Goal: Submit feedback/report problem

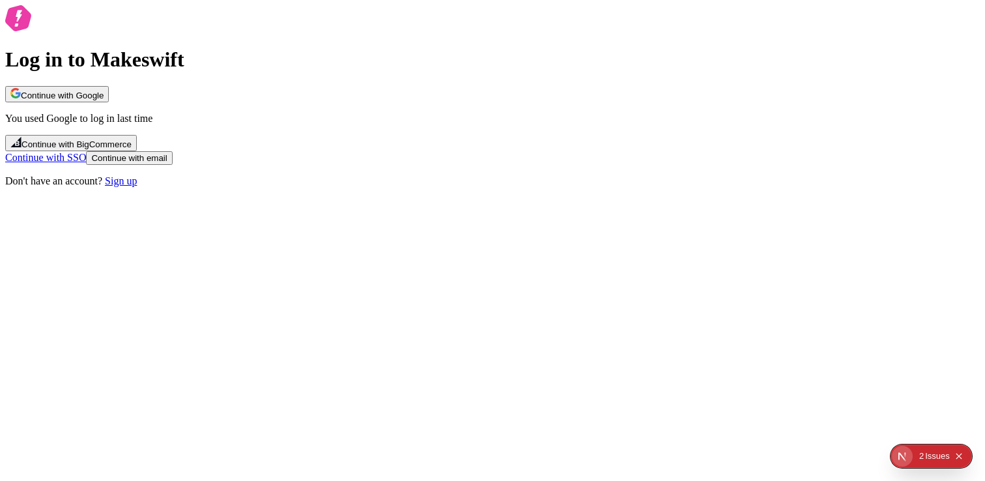
click at [104, 100] on span "Continue with Google" at bounding box center [62, 96] width 83 height 10
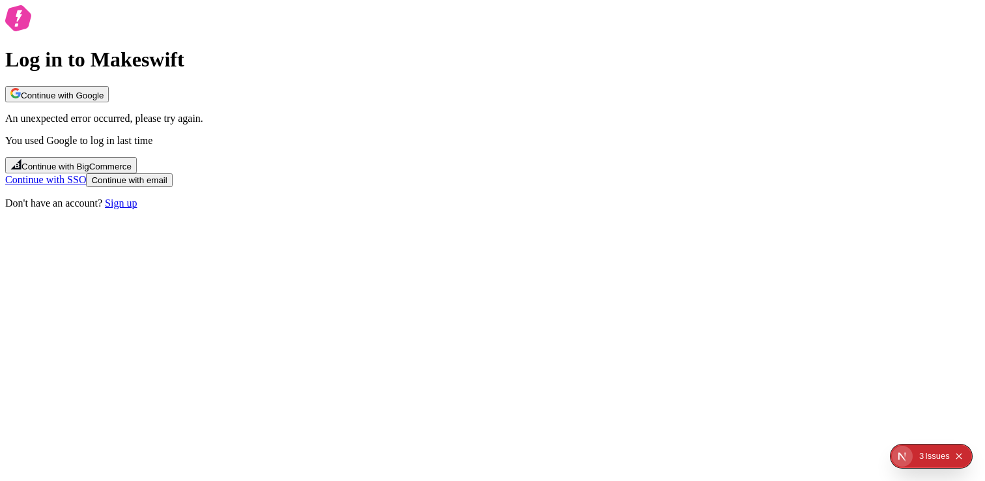
click at [104, 100] on span "Continue with Google" at bounding box center [62, 96] width 83 height 10
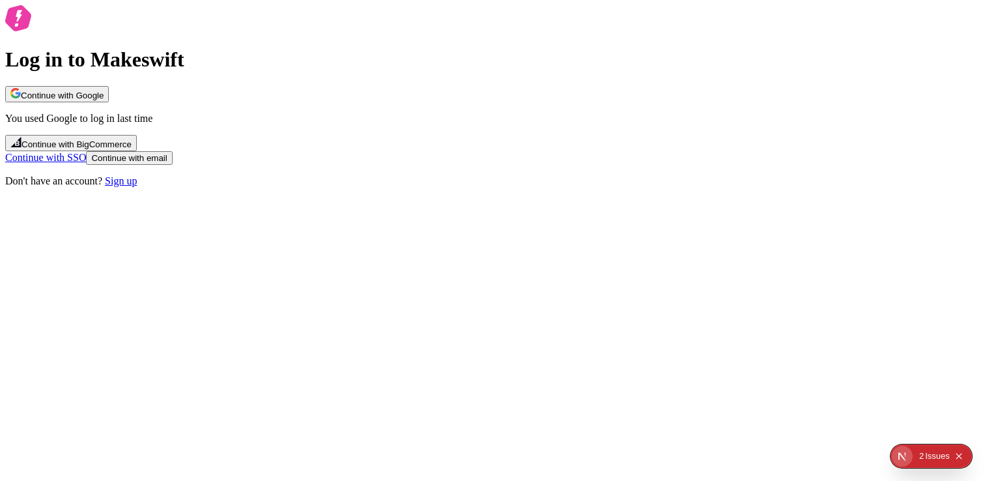
click at [493, 176] on div "Log in to Makeswift Continue with Google You used Google to log in last time Co…" at bounding box center [492, 96] width 975 height 182
click at [104, 100] on span "Continue with Google" at bounding box center [62, 96] width 83 height 10
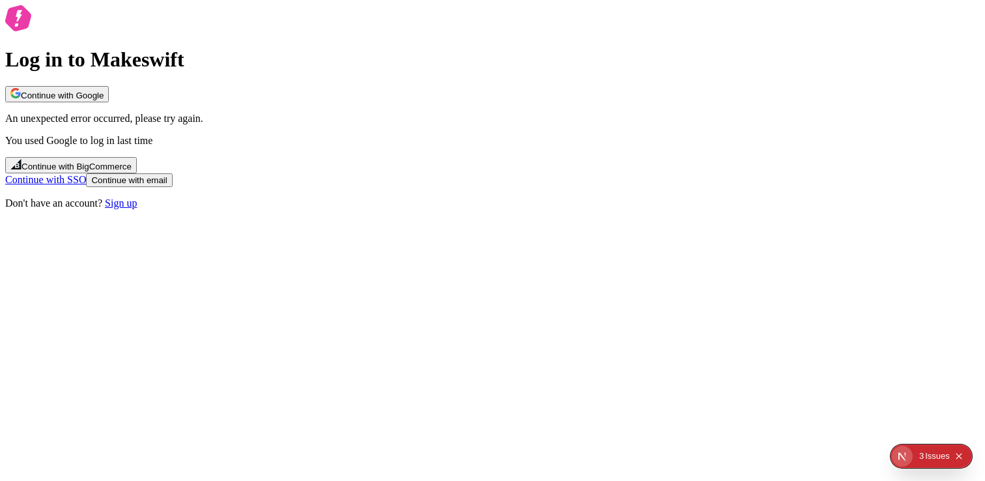
click at [544, 147] on p "You used Google to log in last time" at bounding box center [492, 141] width 975 height 12
click at [577, 147] on p "You used Google to log in last time" at bounding box center [492, 141] width 975 height 12
drag, startPoint x: 548, startPoint y: 188, endPoint x: 558, endPoint y: 218, distance: 31.5
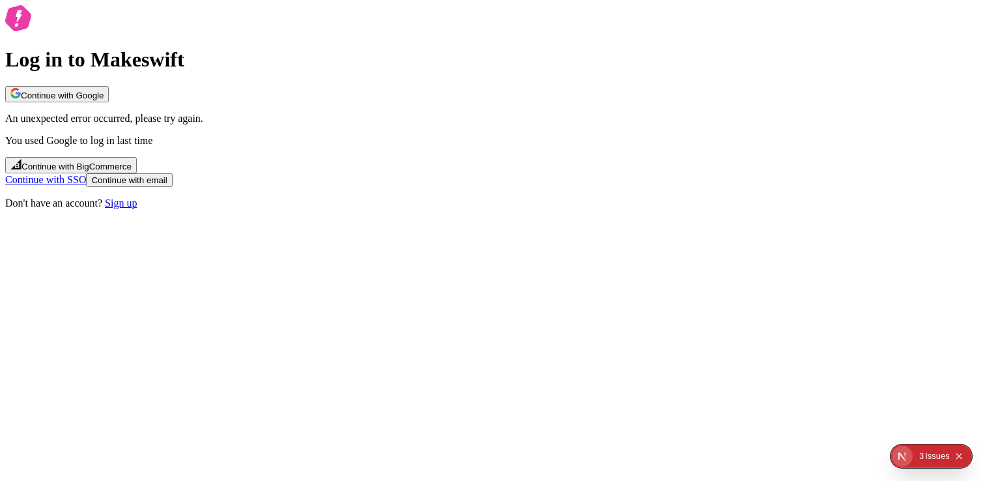
click at [558, 187] on div "Continue with Google An unexpected error occurred, please try again. You used G…" at bounding box center [492, 136] width 975 height 101
click at [565, 187] on div "Continue with Google An unexpected error occurred, please try again. You used G…" at bounding box center [492, 136] width 975 height 101
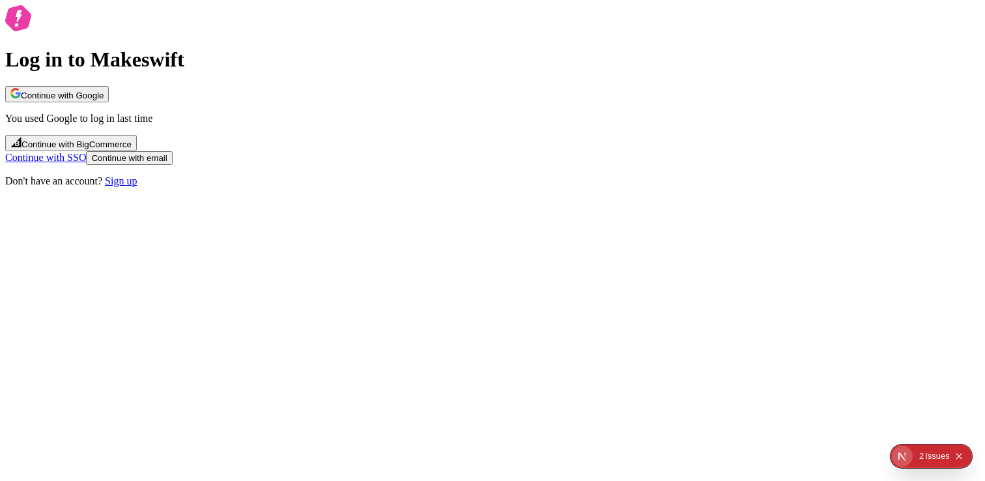
click at [104, 100] on span "Continue with Google" at bounding box center [62, 96] width 83 height 10
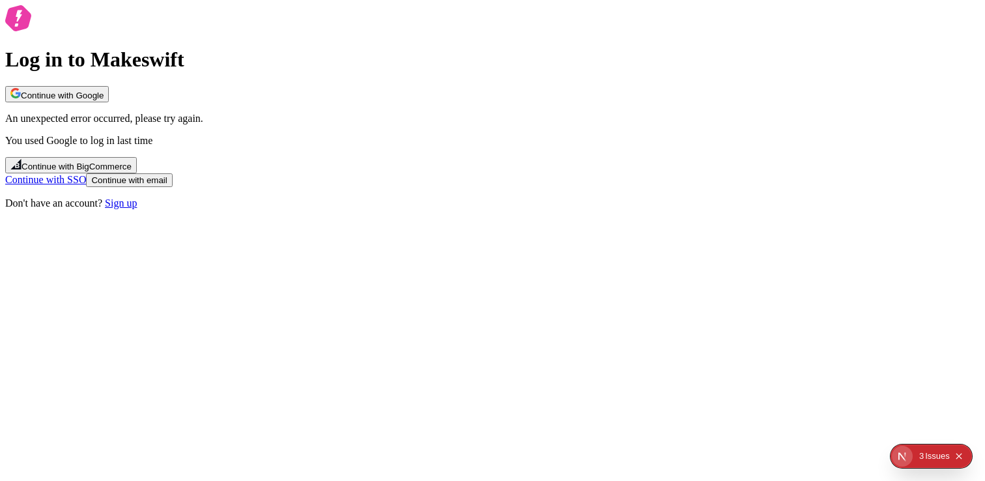
click at [104, 100] on span "Continue with Google" at bounding box center [62, 96] width 83 height 10
click at [86, 185] on link "Continue with SSO" at bounding box center [45, 179] width 81 height 11
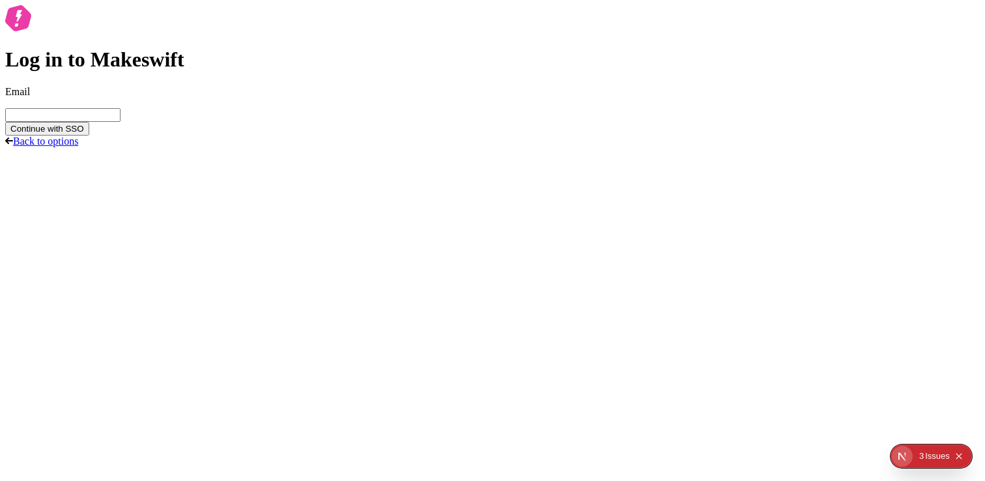
click at [121, 122] on input "Email" at bounding box center [62, 115] width 115 height 14
type input "fabio.dias@makeswift.com"
click at [84, 134] on span "Continue with SSO" at bounding box center [47, 129] width 74 height 10
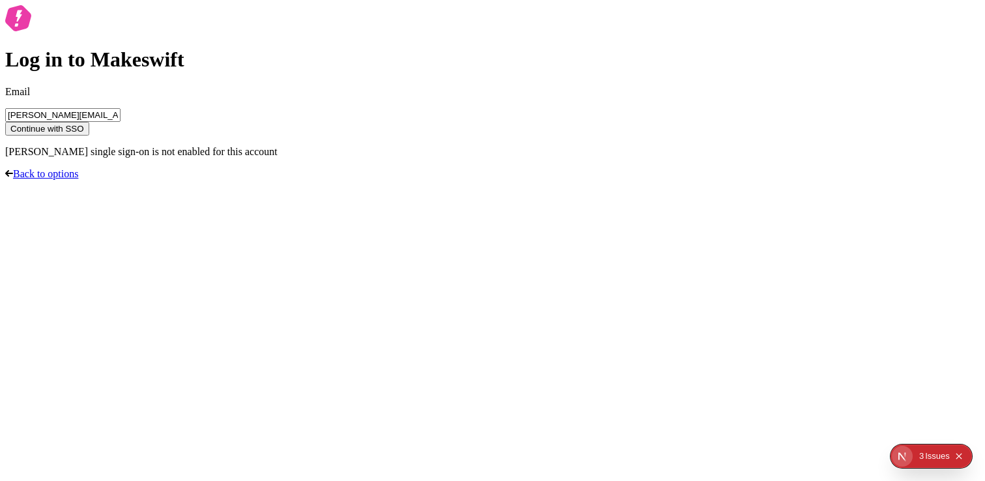
click at [78, 179] on link "Back to options" at bounding box center [41, 173] width 73 height 11
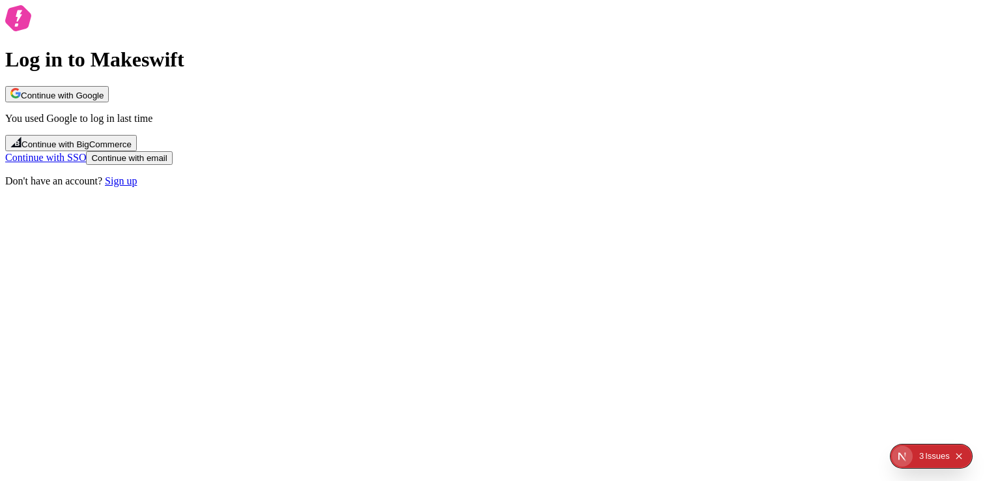
click at [167, 163] on span "Continue with email" at bounding box center [129, 158] width 76 height 10
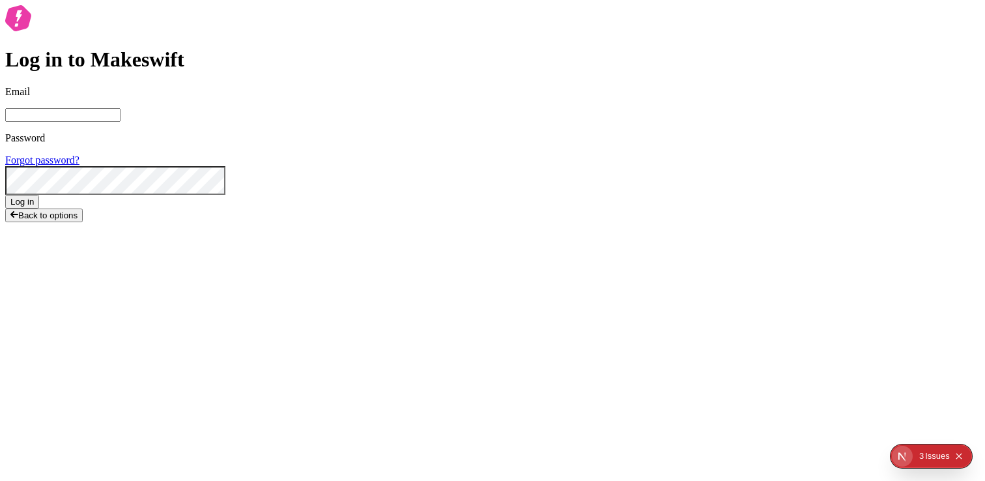
click at [121, 122] on input "Email" at bounding box center [62, 115] width 115 height 14
type input "fabio.dias@makeswift.com"
click at [434, 195] on div "Password Forgot password?" at bounding box center [492, 163] width 975 height 63
click at [39, 209] on button "Log in" at bounding box center [22, 202] width 34 height 14
click at [78, 253] on span "Back to options" at bounding box center [47, 248] width 59 height 10
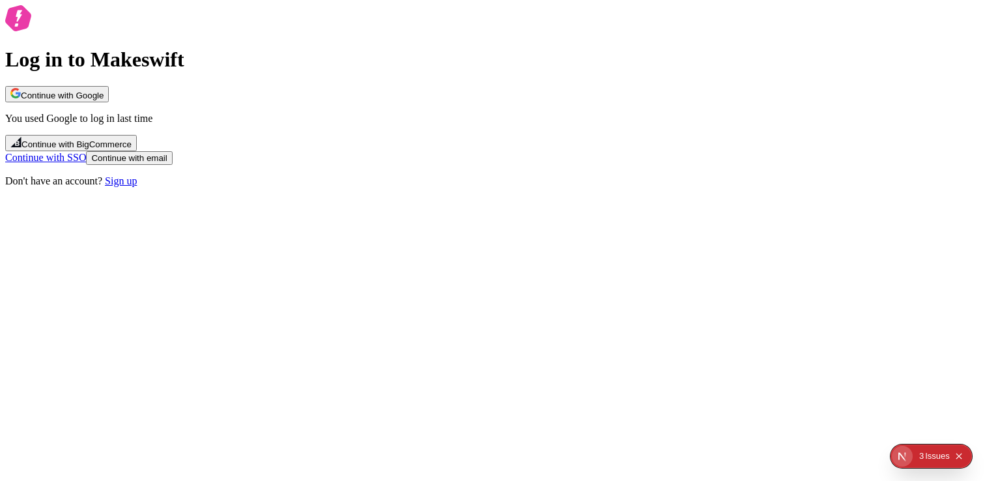
click at [104, 100] on span "Continue with Google" at bounding box center [62, 96] width 83 height 10
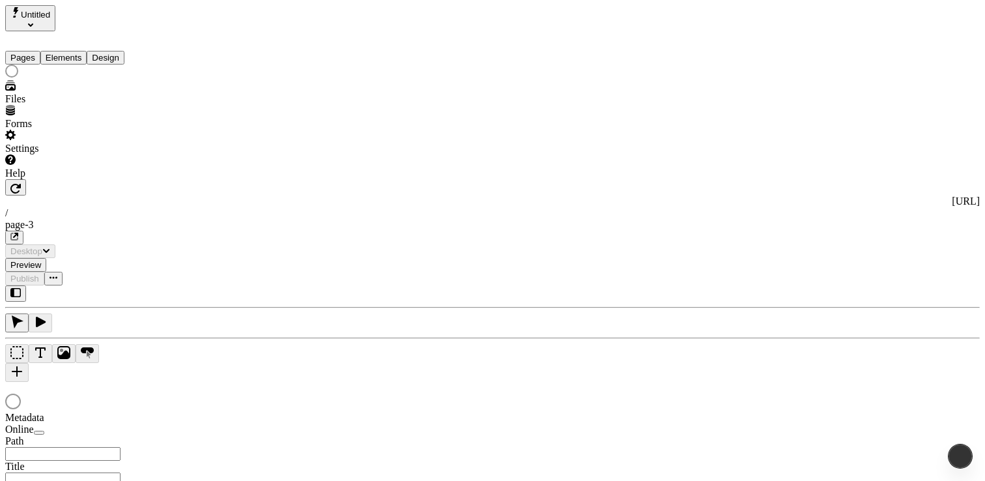
type input "/page-3"
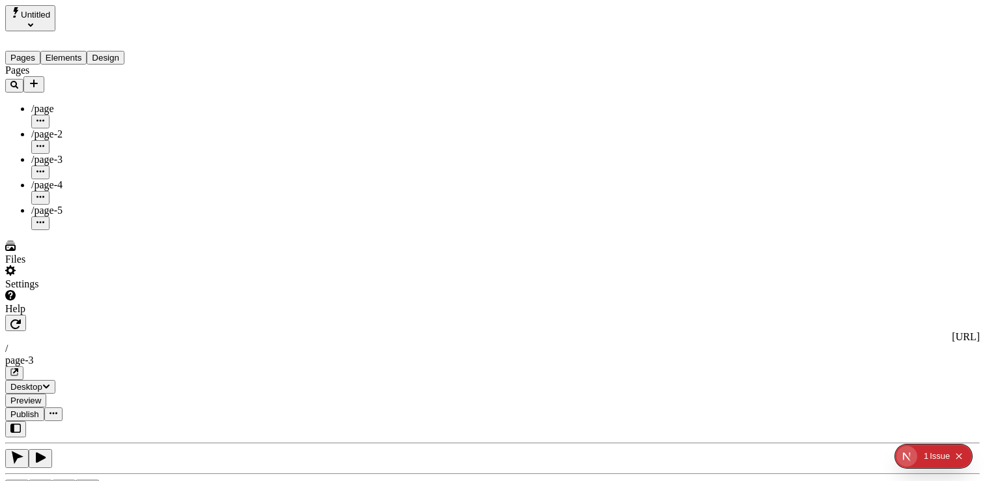
type input "535"
click at [49, 265] on div "Files" at bounding box center [83, 252] width 156 height 25
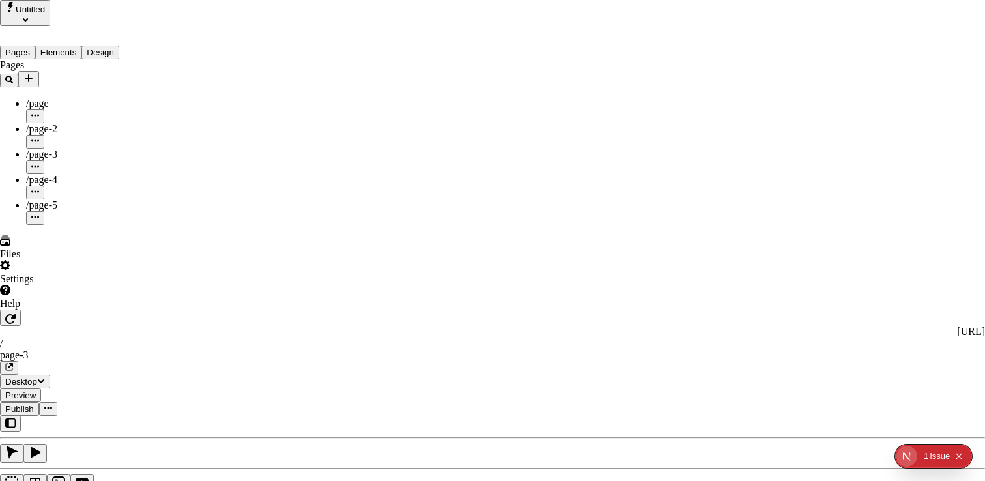
drag, startPoint x: 74, startPoint y: 270, endPoint x: 76, endPoint y: 261, distance: 9.5
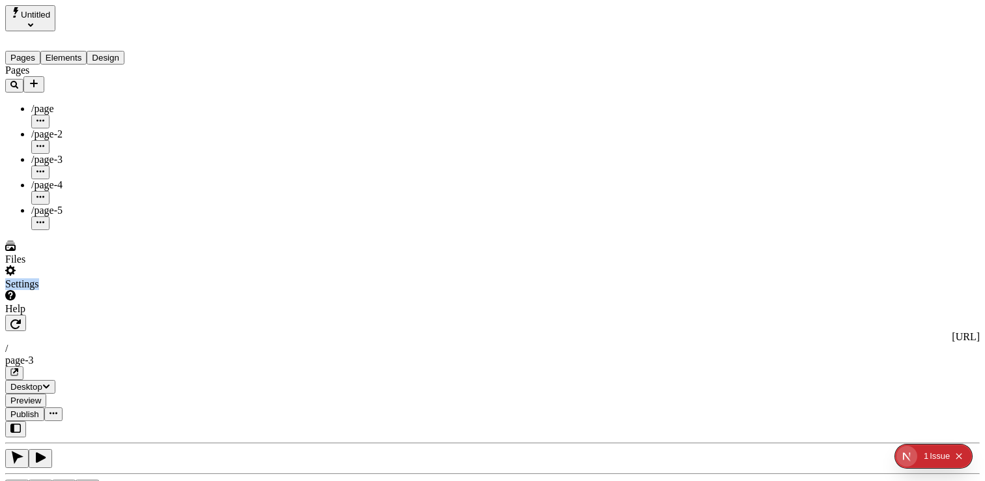
drag, startPoint x: 76, startPoint y: 445, endPoint x: 20, endPoint y: 446, distance: 55.4
click at [20, 290] on div "Settings" at bounding box center [83, 277] width 156 height 25
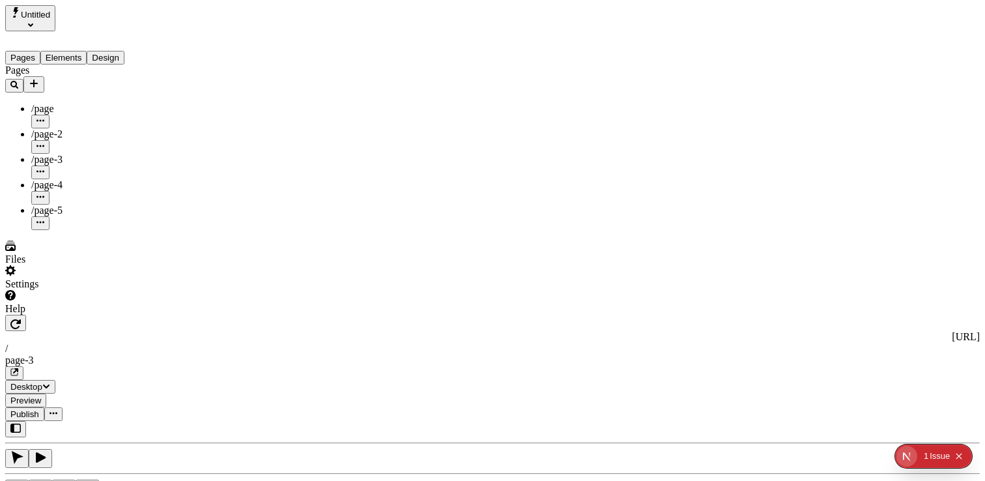
click at [36, 265] on div "Files" at bounding box center [83, 260] width 156 height 12
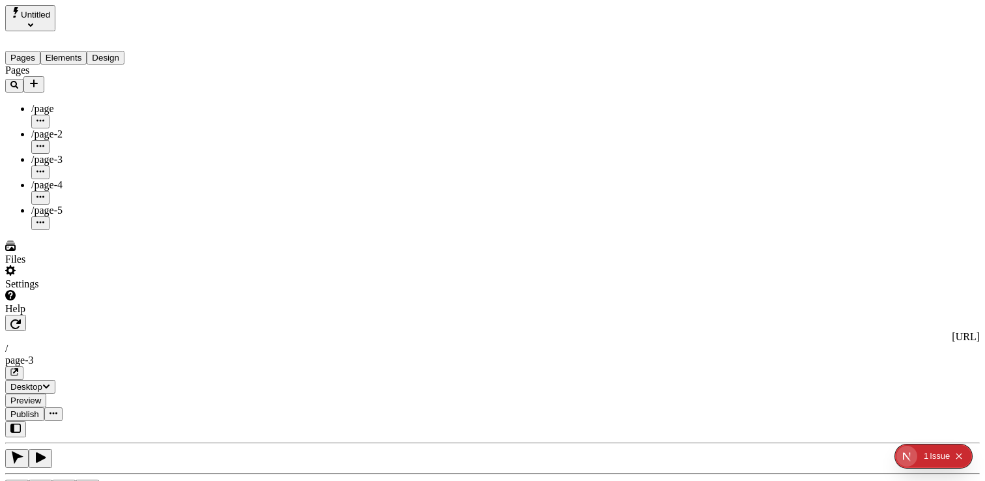
click at [31, 290] on div "Settings" at bounding box center [83, 284] width 156 height 12
click at [33, 315] on div "Help" at bounding box center [83, 302] width 156 height 25
drag, startPoint x: 140, startPoint y: 399, endPoint x: 87, endPoint y: 419, distance: 56.5
click at [64, 315] on div "Help" at bounding box center [83, 302] width 156 height 25
click at [42, 315] on div "Help" at bounding box center [83, 309] width 156 height 12
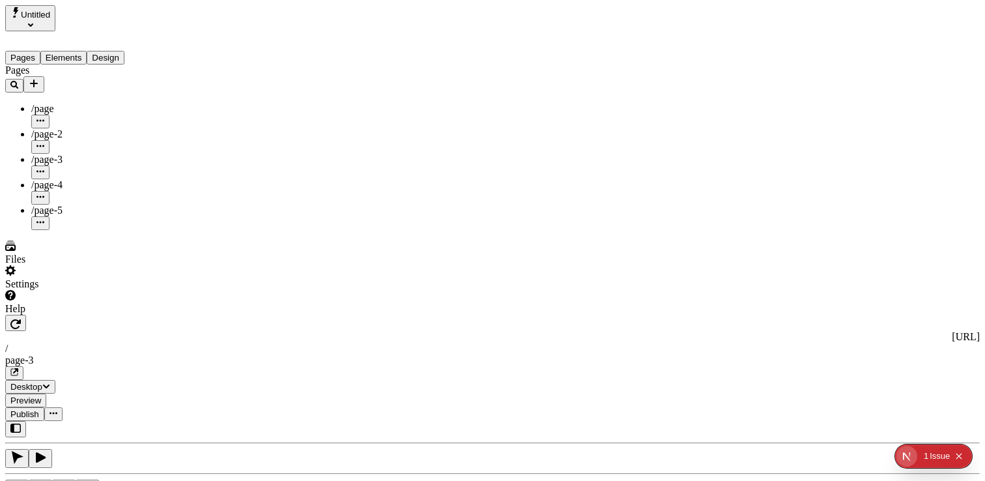
click at [42, 315] on div "Help" at bounding box center [83, 309] width 156 height 12
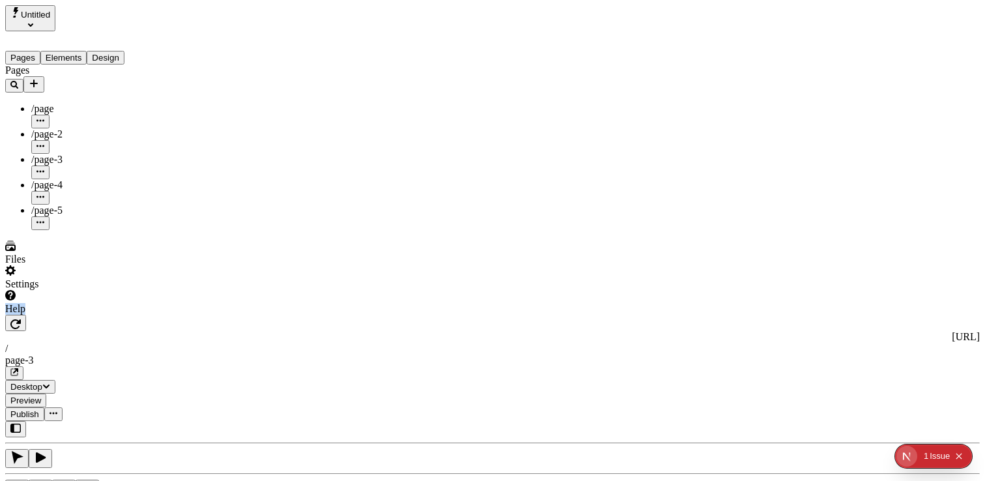
click at [42, 315] on div "Help" at bounding box center [83, 309] width 156 height 12
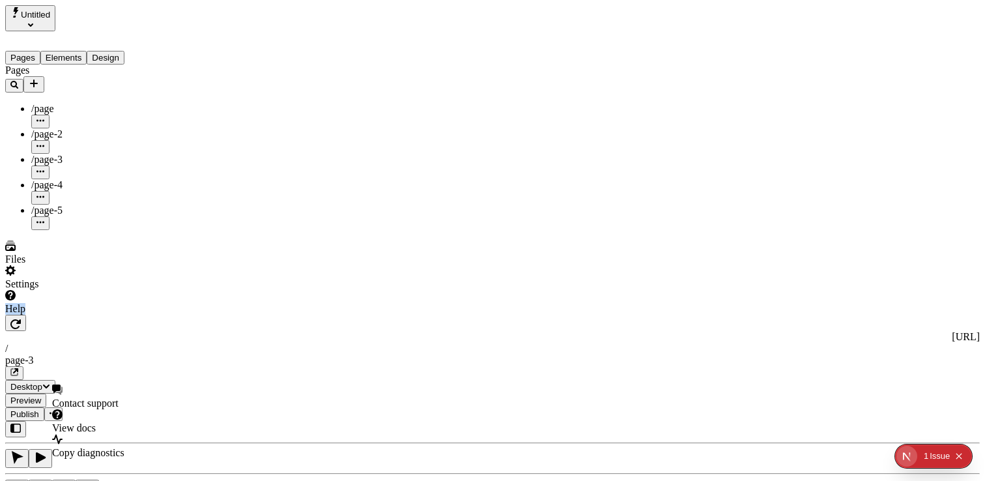
click at [42, 315] on div "Help" at bounding box center [83, 309] width 156 height 12
click at [46, 315] on div "Help" at bounding box center [83, 302] width 156 height 25
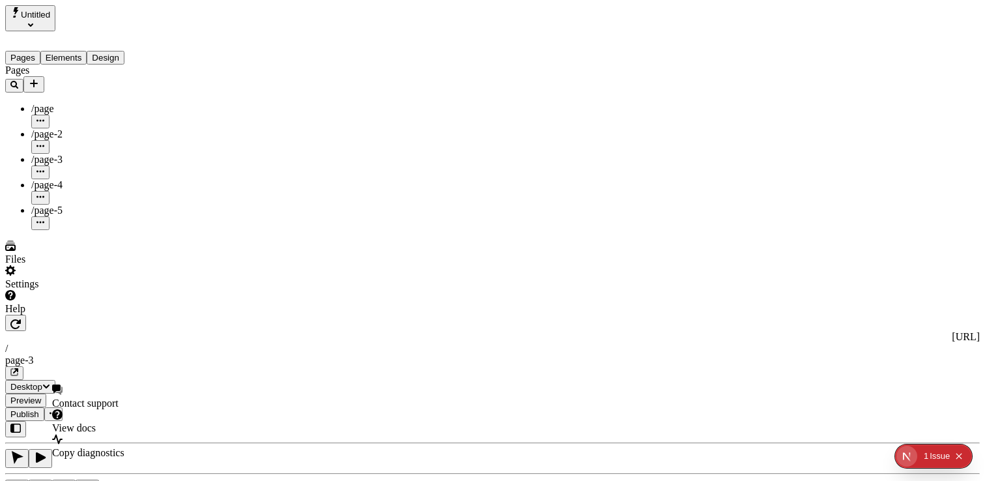
click at [53, 315] on div "Help" at bounding box center [83, 302] width 156 height 25
click at [44, 315] on div "Help" at bounding box center [83, 302] width 156 height 25
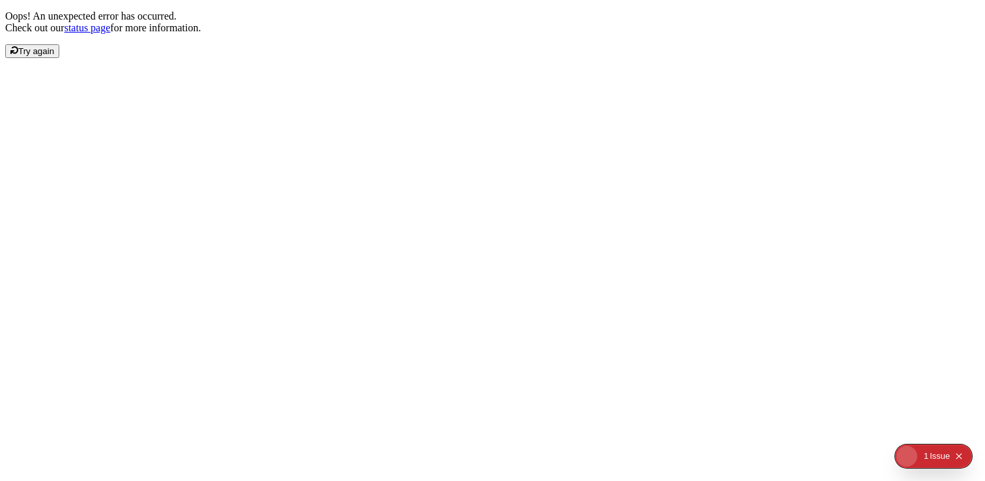
click at [54, 56] on span "Try again" at bounding box center [36, 51] width 36 height 10
click at [938, 457] on div "Issue s" at bounding box center [937, 455] width 25 height 23
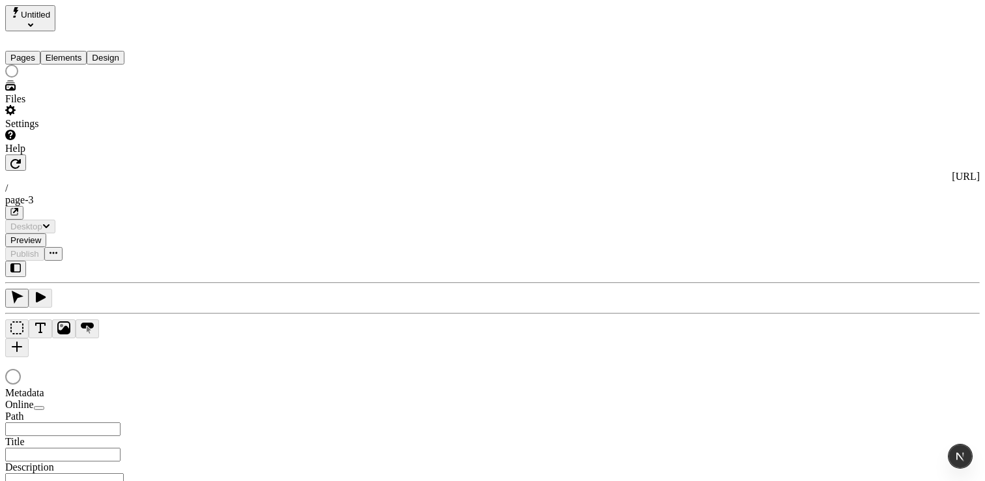
type input "/page-3"
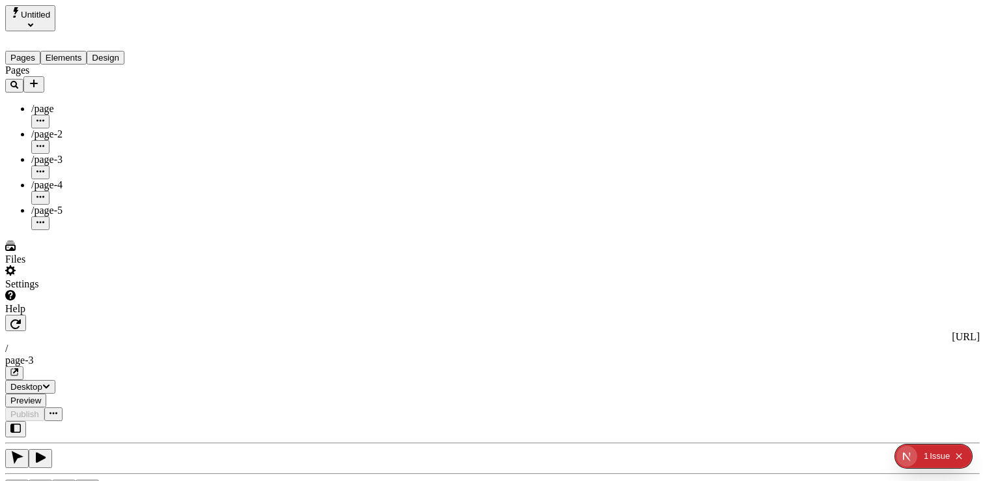
click at [89, 230] on div "Pages /page /page-2 /page-3 /page-4 /page-5" at bounding box center [83, 148] width 156 height 166
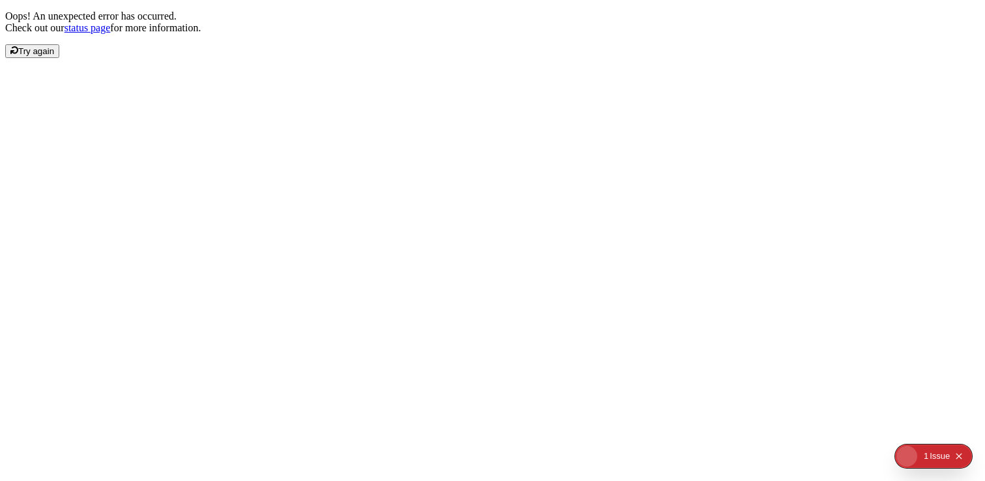
click at [54, 56] on span "Try again" at bounding box center [36, 51] width 36 height 10
click at [944, 460] on div "Issue" at bounding box center [940, 455] width 20 height 23
click at [54, 56] on span "Try again" at bounding box center [36, 51] width 36 height 10
click at [935, 456] on div "Issue" at bounding box center [940, 455] width 20 height 23
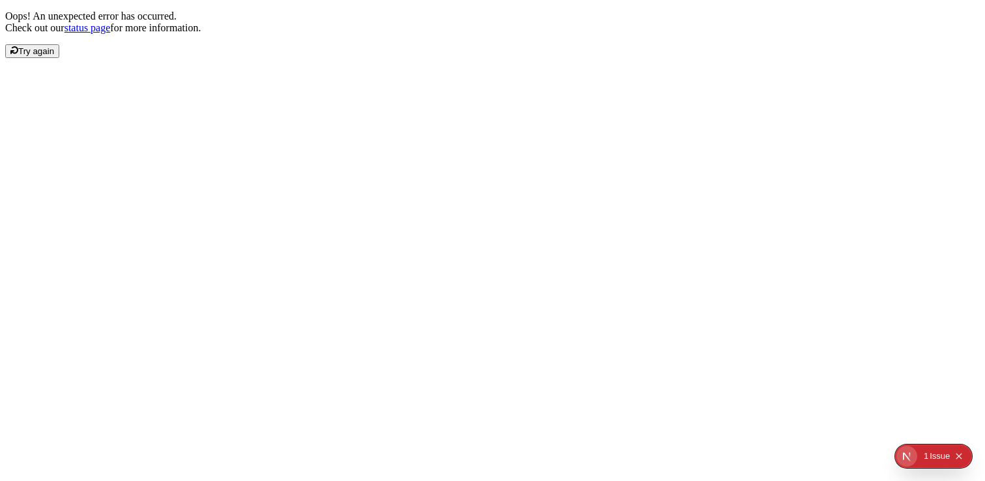
click at [54, 56] on span "Try again" at bounding box center [36, 51] width 36 height 10
click at [929, 458] on div "1" at bounding box center [926, 455] width 5 height 23
click at [406, 58] on div "Oops! An unexpected error has occurred. Check out our status page for more info…" at bounding box center [492, 34] width 975 height 48
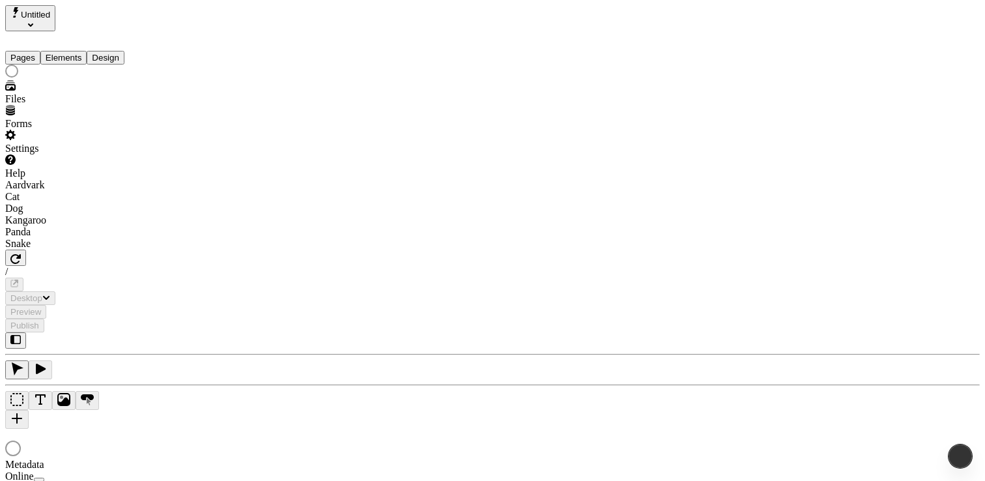
type input "/page-3"
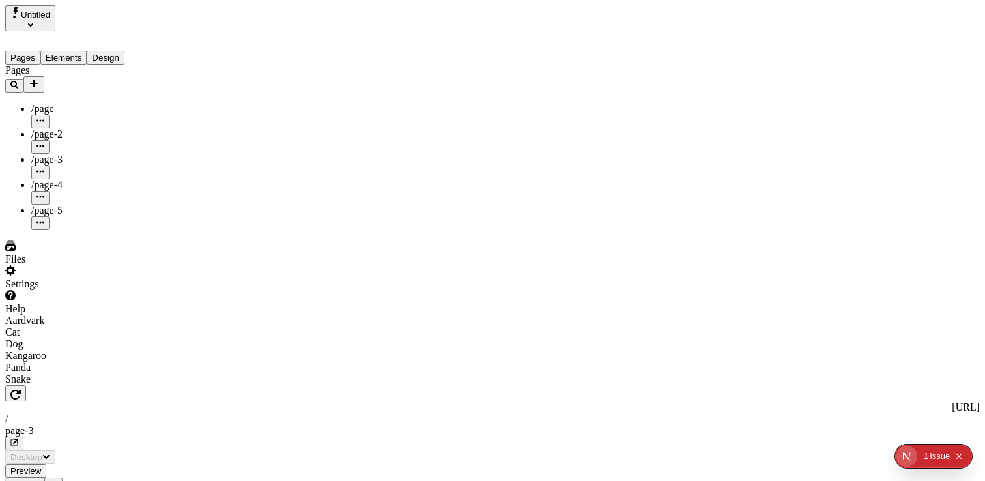
click at [61, 327] on div "Aardvark" at bounding box center [83, 321] width 156 height 12
click at [8, 338] on div "Cat" at bounding box center [83, 333] width 156 height 12
click at [11, 338] on div "Cat" at bounding box center [83, 333] width 156 height 12
click at [21, 350] on div "Dog" at bounding box center [83, 344] width 156 height 12
click at [25, 362] on div "Kangaroo" at bounding box center [83, 356] width 156 height 12
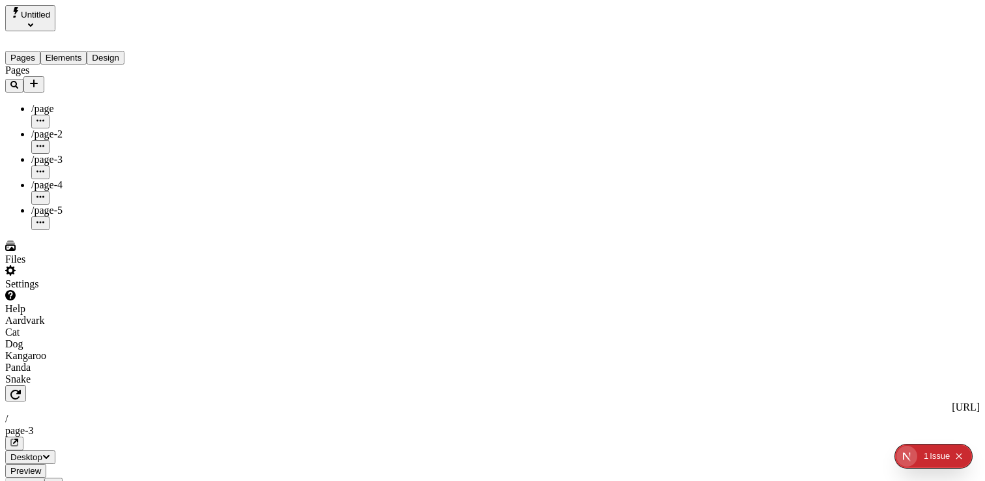
click at [25, 373] on div "Panda" at bounding box center [83, 368] width 156 height 12
click at [27, 385] on div "Snake" at bounding box center [83, 379] width 156 height 12
click at [24, 338] on div "Cat" at bounding box center [83, 333] width 156 height 12
click at [27, 327] on div "Aardvark" at bounding box center [83, 321] width 156 height 12
click at [28, 327] on div "Aardvark" at bounding box center [83, 321] width 156 height 12
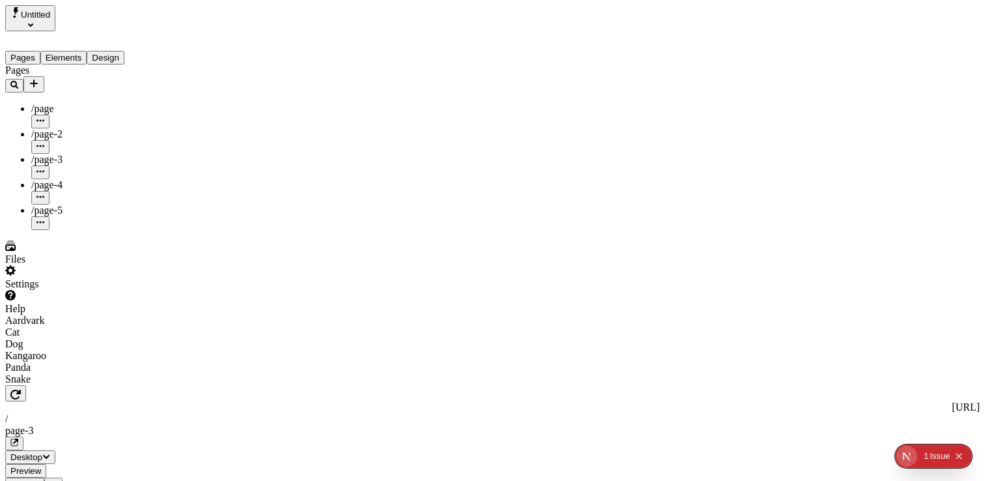
click at [28, 327] on div "Aardvark" at bounding box center [83, 321] width 156 height 12
click at [30, 338] on div "Cat" at bounding box center [83, 333] width 156 height 12
click at [33, 327] on div "Aardvark" at bounding box center [83, 321] width 156 height 12
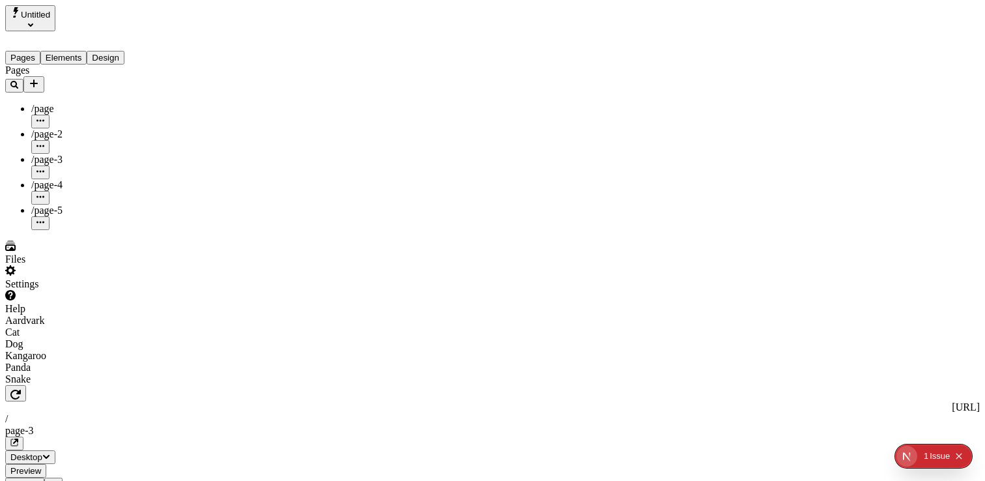
click at [33, 327] on div "Aardvark" at bounding box center [83, 321] width 156 height 12
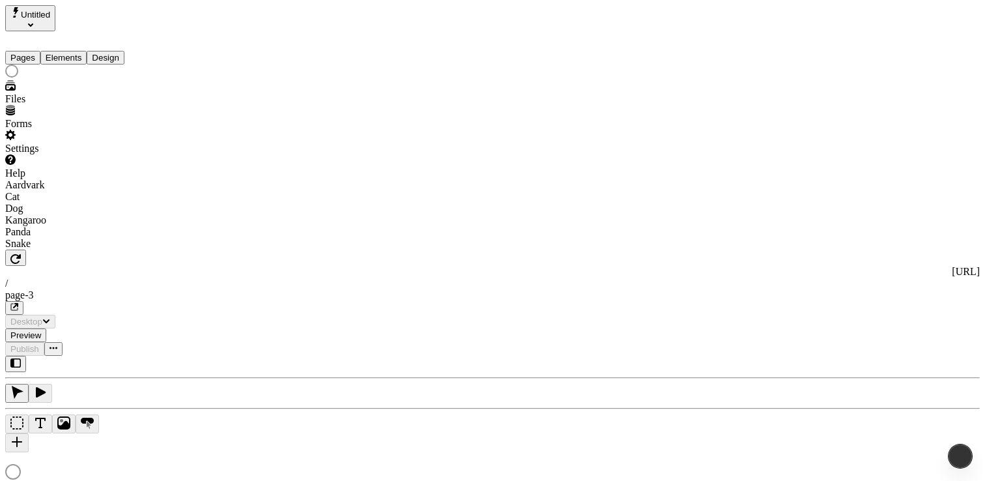
type input "/page-3"
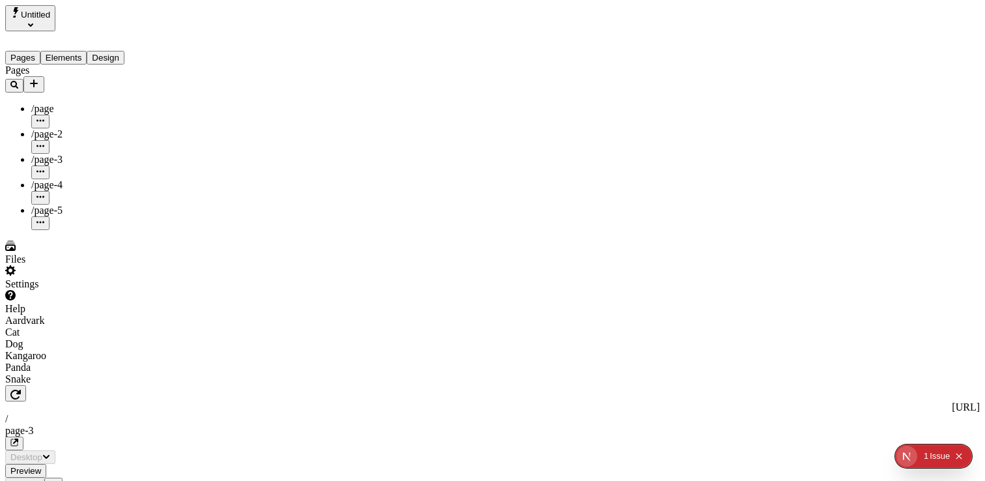
click at [40, 327] on div "Aardvark" at bounding box center [83, 321] width 156 height 12
click at [35, 338] on div "Cat" at bounding box center [83, 333] width 156 height 12
click at [31, 338] on div "Cat" at bounding box center [83, 333] width 156 height 12
click at [46, 290] on div "Settings" at bounding box center [83, 284] width 156 height 12
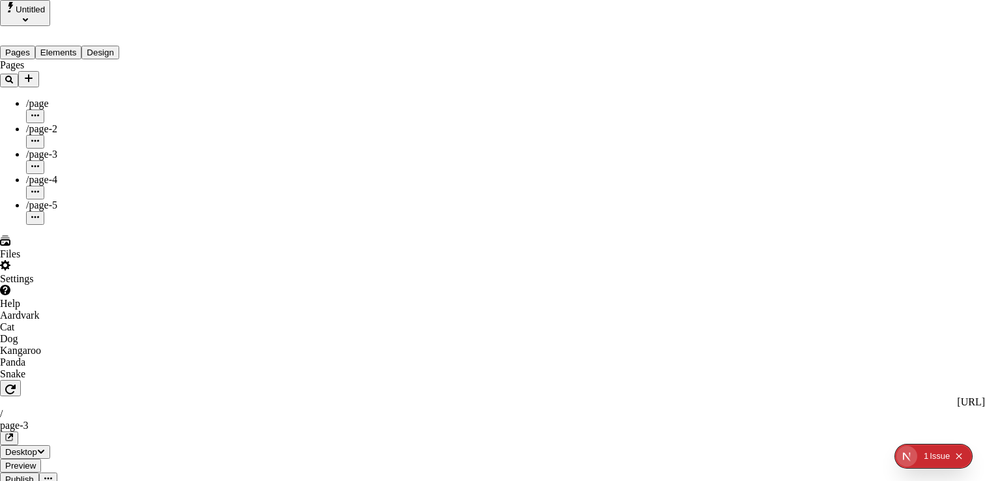
drag, startPoint x: 640, startPoint y: 122, endPoint x: 688, endPoint y: 223, distance: 111.7
drag, startPoint x: 652, startPoint y: 208, endPoint x: 427, endPoint y: 90, distance: 253.9
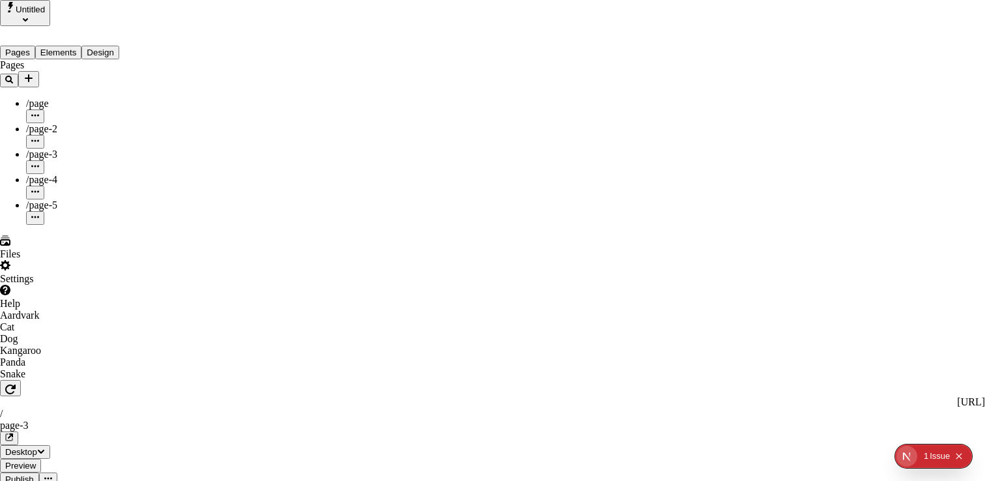
drag, startPoint x: 374, startPoint y: 71, endPoint x: 671, endPoint y: 211, distance: 328.6
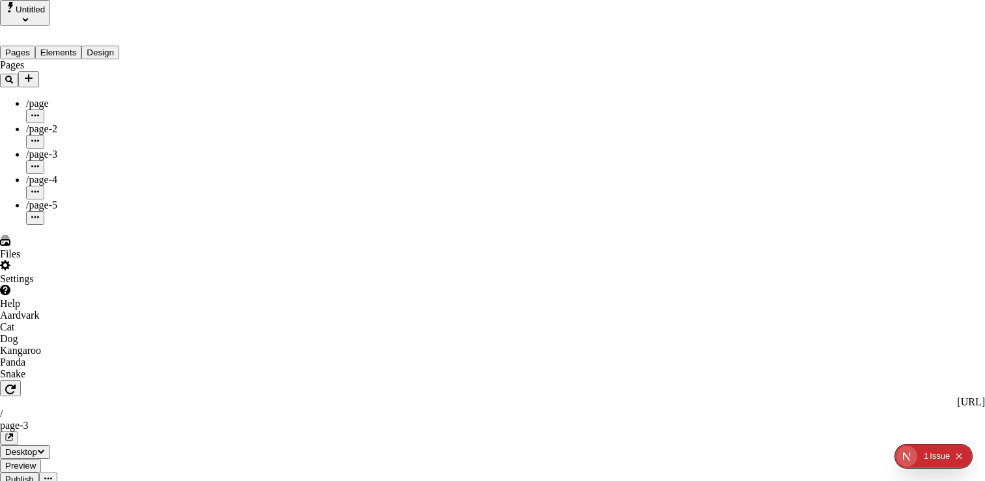
drag, startPoint x: 772, startPoint y: 172, endPoint x: 405, endPoint y: 67, distance: 382.3
drag, startPoint x: 327, startPoint y: 42, endPoint x: 701, endPoint y: 198, distance: 405.2
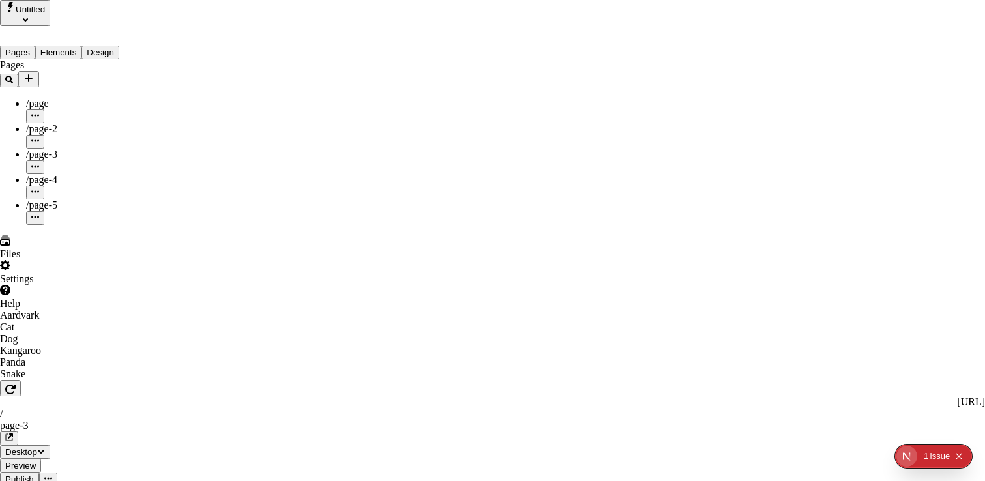
drag, startPoint x: 701, startPoint y: 198, endPoint x: 786, endPoint y: 205, distance: 85.7
drag, startPoint x: 796, startPoint y: 188, endPoint x: 343, endPoint y: 55, distance: 472.1
drag, startPoint x: 345, startPoint y: 55, endPoint x: 330, endPoint y: 52, distance: 15.3
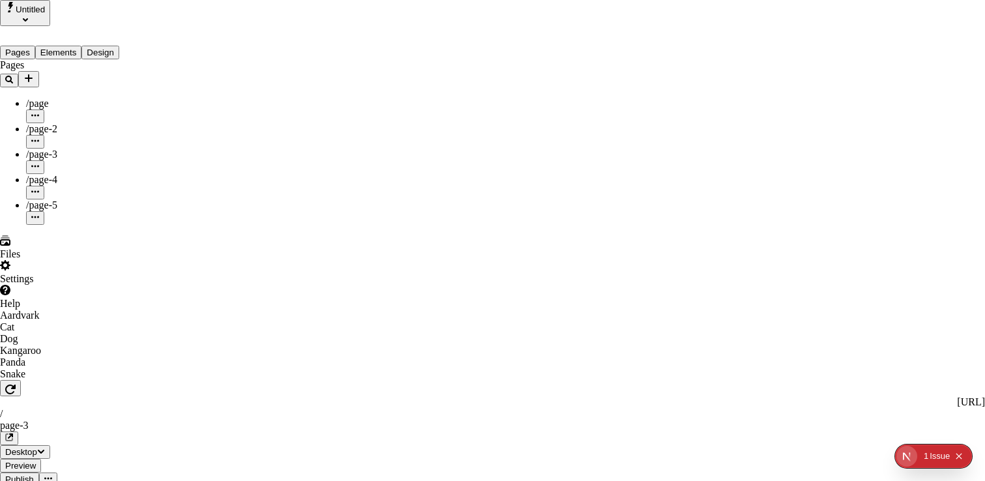
drag, startPoint x: 329, startPoint y: 50, endPoint x: 822, endPoint y: 203, distance: 516.0
drag, startPoint x: 761, startPoint y: 174, endPoint x: 352, endPoint y: 57, distance: 425.6
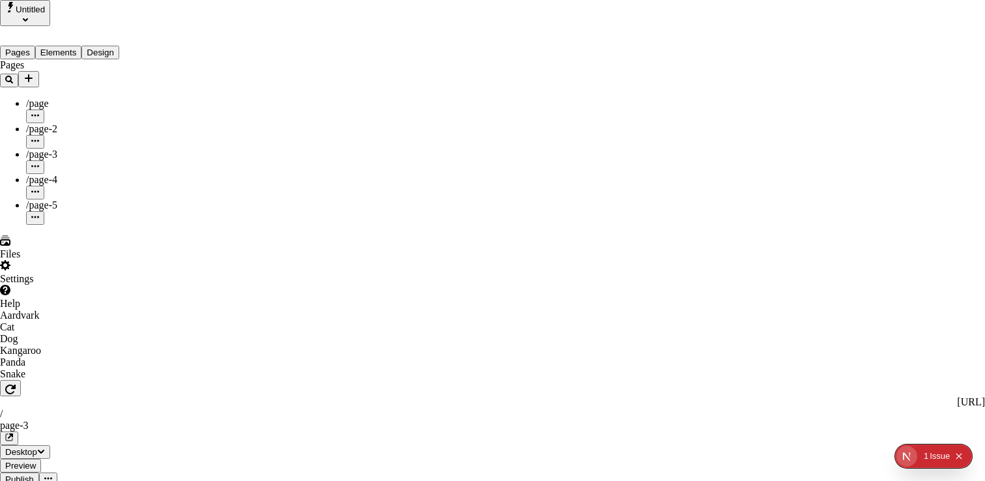
drag, startPoint x: 317, startPoint y: 48, endPoint x: 818, endPoint y: 199, distance: 522.7
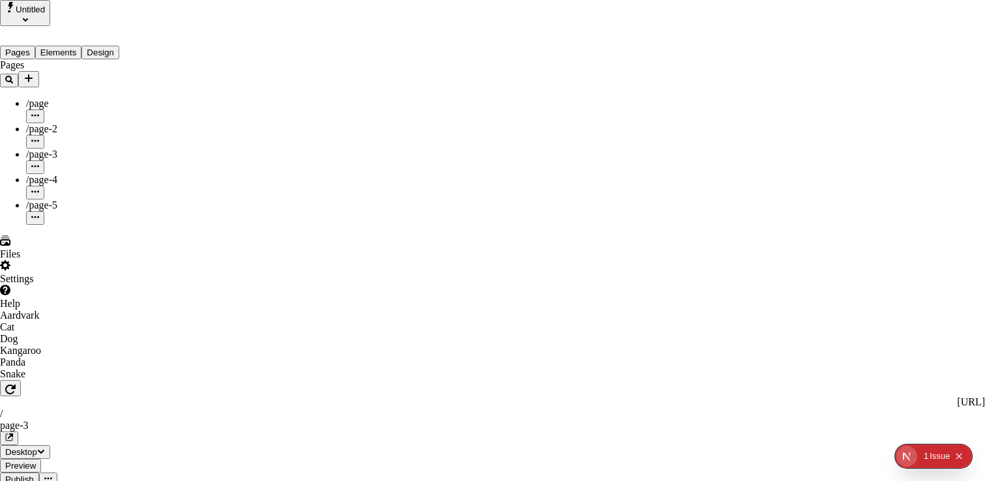
drag, startPoint x: 772, startPoint y: 181, endPoint x: 319, endPoint y: 47, distance: 472.4
drag, startPoint x: 374, startPoint y: 62, endPoint x: 806, endPoint y: 203, distance: 454.0
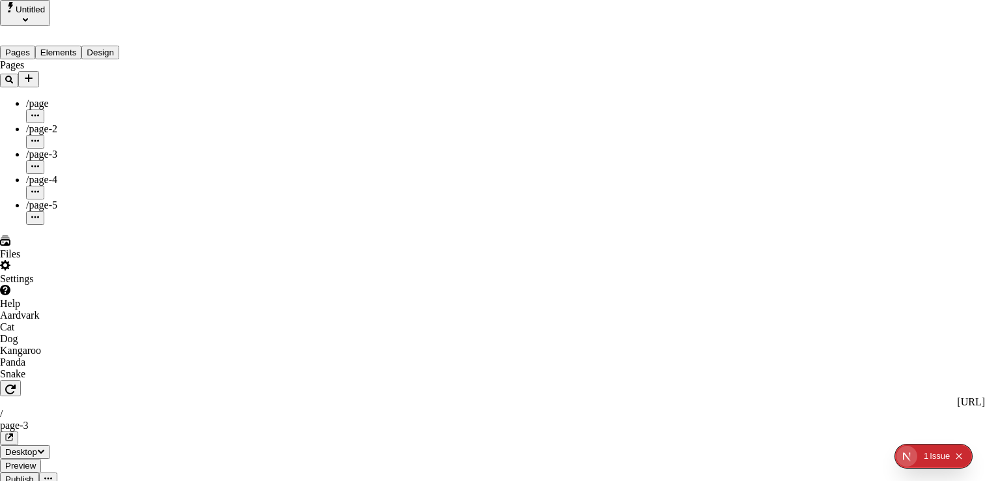
drag, startPoint x: 813, startPoint y: 201, endPoint x: 358, endPoint y: 50, distance: 478.8
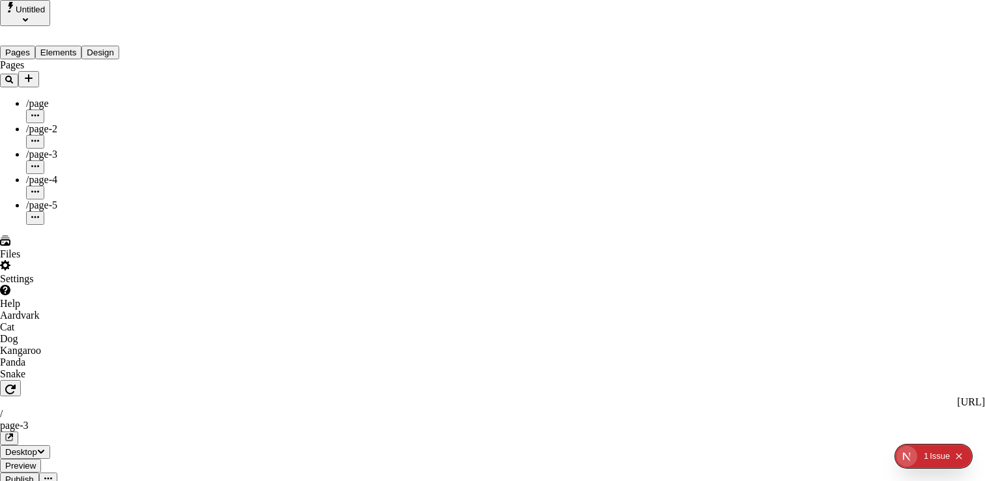
drag, startPoint x: 329, startPoint y: 51, endPoint x: 813, endPoint y: 200, distance: 506.1
drag, startPoint x: 792, startPoint y: 186, endPoint x: 326, endPoint y: 48, distance: 486.8
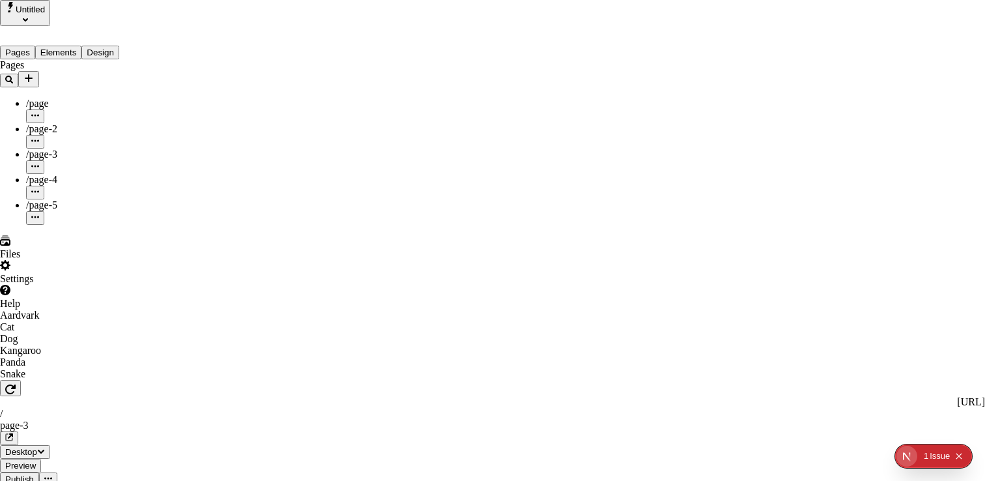
drag, startPoint x: 325, startPoint y: 46, endPoint x: 818, endPoint y: 197, distance: 516.0
drag, startPoint x: 819, startPoint y: 200, endPoint x: 328, endPoint y: 46, distance: 513.7
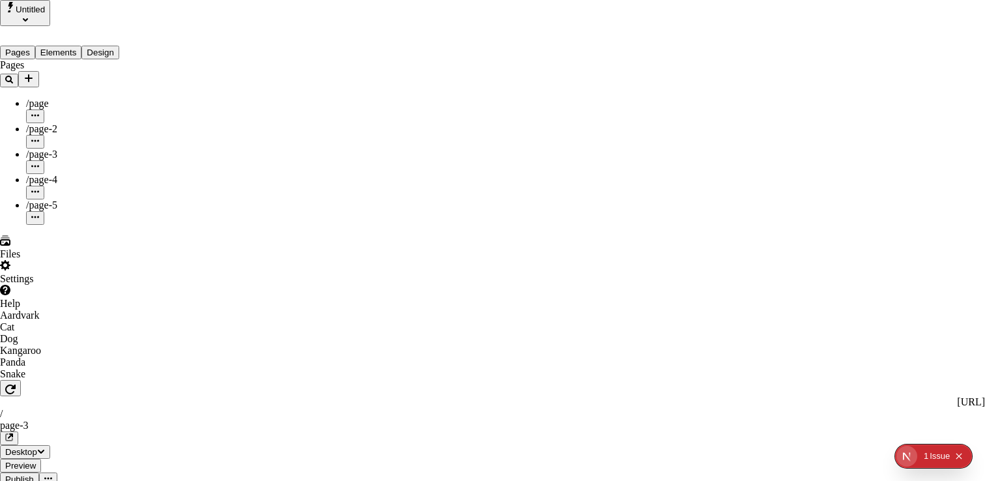
drag, startPoint x: 327, startPoint y: 46, endPoint x: 820, endPoint y: 201, distance: 517.4
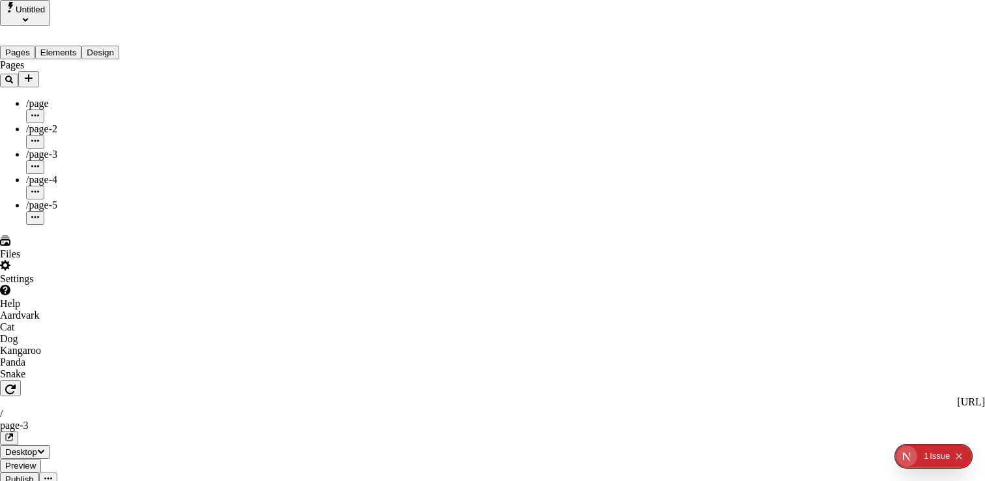
drag, startPoint x: 612, startPoint y: 137, endPoint x: 324, endPoint y: 49, distance: 301.2
drag, startPoint x: 322, startPoint y: 47, endPoint x: 810, endPoint y: 197, distance: 510.6
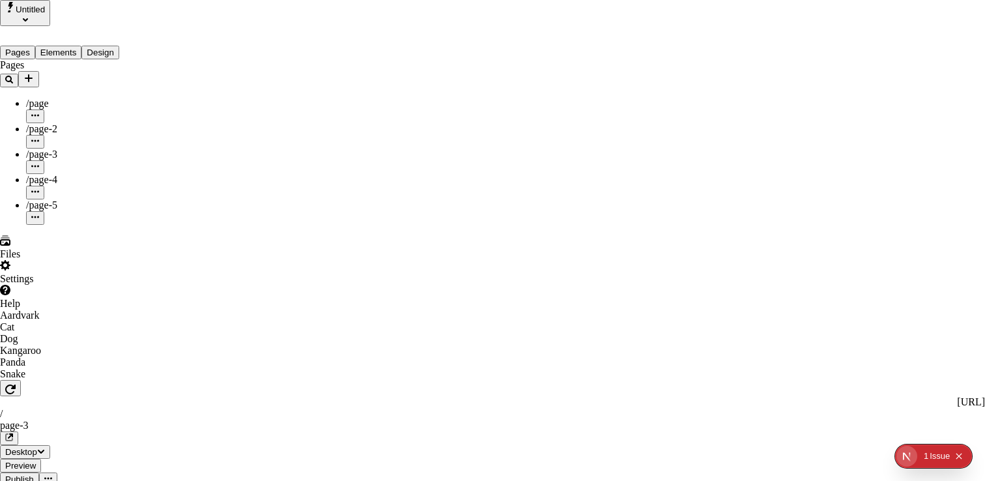
drag, startPoint x: 798, startPoint y: 186, endPoint x: 797, endPoint y: 164, distance: 22.2
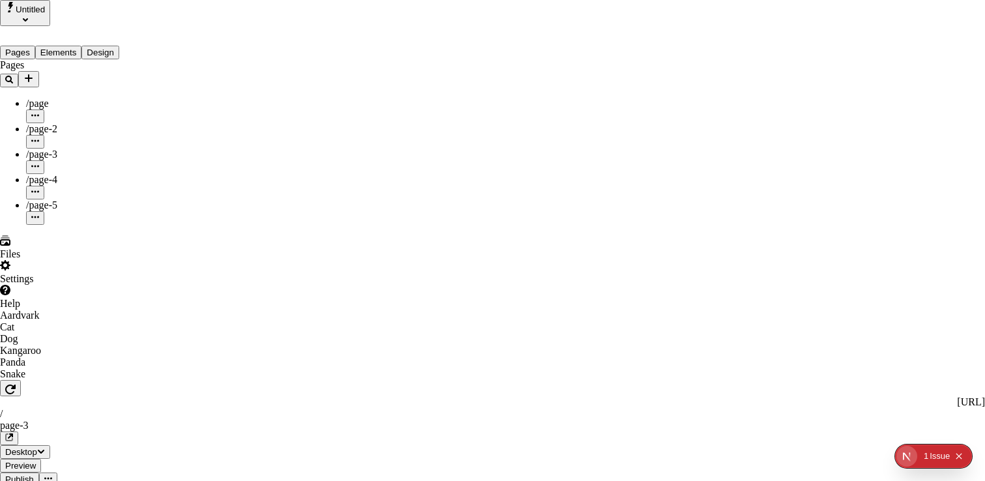
drag, startPoint x: 781, startPoint y: 111, endPoint x: 763, endPoint y: 111, distance: 18.9
drag, startPoint x: 712, startPoint y: 108, endPoint x: 770, endPoint y: 108, distance: 58.0
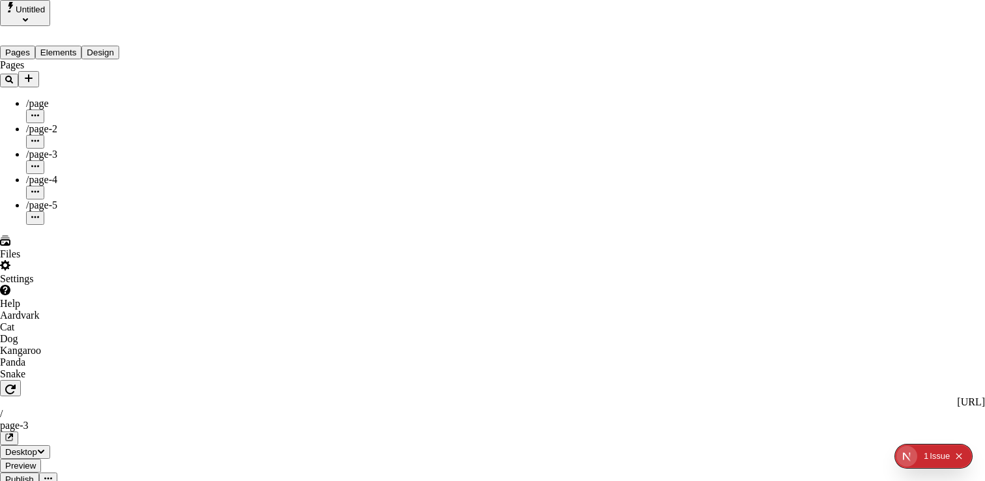
drag, startPoint x: 770, startPoint y: 108, endPoint x: 793, endPoint y: 118, distance: 25.7
drag, startPoint x: 748, startPoint y: 109, endPoint x: 725, endPoint y: 108, distance: 22.8
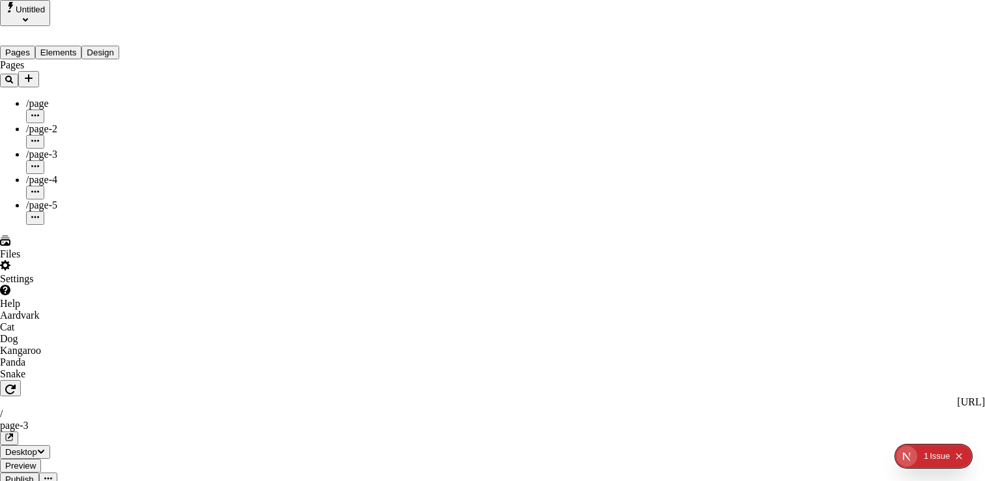
drag, startPoint x: 764, startPoint y: 116, endPoint x: 788, endPoint y: 115, distance: 23.5
drag, startPoint x: 759, startPoint y: 110, endPoint x: 790, endPoint y: 119, distance: 32.4
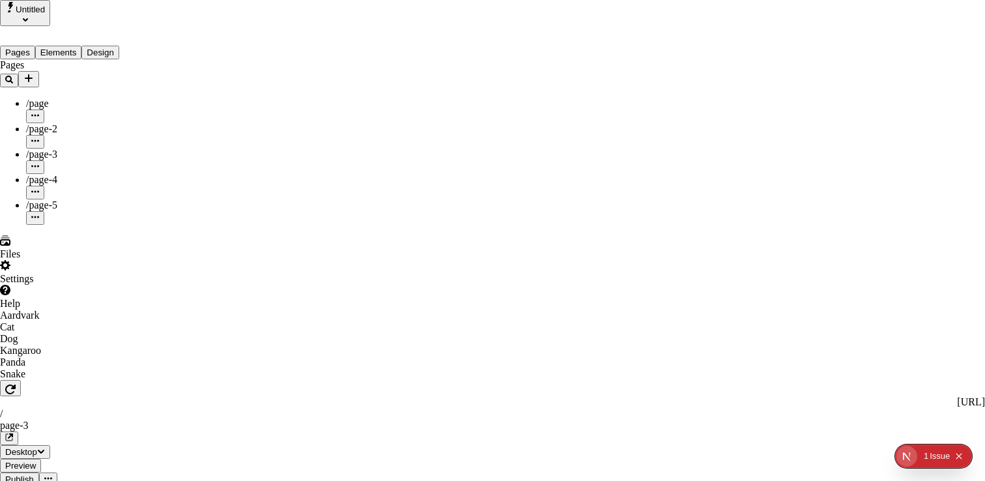
drag, startPoint x: 372, startPoint y: 103, endPoint x: 804, endPoint y: 115, distance: 432.3
drag, startPoint x: 811, startPoint y: 113, endPoint x: 437, endPoint y: 100, distance: 374.3
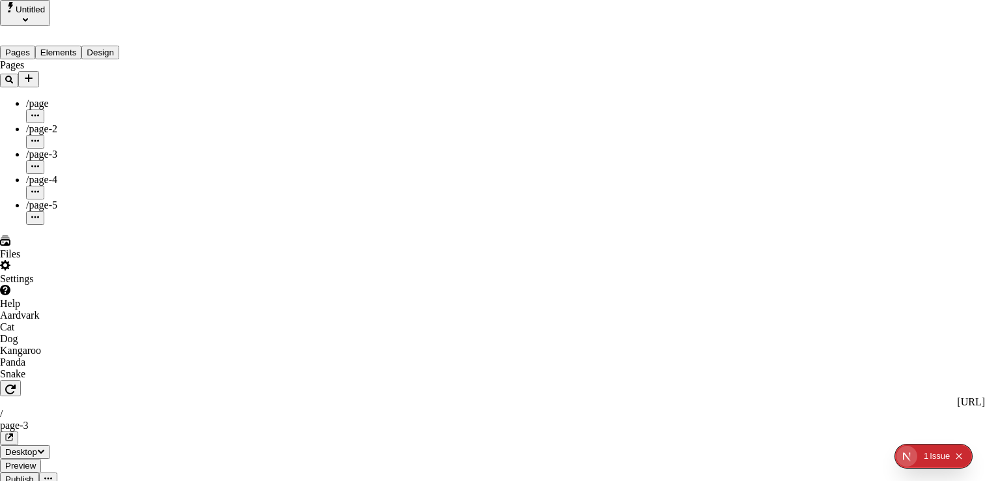
drag, startPoint x: 400, startPoint y: 113, endPoint x: 807, endPoint y: 110, distance: 406.7
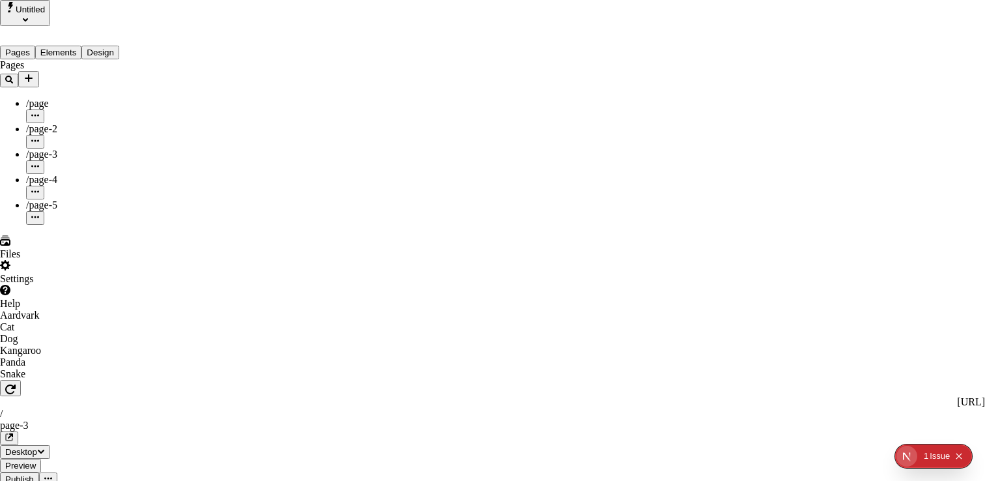
drag, startPoint x: 360, startPoint y: 102, endPoint x: 477, endPoint y: 121, distance: 118.1
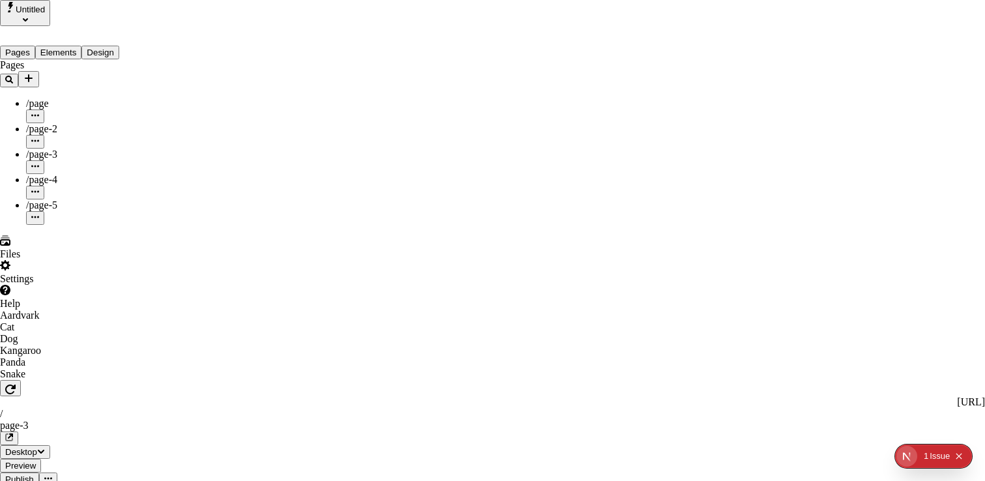
drag, startPoint x: 362, startPoint y: 104, endPoint x: 499, endPoint y: 125, distance: 138.4
drag, startPoint x: 501, startPoint y: 124, endPoint x: 704, endPoint y: 115, distance: 203.5
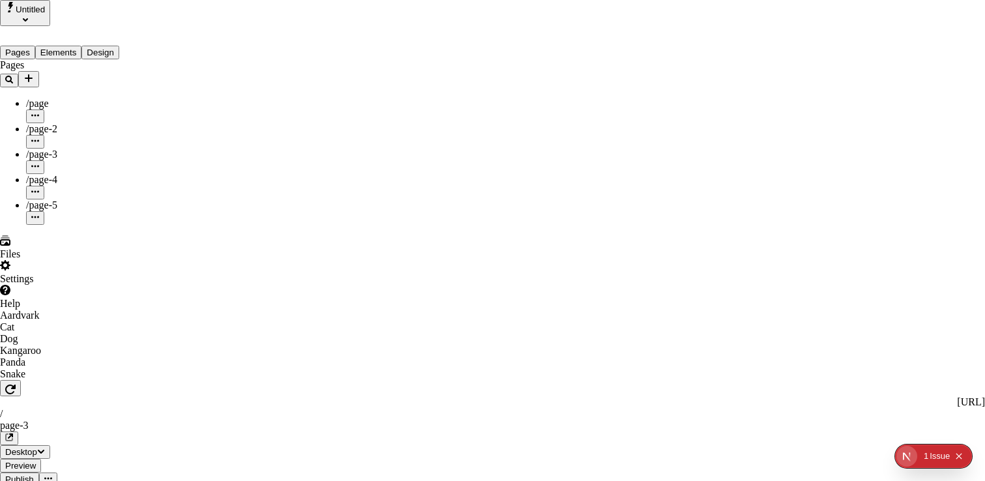
drag, startPoint x: 770, startPoint y: 109, endPoint x: 789, endPoint y: 102, distance: 21.1
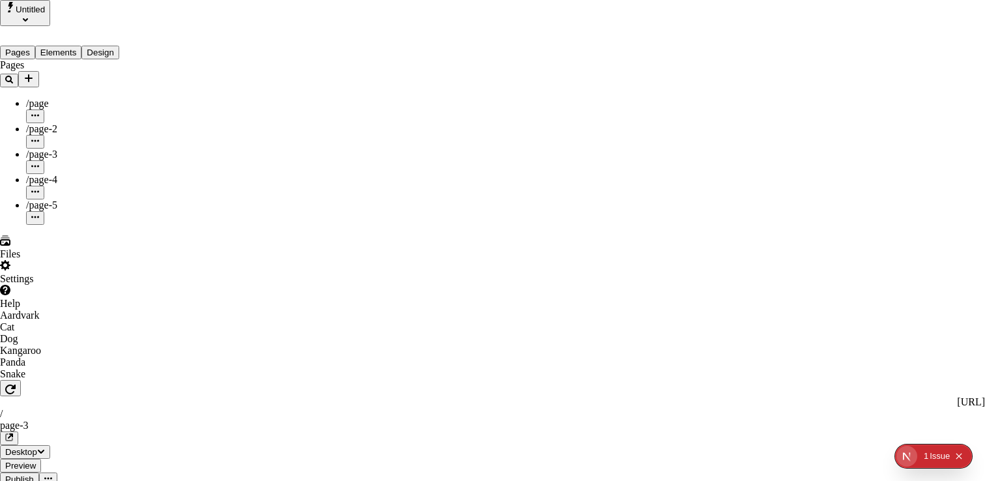
drag, startPoint x: 802, startPoint y: 164, endPoint x: 801, endPoint y: 150, distance: 14.4
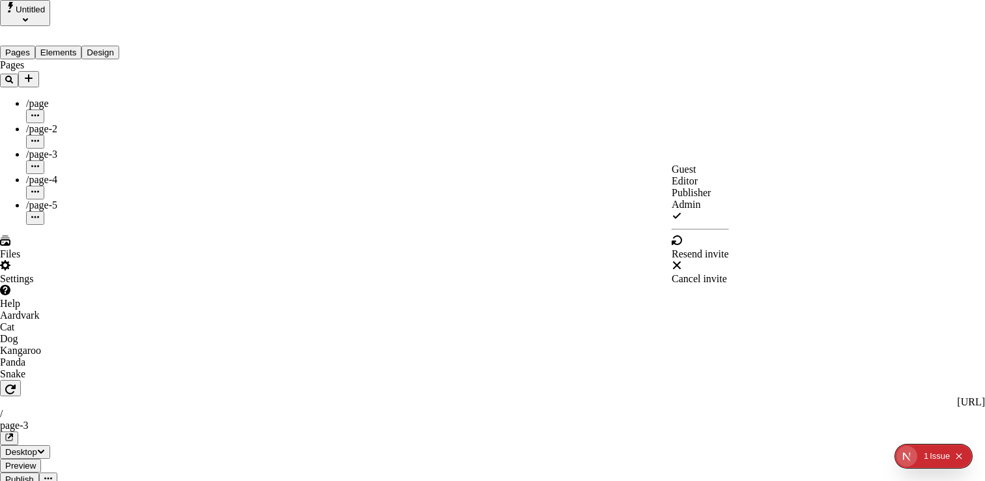
drag, startPoint x: 765, startPoint y: 108, endPoint x: 788, endPoint y: 115, distance: 23.9
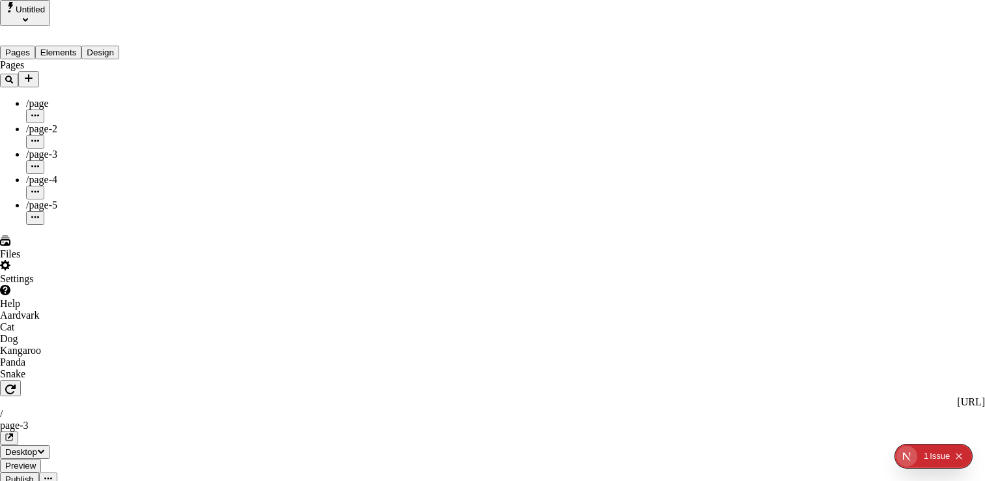
drag, startPoint x: 811, startPoint y: 110, endPoint x: 341, endPoint y: 66, distance: 472.6
drag, startPoint x: 324, startPoint y: 48, endPoint x: 813, endPoint y: 110, distance: 493.4
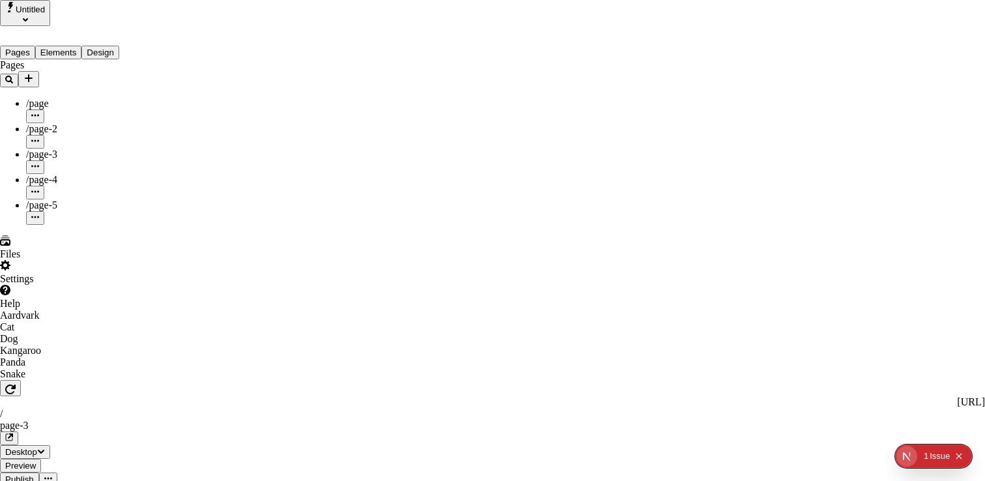
drag, startPoint x: 817, startPoint y: 111, endPoint x: 325, endPoint y: 48, distance: 496.1
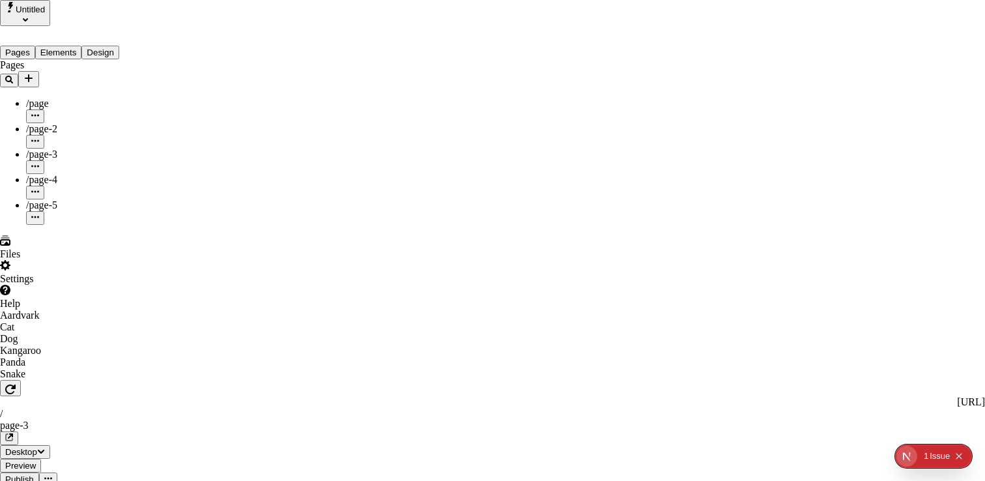
drag, startPoint x: 340, startPoint y: 55, endPoint x: 815, endPoint y: 110, distance: 478.3
drag, startPoint x: 615, startPoint y: 83, endPoint x: 642, endPoint y: 134, distance: 57.7
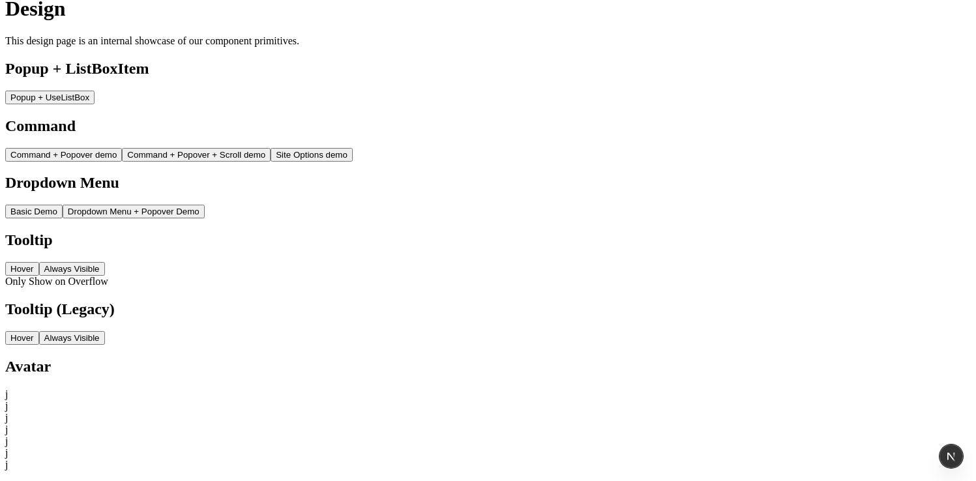
scroll to position [225, 0]
drag, startPoint x: 298, startPoint y: 280, endPoint x: 325, endPoint y: 362, distance: 86.4
click at [317, 370] on div "Design This design page is an internal showcase of our component primitives. Po…" at bounding box center [487, 233] width 965 height 473
drag, startPoint x: 369, startPoint y: 304, endPoint x: 179, endPoint y: 63, distance: 306.3
click at [361, 300] on div "Design This design page is an internal showcase of our component primitives. Po…" at bounding box center [487, 233] width 965 height 473
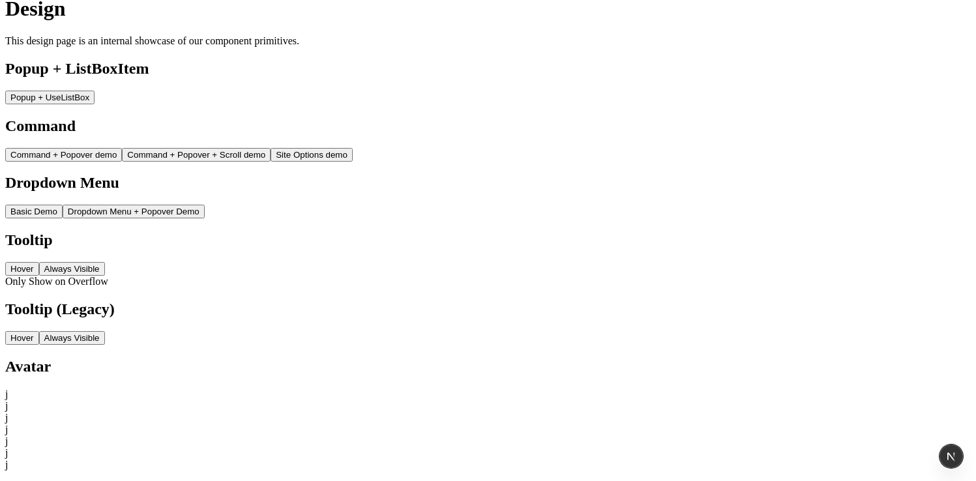
click at [411, 231] on h2 "Tooltip" at bounding box center [487, 240] width 965 height 18
drag, startPoint x: 347, startPoint y: 190, endPoint x: 387, endPoint y: 142, distance: 62.5
click at [347, 190] on div "Design This design page is an internal showcase of our component primitives. Po…" at bounding box center [487, 233] width 965 height 473
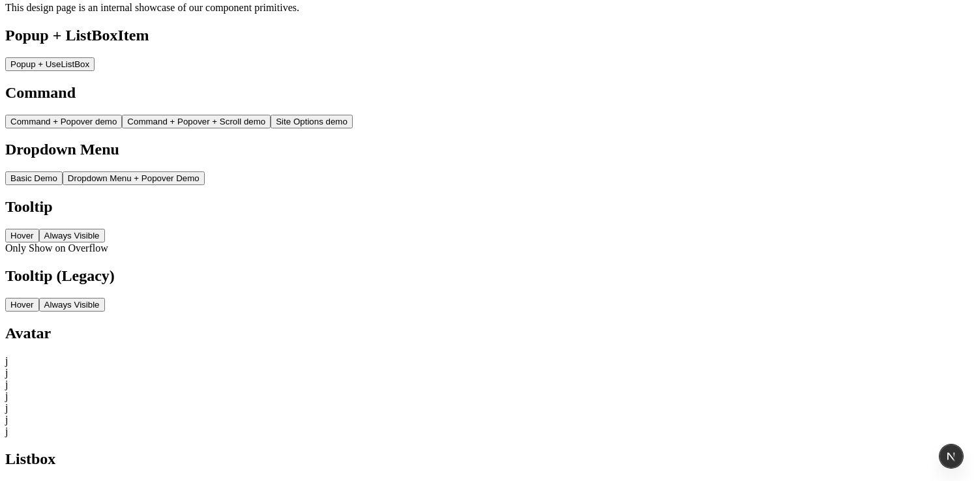
scroll to position [229, 0]
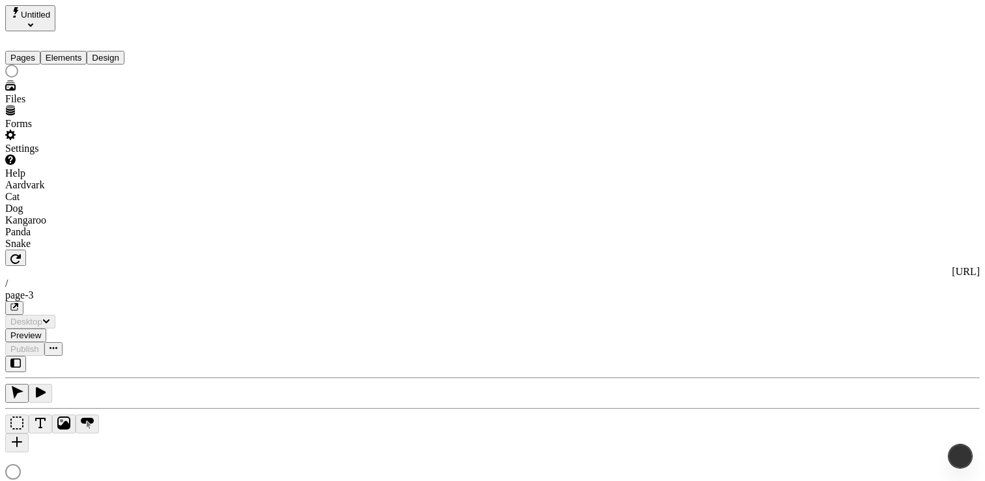
type input "/page-3"
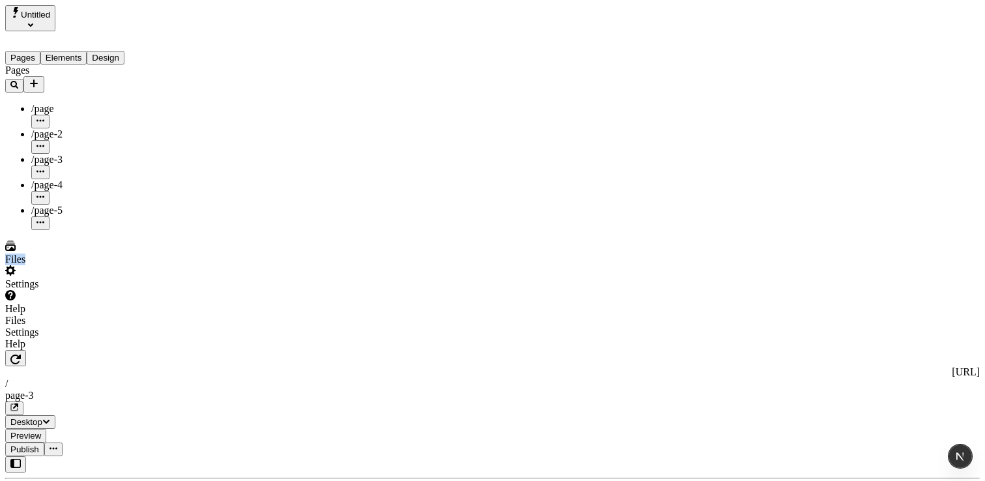
click at [119, 230] on div "Pages /page /page-2 /page-3 /page-4 /page-5" at bounding box center [83, 148] width 156 height 166
drag, startPoint x: 140, startPoint y: 380, endPoint x: 140, endPoint y: 439, distance: 58.7
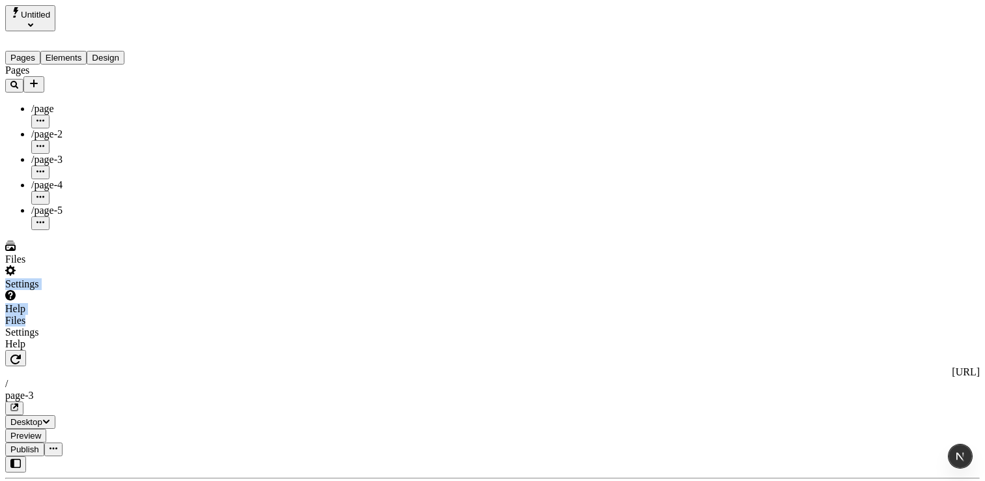
click at [141, 350] on div "Files Settings Help Files Settings Help" at bounding box center [83, 294] width 156 height 109
click at [9, 327] on div "Files" at bounding box center [83, 321] width 156 height 12
click at [16, 327] on div "Files" at bounding box center [83, 321] width 156 height 12
click at [72, 338] on div "Settings" at bounding box center [83, 333] width 156 height 12
click at [106, 340] on div "Settings" at bounding box center [83, 334] width 156 height 12
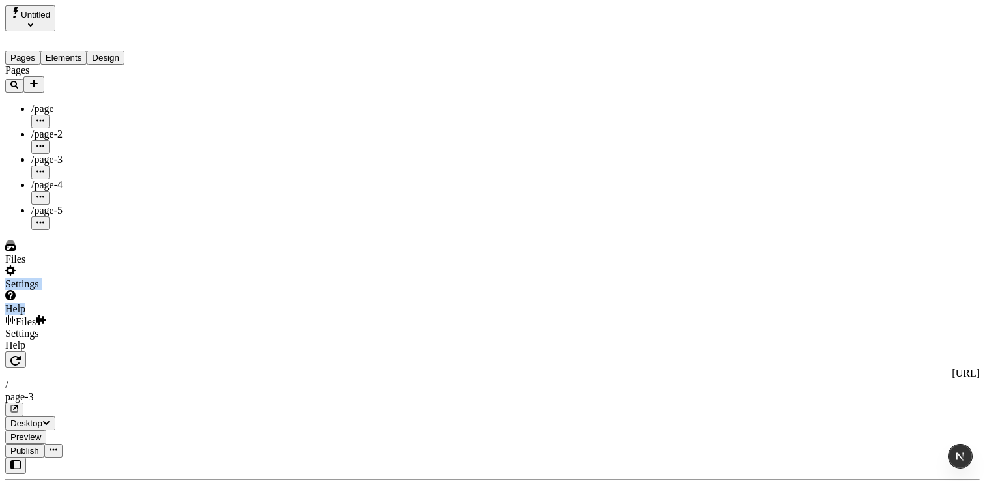
click at [47, 328] on div "Files" at bounding box center [83, 321] width 156 height 13
click at [66, 290] on div "Settings" at bounding box center [83, 277] width 156 height 25
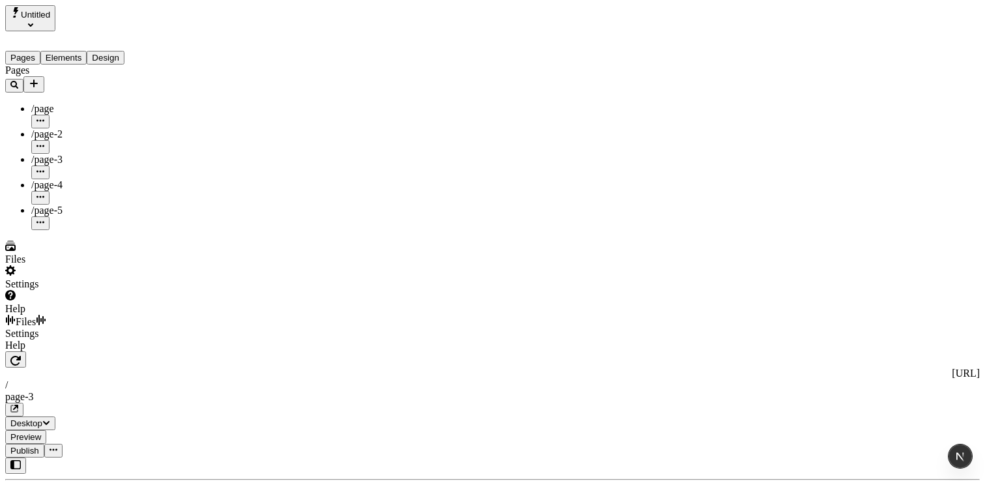
click at [15, 325] on icon "Favorite animal" at bounding box center [10, 320] width 9 height 10
click at [7, 315] on div "Help" at bounding box center [83, 302] width 156 height 25
click at [12, 300] on icon at bounding box center [10, 295] width 10 height 10
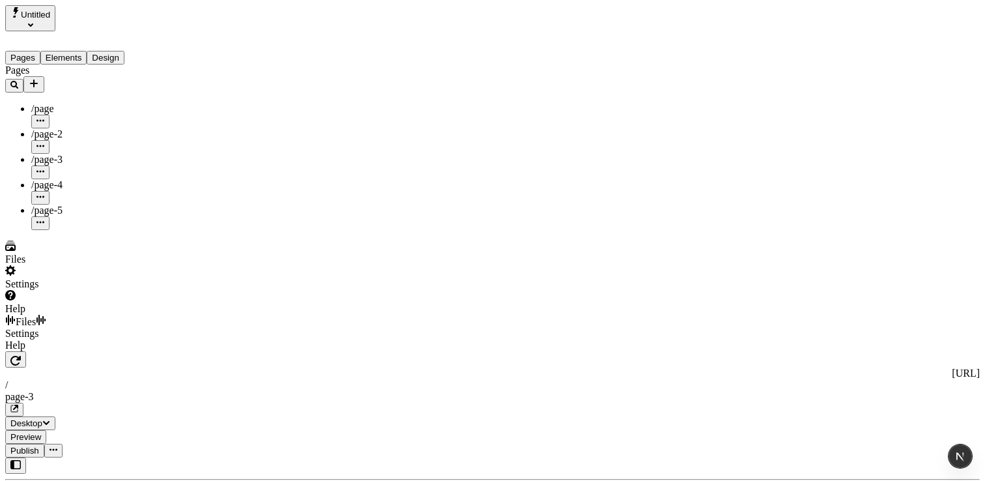
click at [15, 300] on icon at bounding box center [10, 295] width 10 height 10
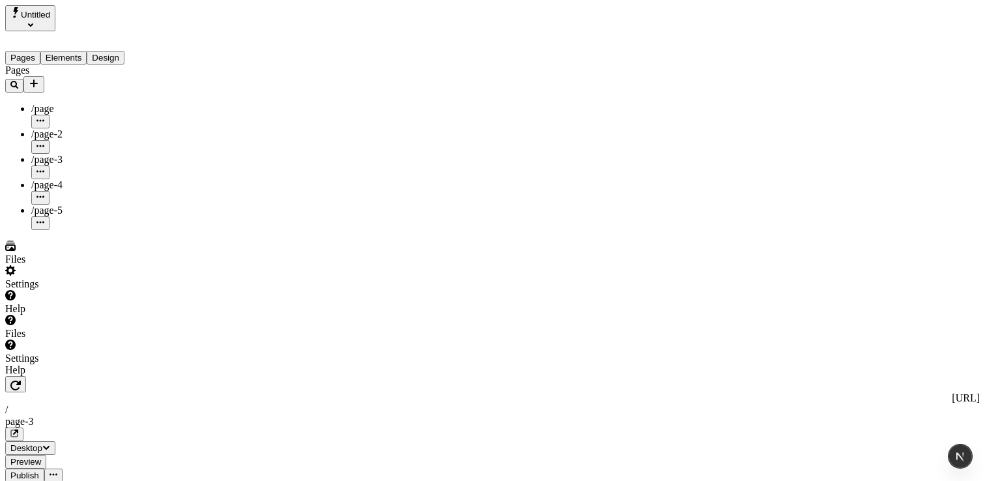
click at [69, 353] on div "Files" at bounding box center [83, 334] width 156 height 38
click at [65, 340] on div "Files" at bounding box center [83, 334] width 156 height 12
click at [64, 340] on div "Files" at bounding box center [83, 334] width 156 height 12
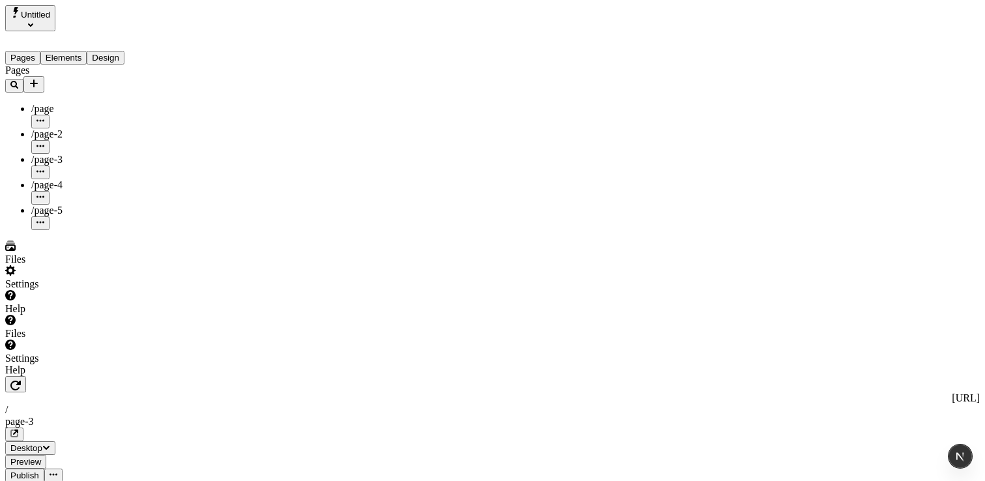
click at [89, 340] on div "Files" at bounding box center [83, 334] width 156 height 12
click at [80, 315] on div "Help" at bounding box center [83, 302] width 156 height 25
drag, startPoint x: 38, startPoint y: 404, endPoint x: 48, endPoint y: 405, distance: 9.8
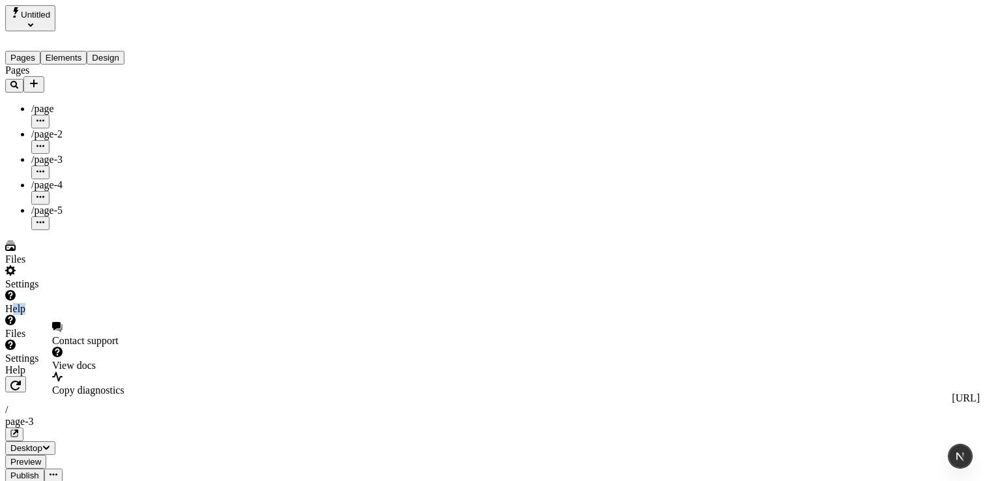
click at [48, 315] on div "Help" at bounding box center [83, 302] width 156 height 25
click at [53, 315] on div "Help" at bounding box center [83, 302] width 156 height 25
click at [66, 353] on div "Files" at bounding box center [83, 334] width 156 height 38
click at [66, 340] on div "Files" at bounding box center [83, 334] width 156 height 12
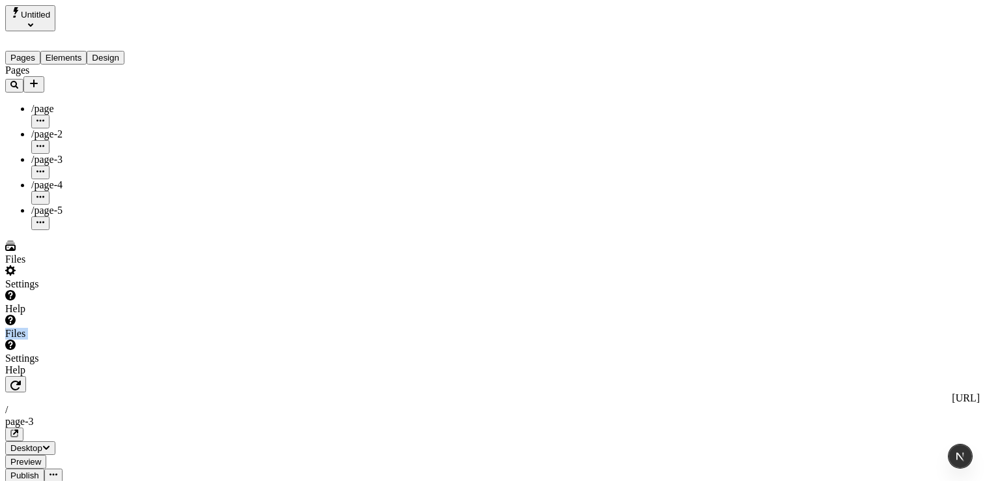
click at [66, 340] on div "Files" at bounding box center [83, 334] width 156 height 12
click at [83, 340] on div "Files" at bounding box center [83, 334] width 156 height 12
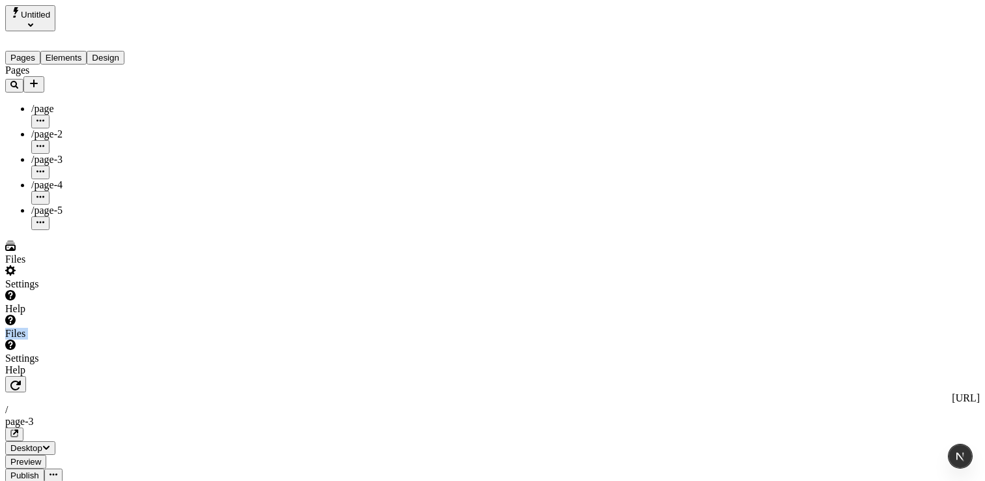
click at [76, 340] on div "Files" at bounding box center [83, 334] width 156 height 12
click at [84, 353] on div "Files" at bounding box center [83, 347] width 156 height 12
click at [92, 353] on div "Files" at bounding box center [83, 347] width 156 height 12
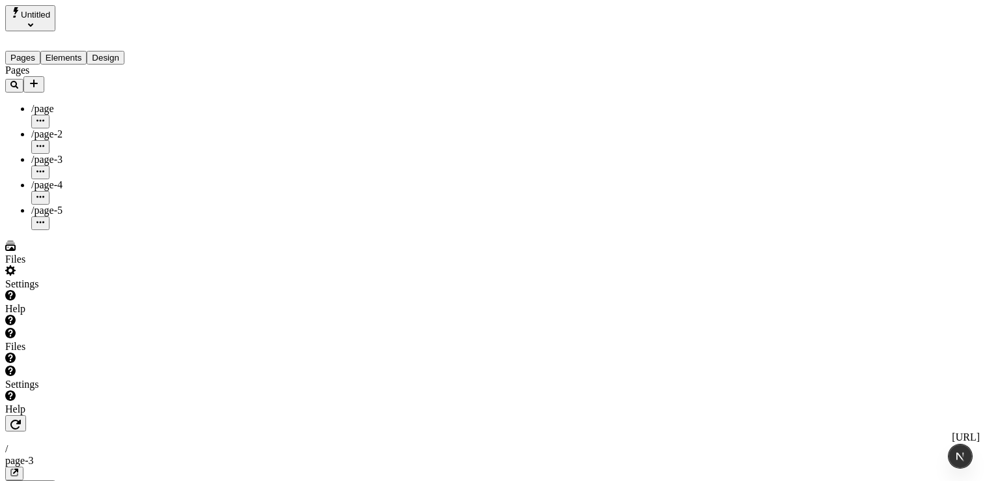
click at [98, 290] on div "Settings" at bounding box center [83, 277] width 156 height 25
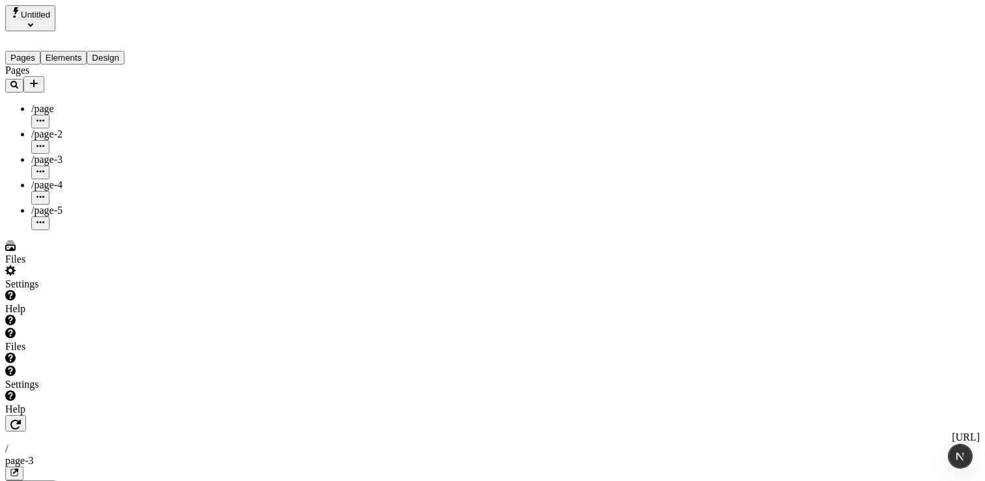
click at [68, 403] on div "Settings" at bounding box center [83, 385] width 156 height 38
click at [63, 265] on div "Files" at bounding box center [83, 252] width 156 height 25
click at [53, 328] on div "Help" at bounding box center [83, 309] width 156 height 38
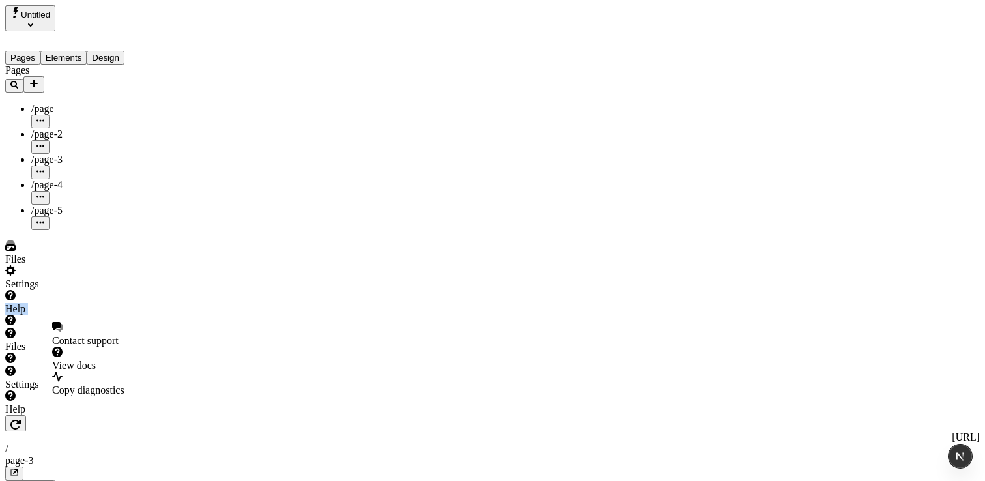
click at [53, 328] on div "Help" at bounding box center [83, 309] width 156 height 38
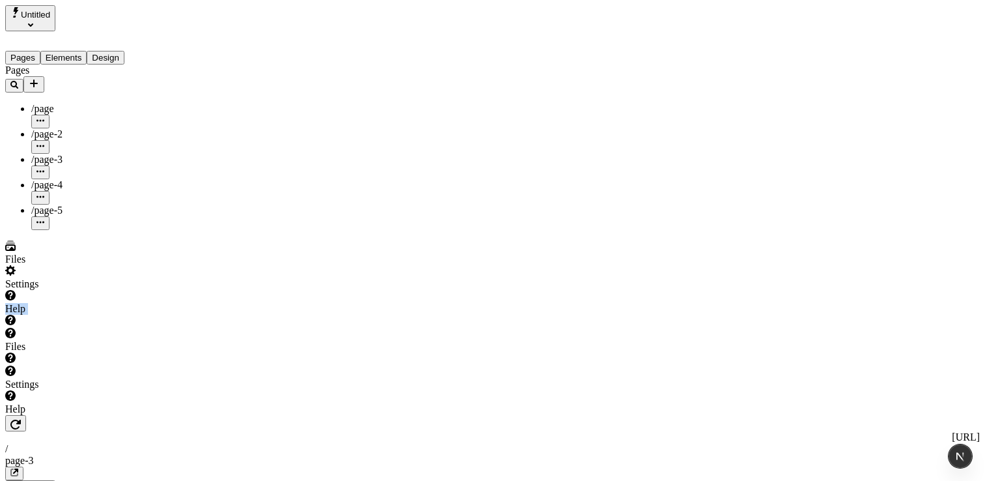
click at [53, 328] on div "Help" at bounding box center [83, 309] width 156 height 38
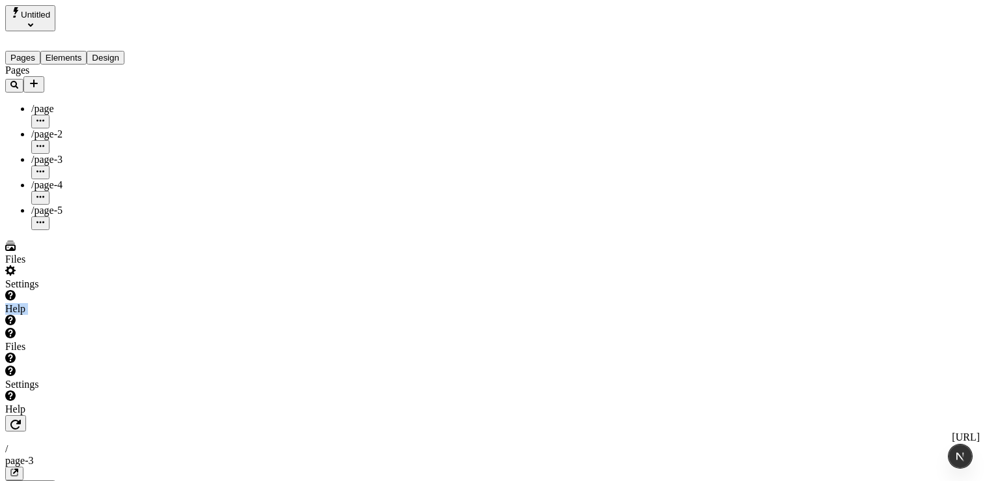
click at [52, 328] on div "Help" at bounding box center [83, 309] width 156 height 38
click at [56, 328] on div "Help" at bounding box center [83, 309] width 156 height 38
click at [58, 328] on div "Help" at bounding box center [83, 309] width 156 height 38
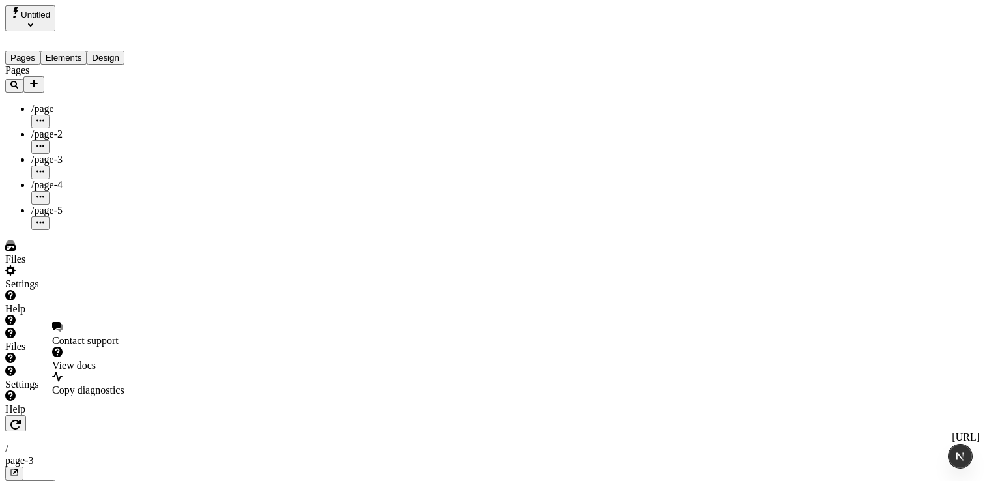
click at [58, 328] on div "Help" at bounding box center [83, 309] width 156 height 38
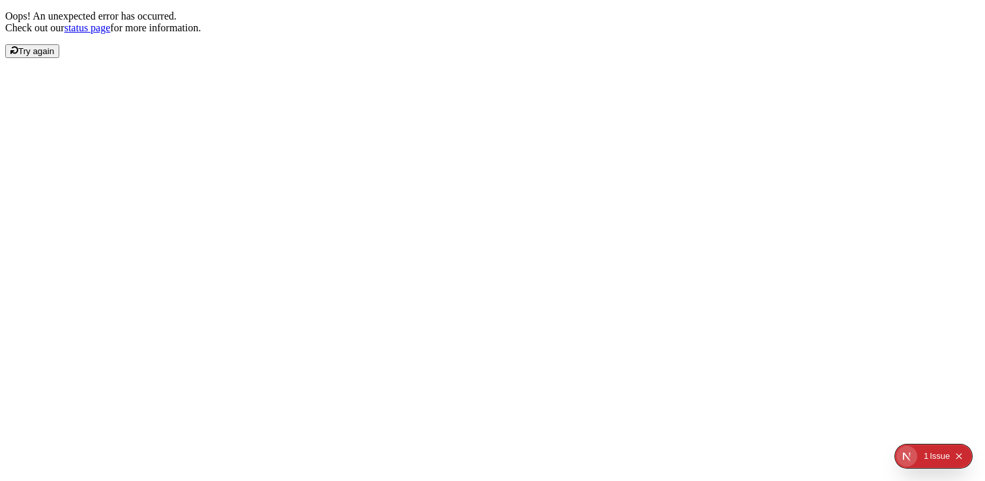
click at [54, 56] on span "Try again" at bounding box center [36, 51] width 36 height 10
click at [302, 58] on div "Oops! An unexpected error has occurred. Check out our status page for more info…" at bounding box center [492, 34] width 975 height 48
click at [924, 454] on div "2" at bounding box center [922, 455] width 5 height 23
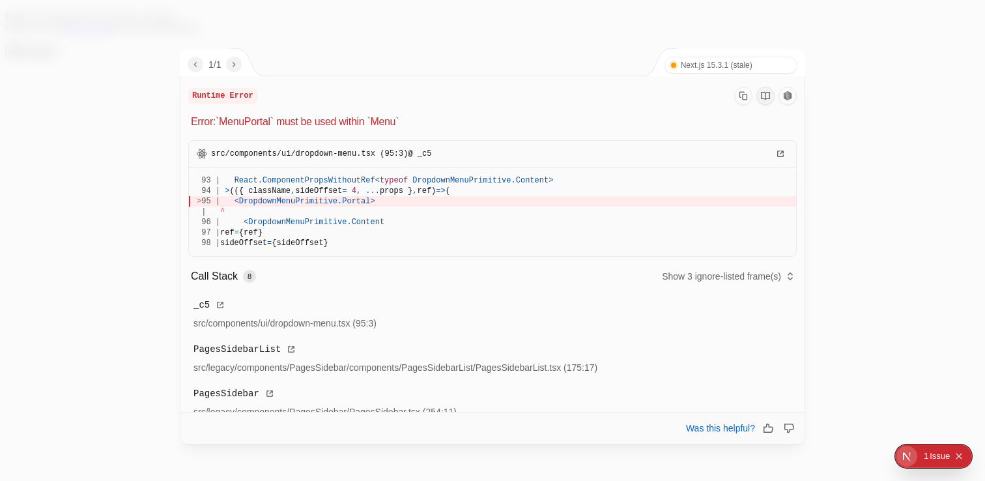
click at [850, 70] on div at bounding box center [492, 240] width 985 height 481
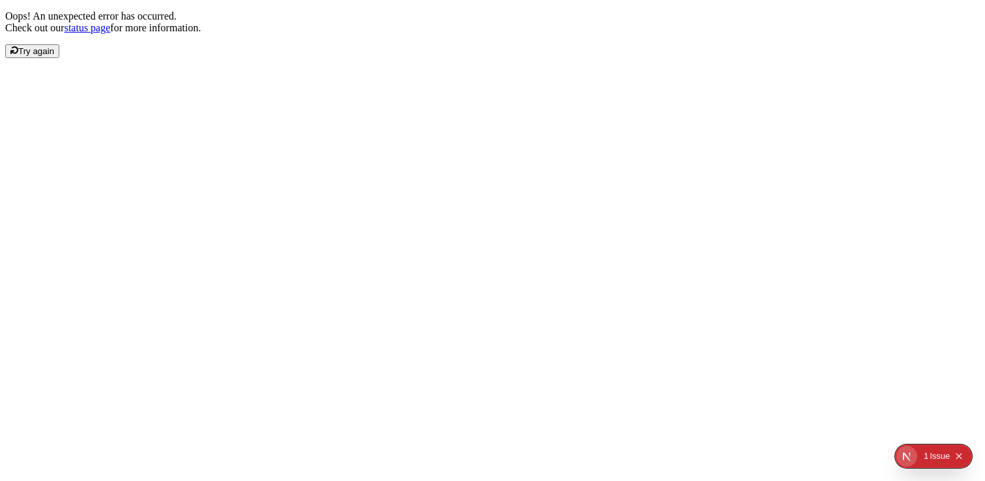
click at [54, 56] on span "Try again" at bounding box center [36, 51] width 36 height 10
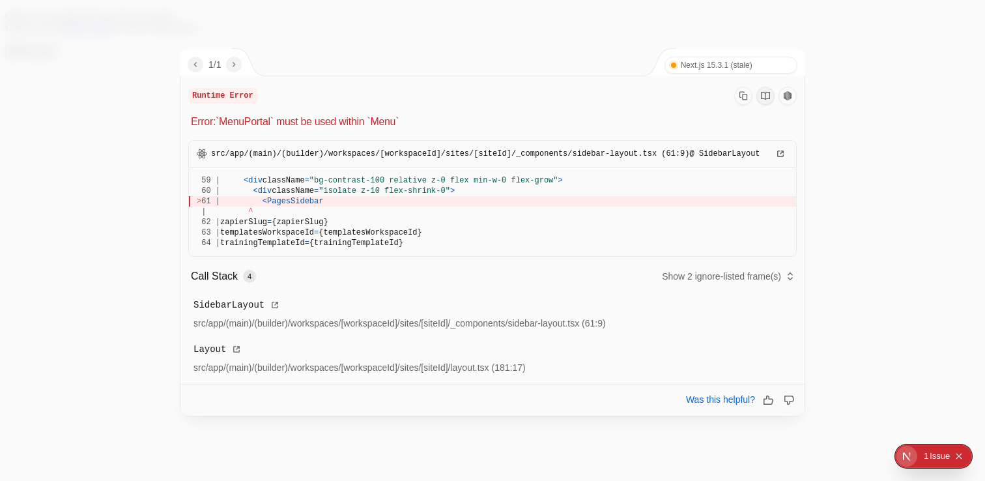
click at [296, 199] on span "PagesSidebar" at bounding box center [295, 201] width 56 height 9
click at [344, 205] on div "> 61 | < PagesSidebar" at bounding box center [493, 201] width 592 height 10
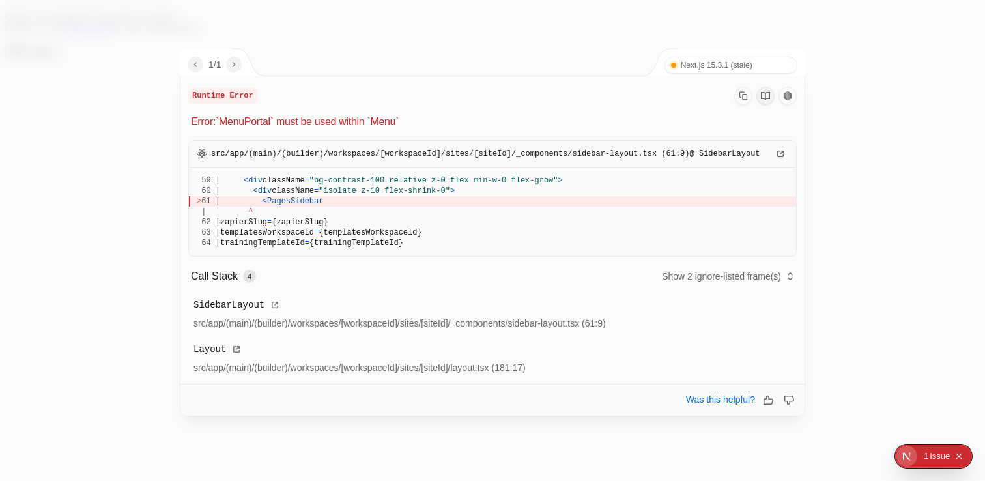
click at [344, 205] on div "> 61 | < PagesSidebar" at bounding box center [493, 201] width 592 height 10
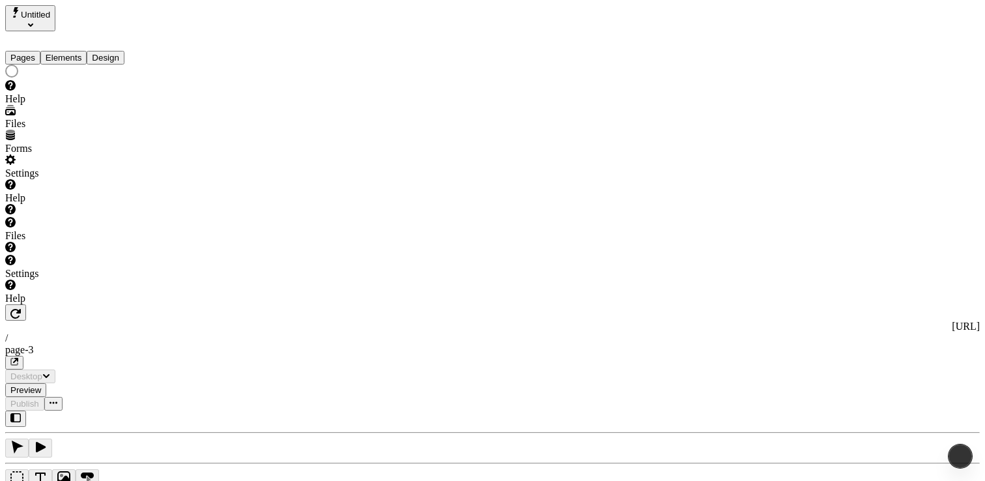
type input "/page-3"
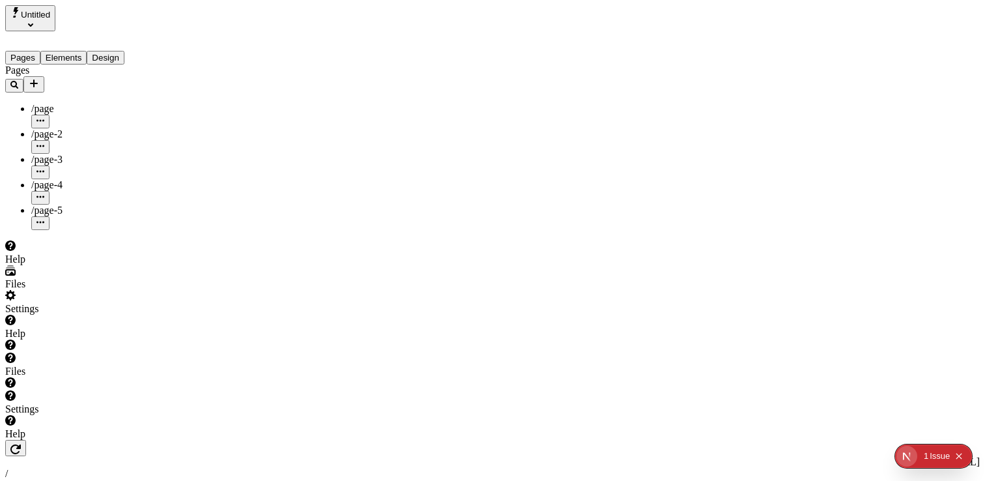
click at [68, 265] on div "Help" at bounding box center [83, 260] width 156 height 12
click at [74, 265] on div "Help" at bounding box center [83, 260] width 156 height 12
click at [51, 265] on div "Help" at bounding box center [83, 252] width 156 height 25
click at [50, 265] on div "Help" at bounding box center [83, 260] width 156 height 12
click at [42, 265] on div "Help" at bounding box center [83, 260] width 156 height 12
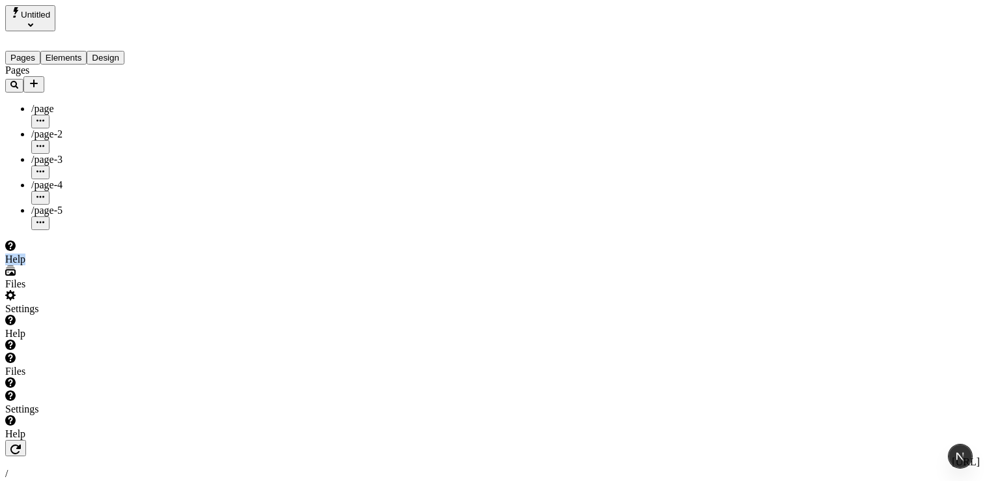
click at [42, 265] on div "Help" at bounding box center [83, 260] width 156 height 12
click at [75, 265] on div "Help" at bounding box center [83, 260] width 156 height 12
click at [71, 265] on div "Help" at bounding box center [83, 260] width 156 height 12
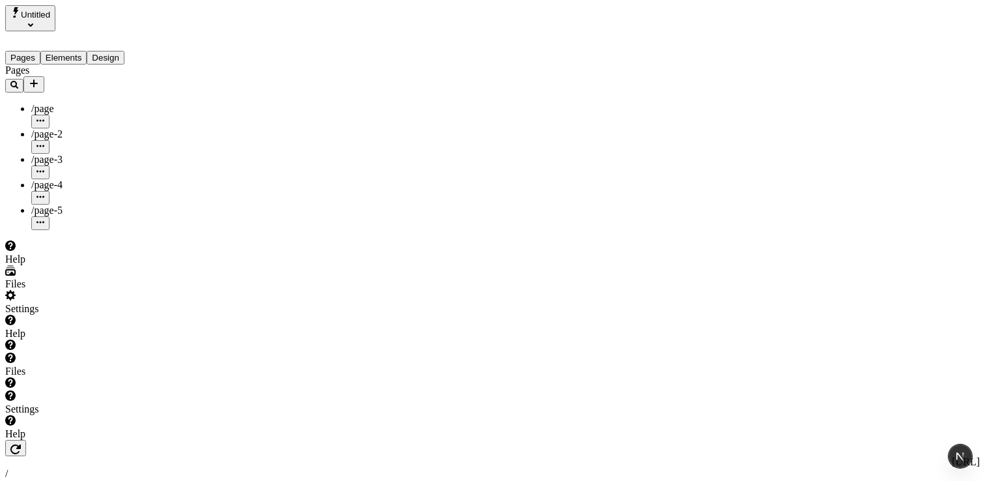
click at [80, 230] on div "Pages /page /page-2 /page-3 /page-4 /page-5" at bounding box center [83, 148] width 156 height 166
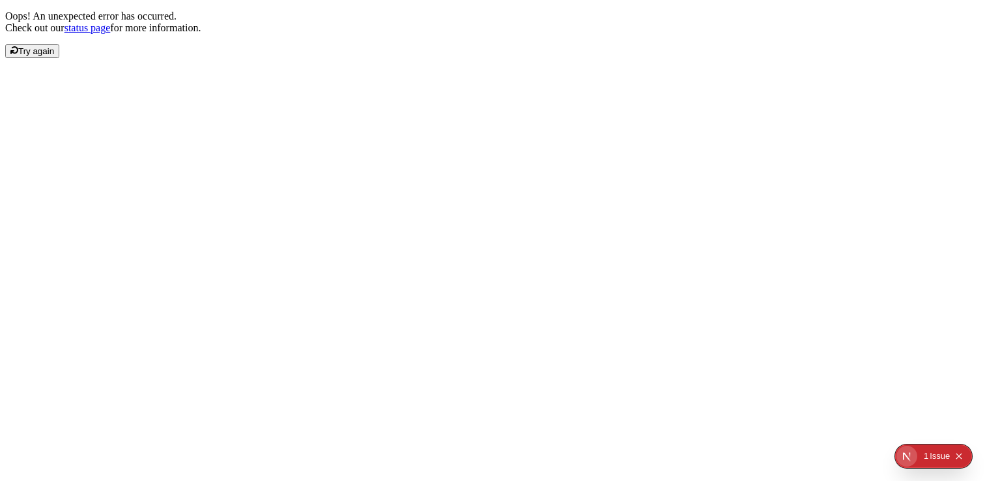
click at [937, 459] on div "Issue" at bounding box center [940, 455] width 20 height 23
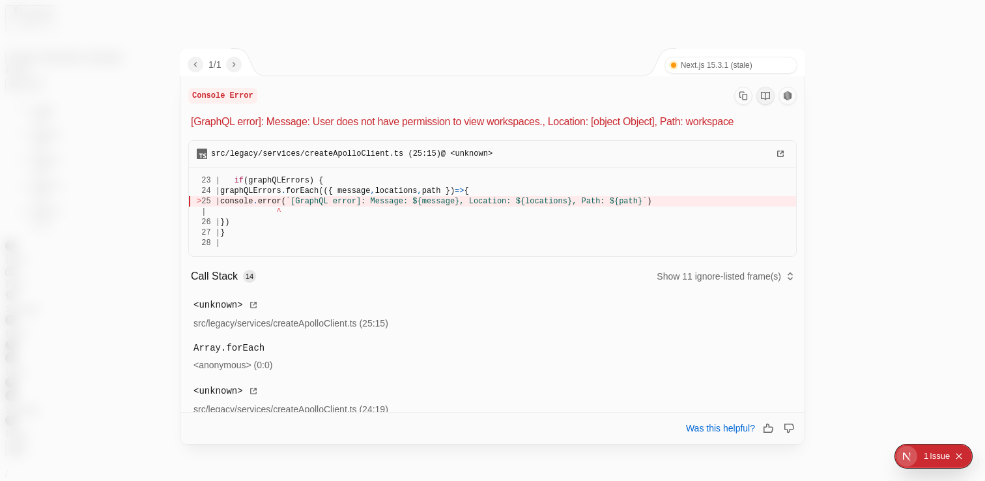
click at [932, 454] on div "Issue" at bounding box center [940, 455] width 20 height 23
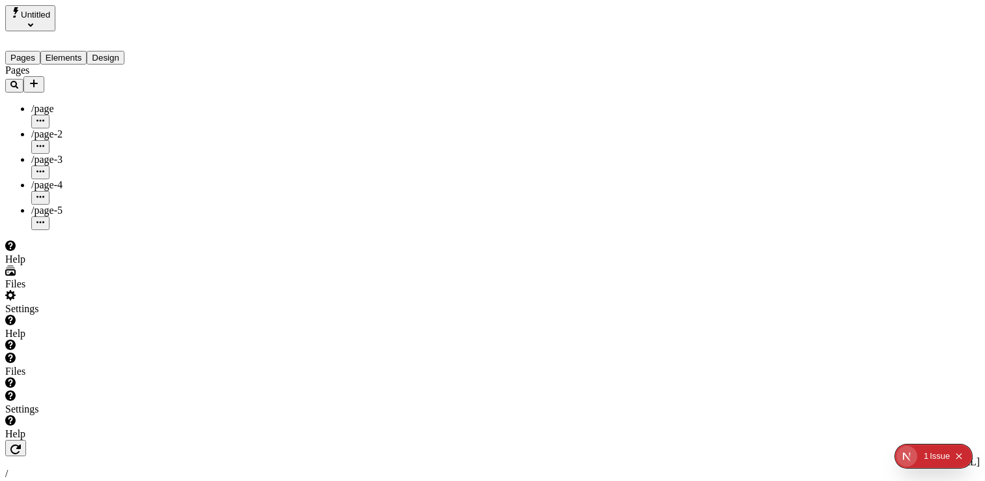
click at [64, 265] on div "Help" at bounding box center [83, 260] width 156 height 12
click at [80, 265] on div "Help" at bounding box center [83, 260] width 156 height 12
click at [50, 265] on div "Help" at bounding box center [83, 260] width 156 height 12
click at [48, 265] on div "Help" at bounding box center [83, 260] width 156 height 12
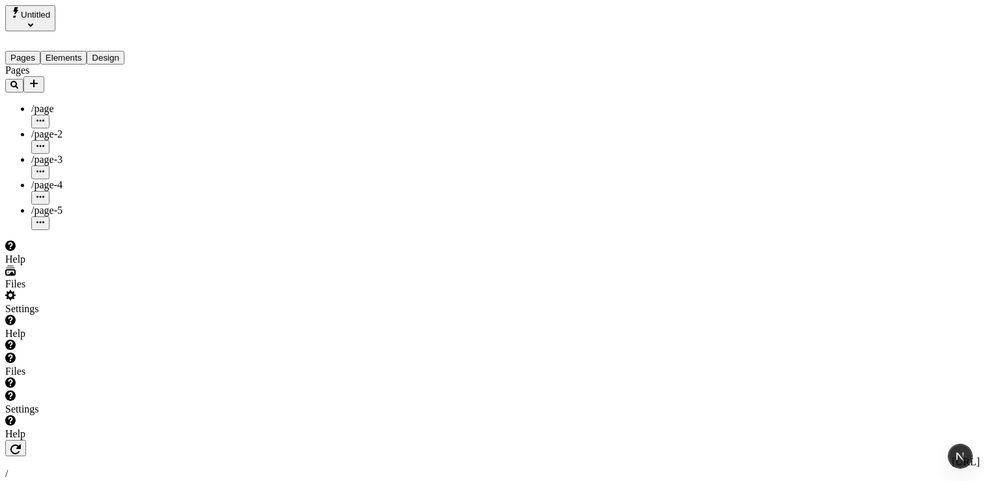
click at [48, 265] on div "Help" at bounding box center [83, 260] width 156 height 12
click at [103, 265] on div "Help" at bounding box center [83, 252] width 156 height 25
click at [90, 265] on div "Help" at bounding box center [83, 260] width 156 height 12
click at [80, 265] on div "Help" at bounding box center [83, 260] width 156 height 12
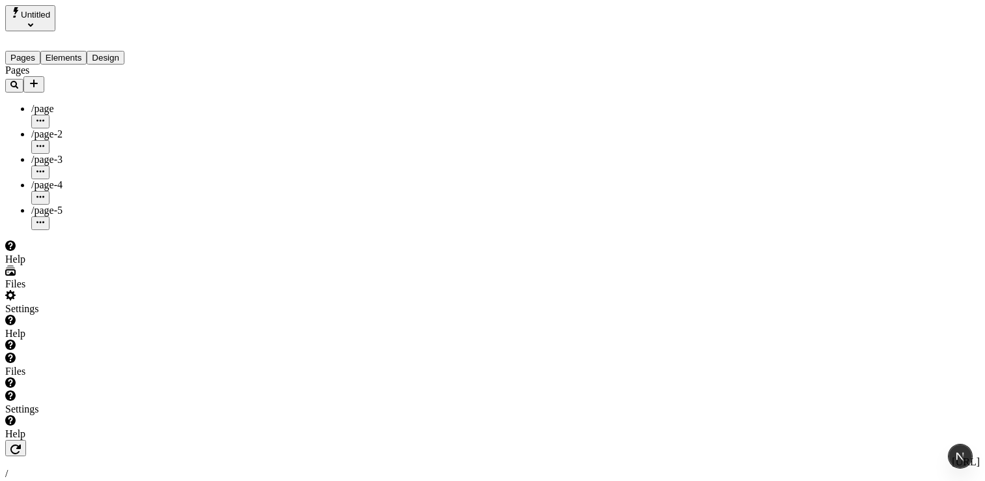
click at [36, 265] on div "Help" at bounding box center [83, 260] width 156 height 12
click at [16, 251] on icon at bounding box center [10, 245] width 10 height 10
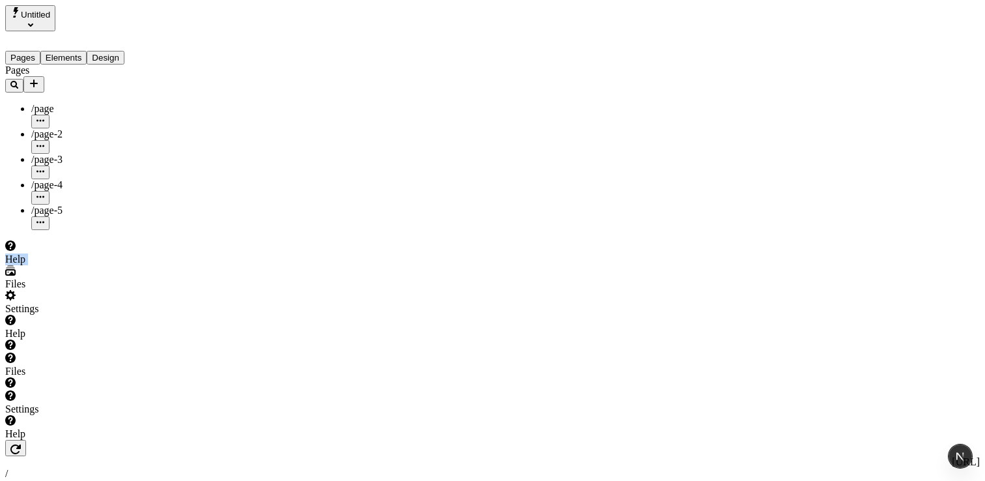
click at [57, 265] on div "Help" at bounding box center [83, 260] width 156 height 12
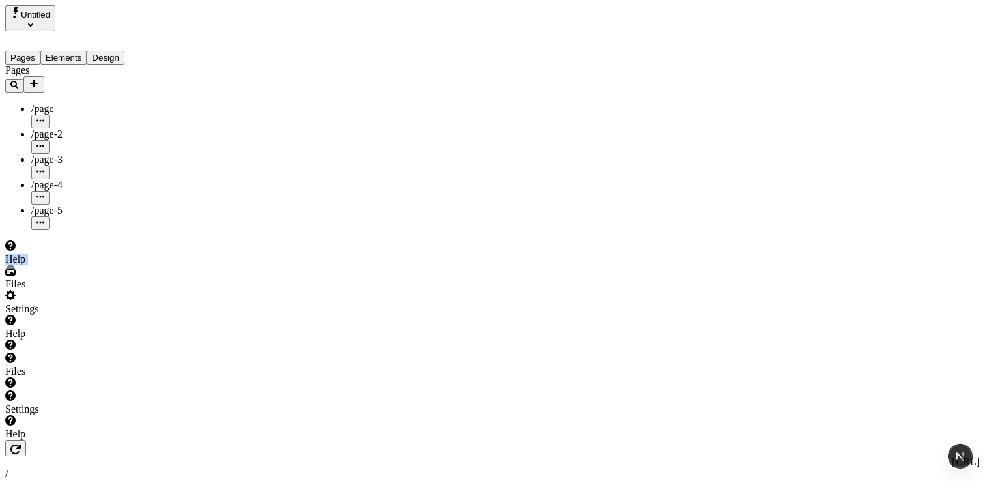
click at [57, 265] on div "Help" at bounding box center [83, 260] width 156 height 12
click at [53, 265] on div "Help" at bounding box center [83, 252] width 156 height 25
click at [54, 265] on div "Help" at bounding box center [83, 260] width 156 height 12
click at [68, 265] on div "Help" at bounding box center [83, 260] width 156 height 12
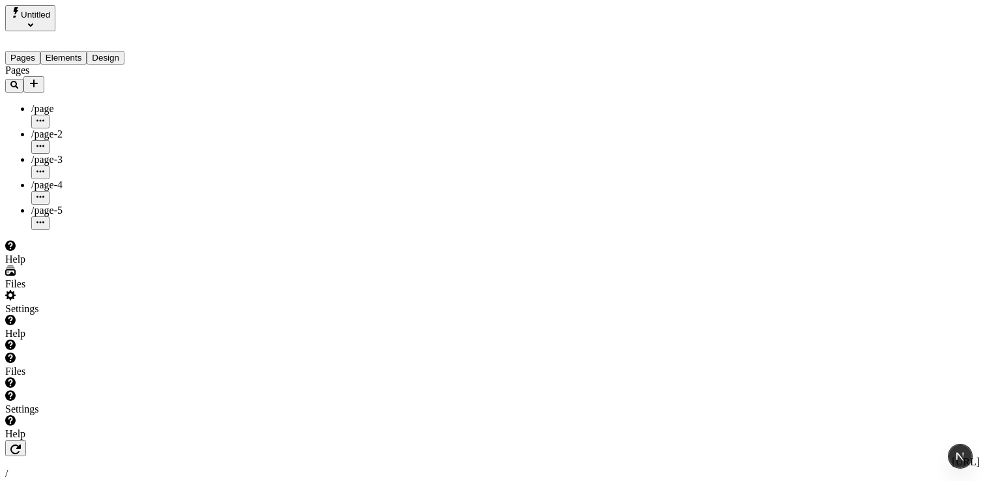
click at [44, 265] on div "Help" at bounding box center [83, 260] width 156 height 12
click at [61, 265] on div "Help" at bounding box center [83, 260] width 156 height 12
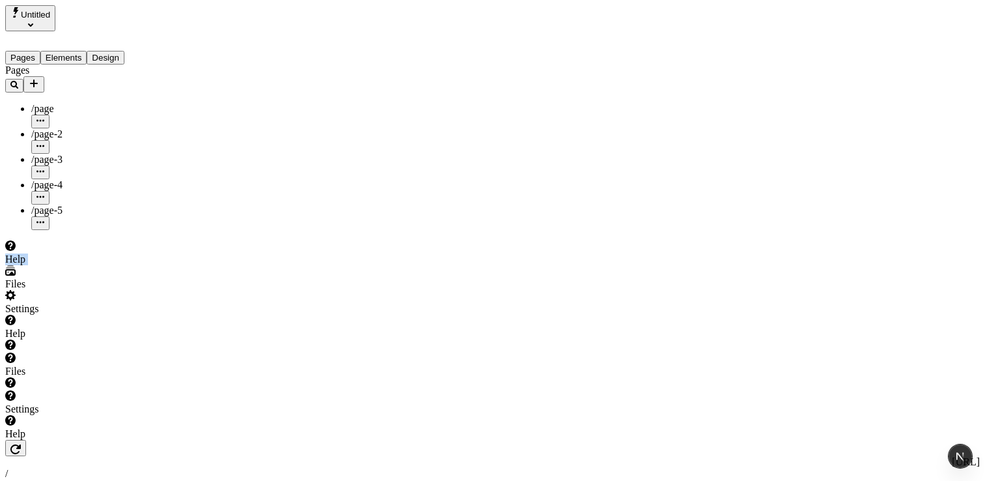
click at [61, 265] on div "Help" at bounding box center [83, 260] width 156 height 12
click at [98, 265] on div "Help" at bounding box center [83, 260] width 156 height 12
click at [97, 230] on div "Pages /page /page-2 /page-3 /page-4 /page-5" at bounding box center [83, 148] width 156 height 166
click at [81, 265] on div "Help" at bounding box center [83, 260] width 156 height 12
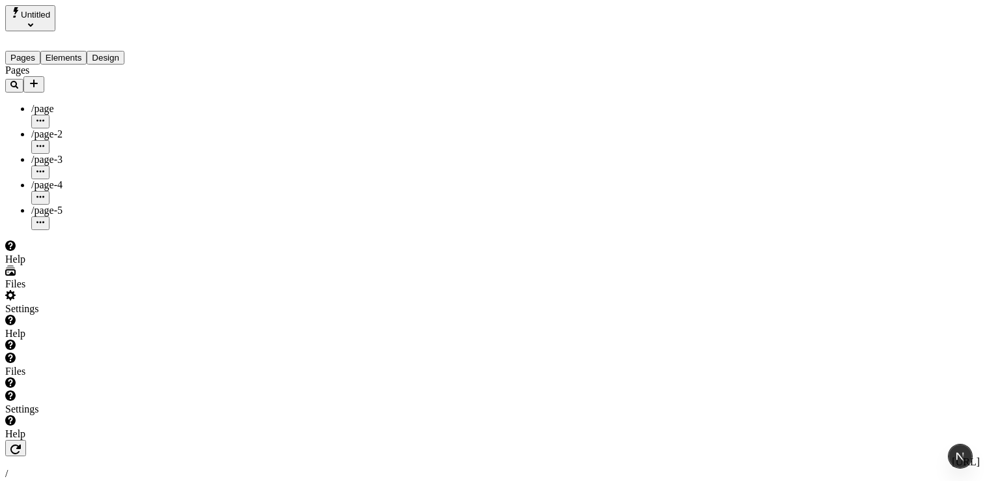
click at [81, 265] on div "Help" at bounding box center [83, 260] width 156 height 12
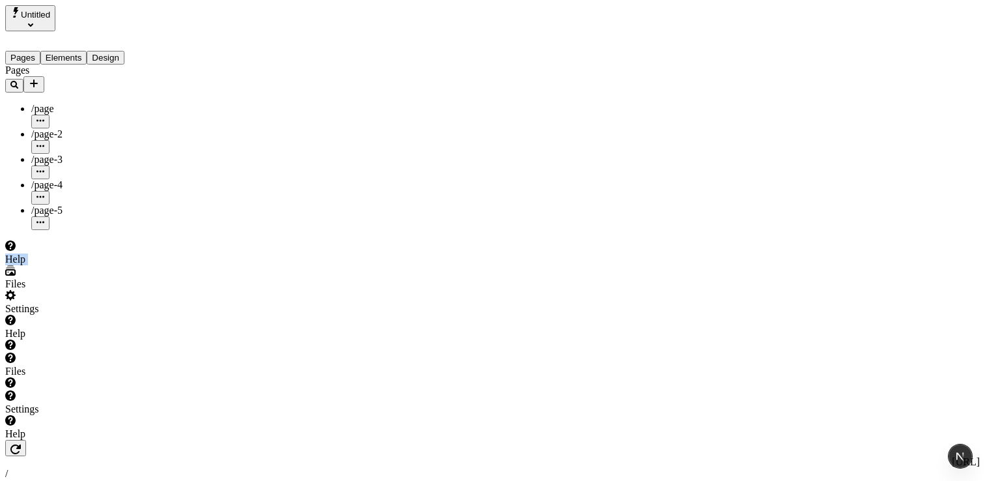
click at [81, 265] on div "Help" at bounding box center [83, 252] width 156 height 25
click at [78, 265] on div "Help" at bounding box center [83, 260] width 156 height 12
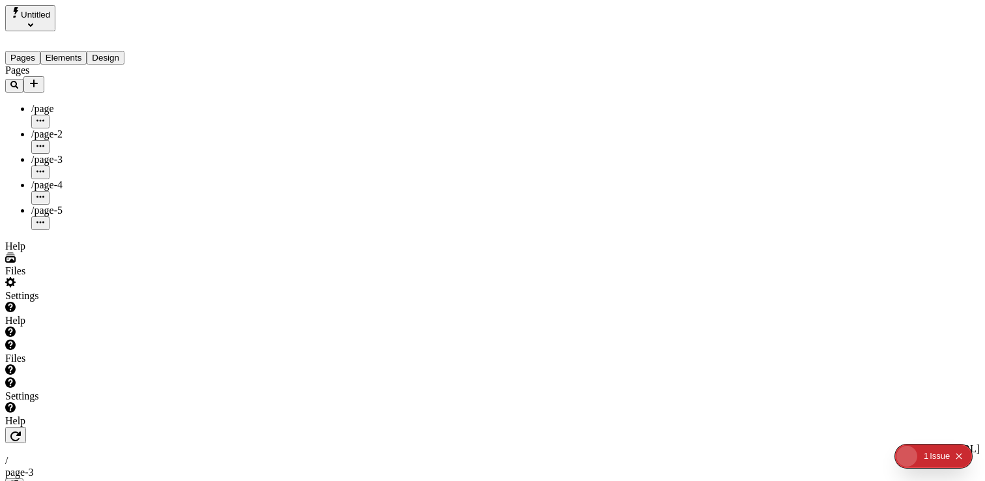
click at [14, 252] on div "Help" at bounding box center [83, 246] width 156 height 12
click at [15, 252] on div "Help" at bounding box center [83, 246] width 156 height 12
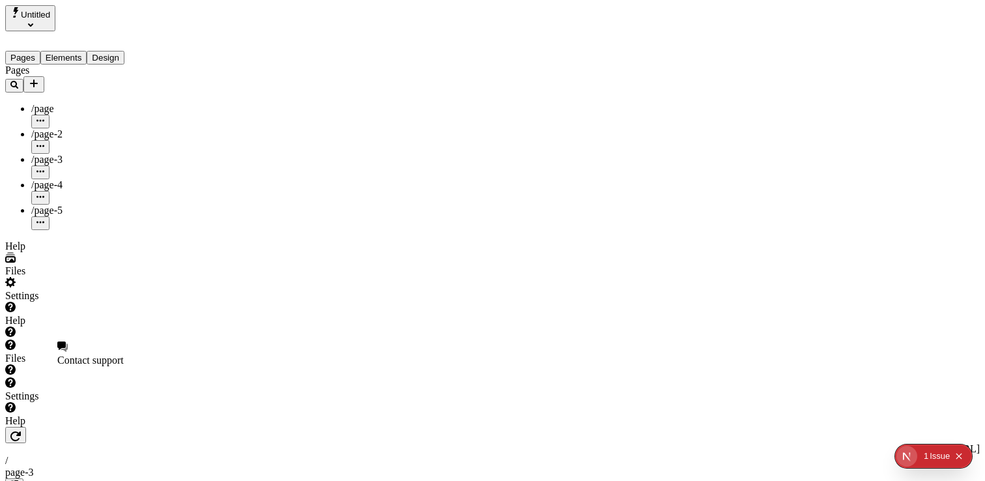
click at [15, 252] on div "Help" at bounding box center [83, 246] width 156 height 12
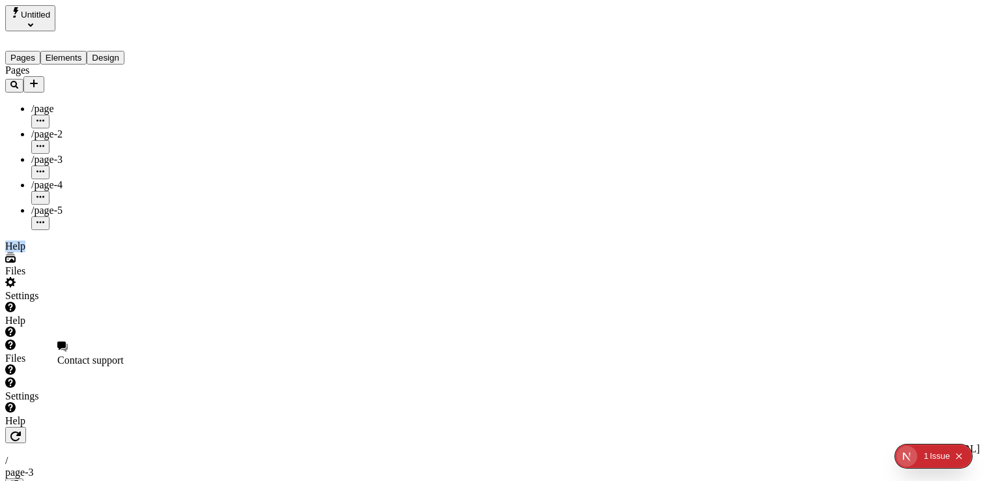
click at [15, 252] on div "Help" at bounding box center [83, 246] width 156 height 12
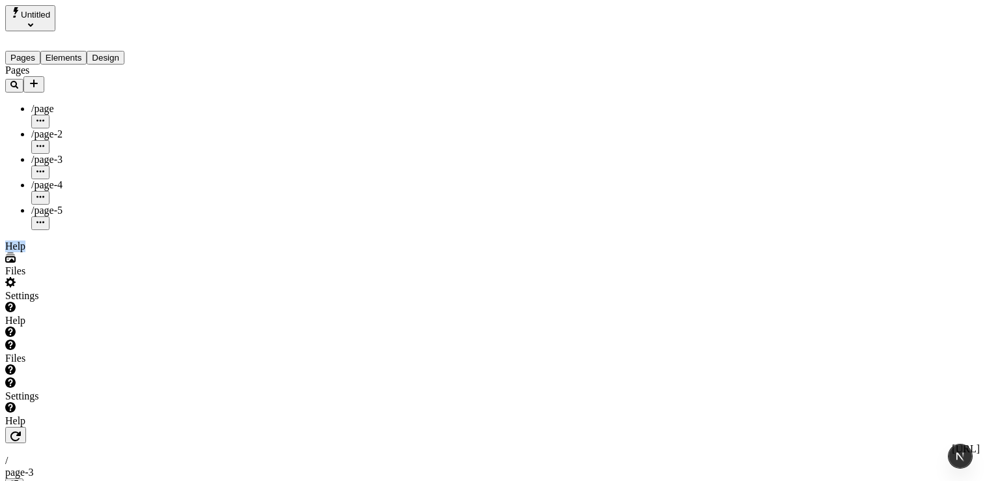
click at [21, 252] on div "Help" at bounding box center [83, 246] width 156 height 12
click at [16, 252] on div "Help" at bounding box center [83, 246] width 156 height 12
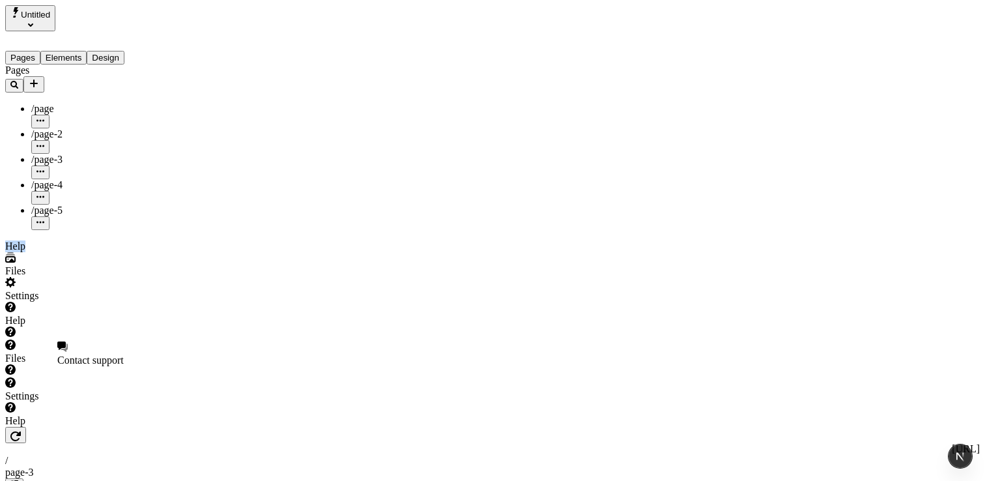
click at [16, 252] on div "Help" at bounding box center [83, 246] width 156 height 12
click at [40, 230] on div "Pages /page /page-2 /page-3 /page-4 /page-5" at bounding box center [83, 148] width 156 height 166
click at [13, 252] on div "Help" at bounding box center [83, 246] width 156 height 12
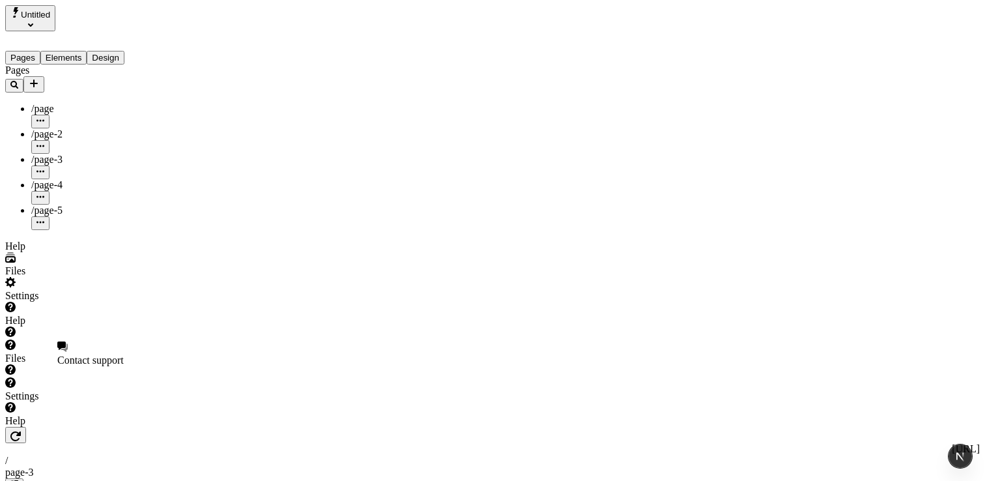
click at [13, 252] on div "Help" at bounding box center [83, 246] width 156 height 12
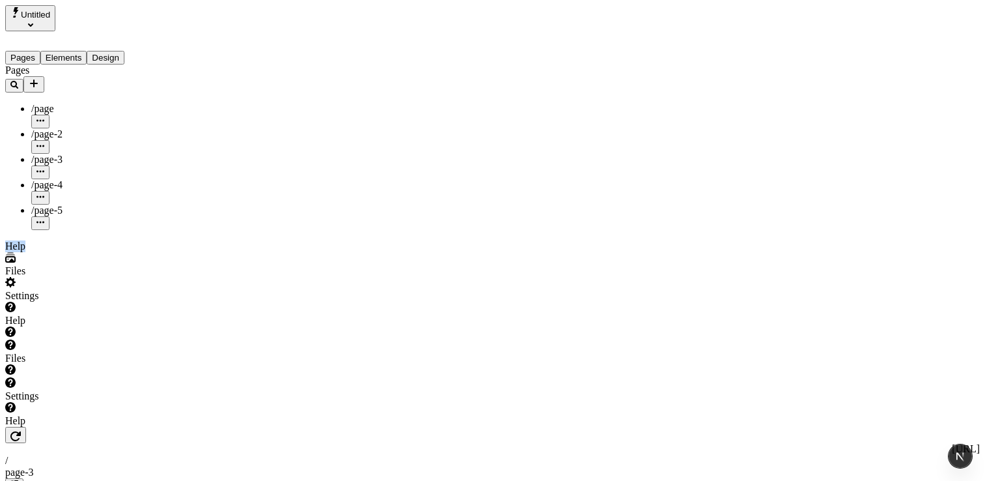
click at [13, 252] on div "Help" at bounding box center [83, 246] width 156 height 12
click at [96, 356] on span "Contact support" at bounding box center [90, 360] width 66 height 11
click at [12, 252] on div "Help" at bounding box center [83, 246] width 156 height 12
click at [94, 355] on span "Contact support" at bounding box center [90, 360] width 66 height 11
click at [7, 252] on div "Help" at bounding box center [83, 246] width 156 height 12
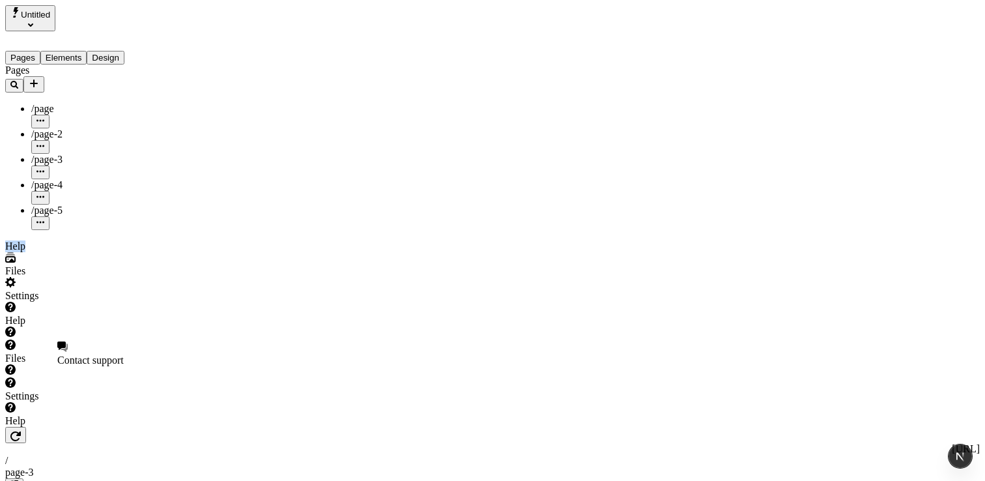
click at [98, 358] on span "Contact support" at bounding box center [90, 360] width 66 height 11
click at [6, 252] on div "Help" at bounding box center [83, 246] width 156 height 12
click at [93, 355] on span "Contact support" at bounding box center [90, 360] width 66 height 11
click at [12, 252] on div "Help" at bounding box center [83, 246] width 156 height 12
click at [98, 356] on span "Contact support" at bounding box center [90, 360] width 66 height 11
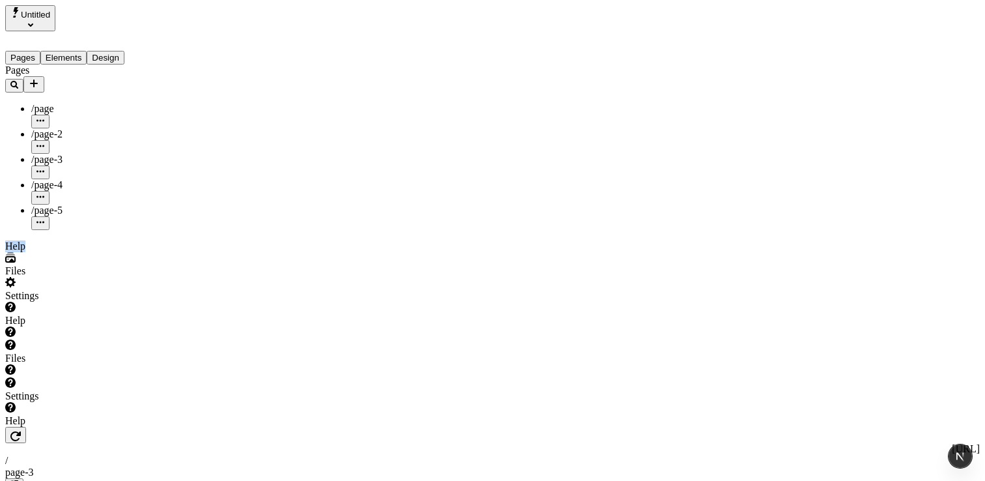
click at [5, 252] on div at bounding box center [83, 252] width 156 height 0
click at [8, 252] on div "Help" at bounding box center [83, 246] width 156 height 12
click at [89, 358] on span "Contact support" at bounding box center [90, 360] width 66 height 11
click at [89, 252] on div "Help" at bounding box center [83, 246] width 156 height 12
click at [63, 230] on div "Pages /page /page-2 /page-3 /page-4 /page-5" at bounding box center [83, 148] width 156 height 166
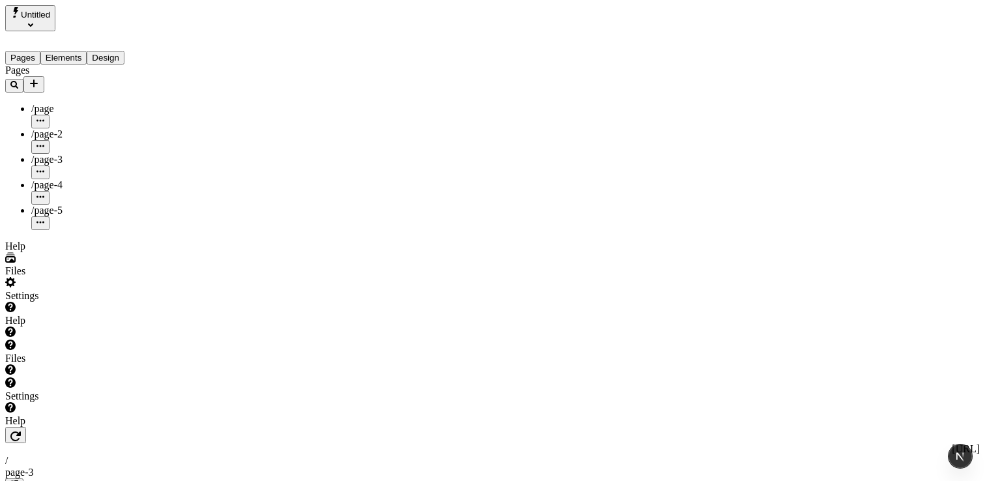
click at [18, 252] on div "Help" at bounding box center [83, 246] width 156 height 12
click at [94, 358] on span "Contact support" at bounding box center [90, 360] width 66 height 11
click at [17, 252] on div "Help" at bounding box center [83, 246] width 156 height 12
click at [105, 356] on span "Contact support" at bounding box center [90, 360] width 66 height 11
click at [16, 252] on div "Help" at bounding box center [83, 246] width 156 height 12
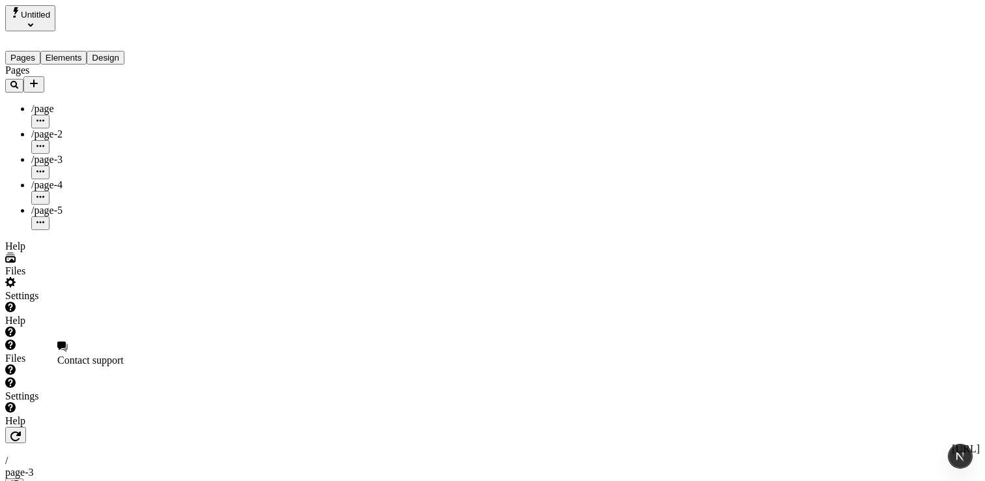
click at [93, 355] on span "Contact support" at bounding box center [90, 360] width 66 height 11
click at [13, 252] on div "Help" at bounding box center [83, 246] width 156 height 12
click at [91, 356] on span "Contact support" at bounding box center [90, 360] width 66 height 11
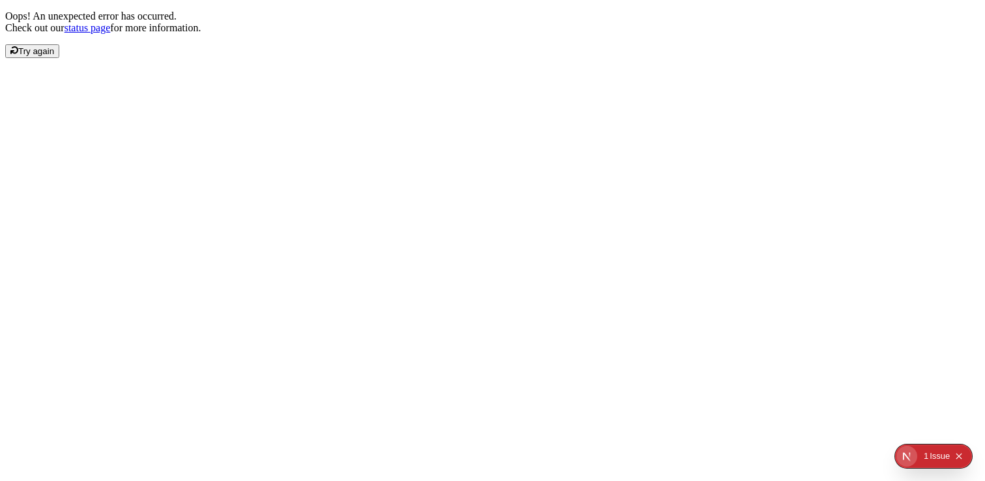
click at [54, 56] on span "Try again" at bounding box center [36, 51] width 36 height 10
click at [938, 458] on div "Issue" at bounding box center [940, 455] width 20 height 23
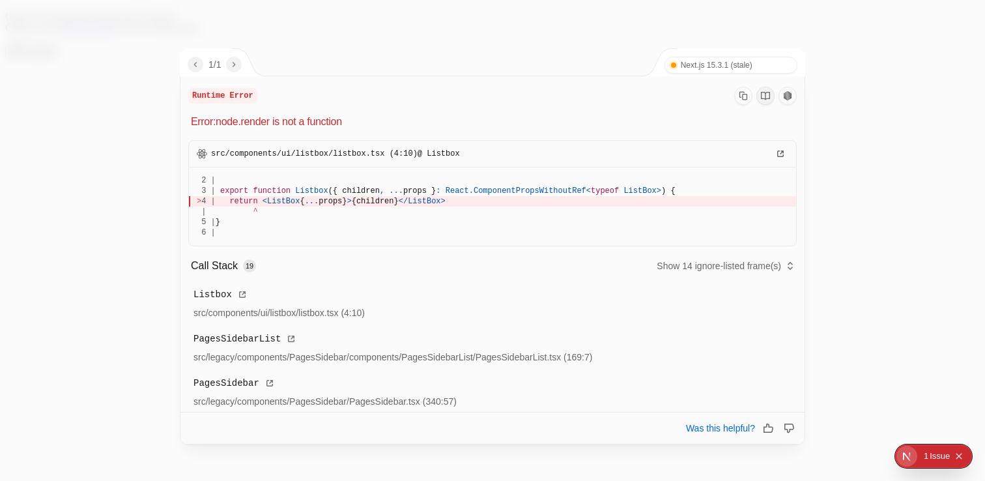
click at [961, 454] on icon "Collapse issues badge" at bounding box center [959, 456] width 8 height 8
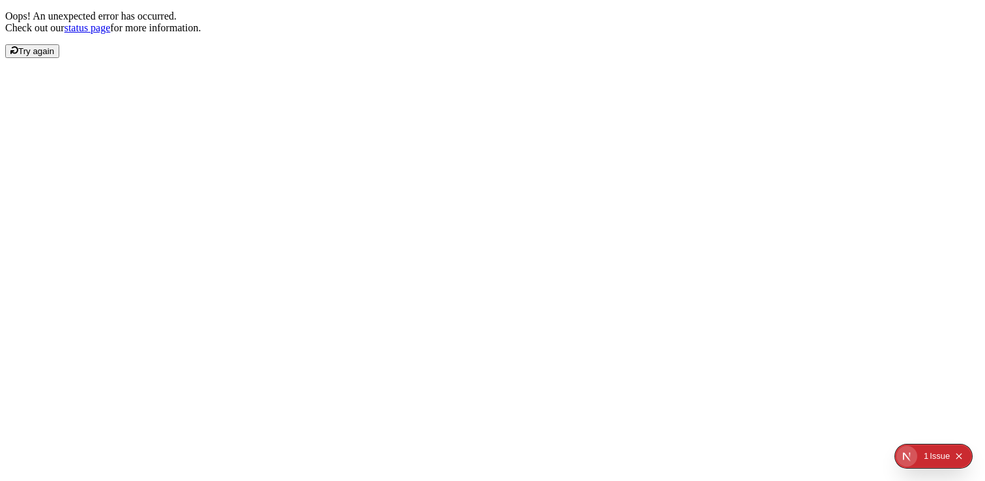
click at [931, 460] on div "Issue" at bounding box center [940, 455] width 20 height 23
click at [918, 448] on icon "Open Next.js Dev Tools" at bounding box center [910, 456] width 26 height 26
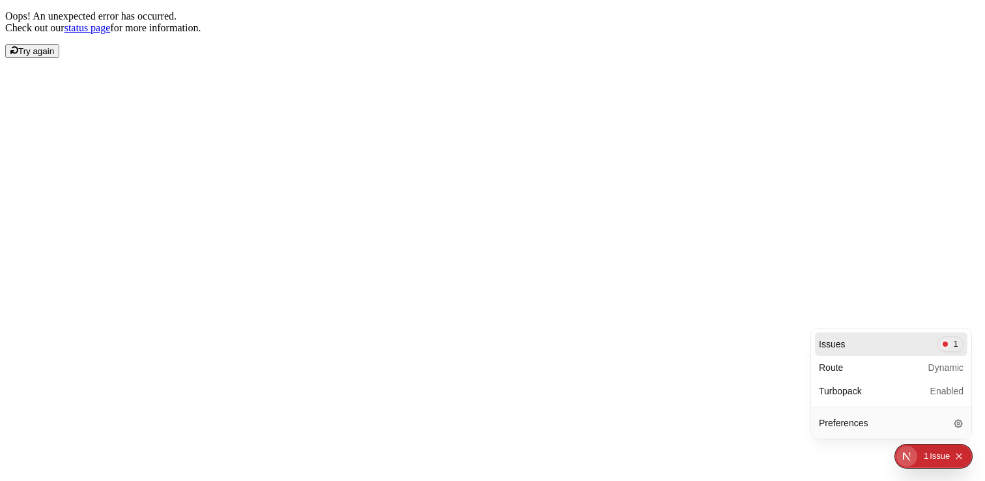
click at [931, 450] on div "Issue" at bounding box center [940, 455] width 20 height 23
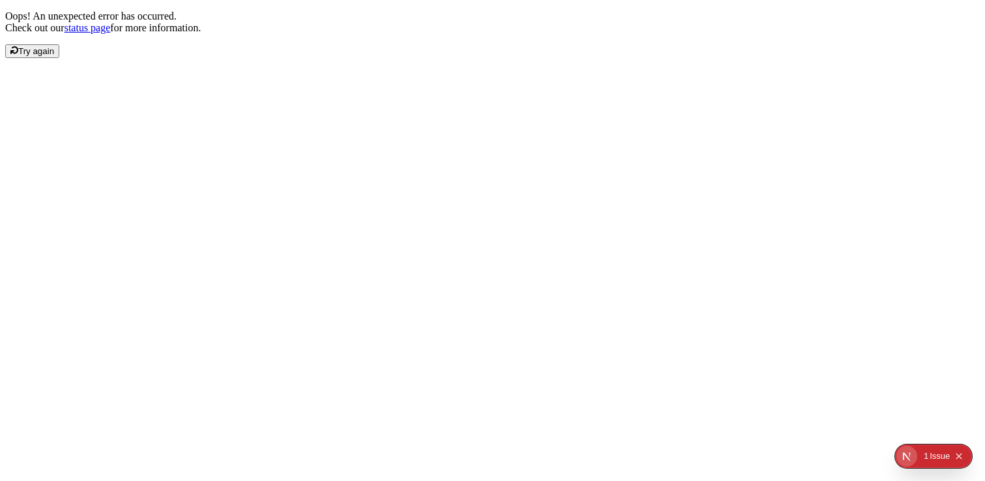
click at [943, 459] on div "Issue" at bounding box center [940, 455] width 20 height 23
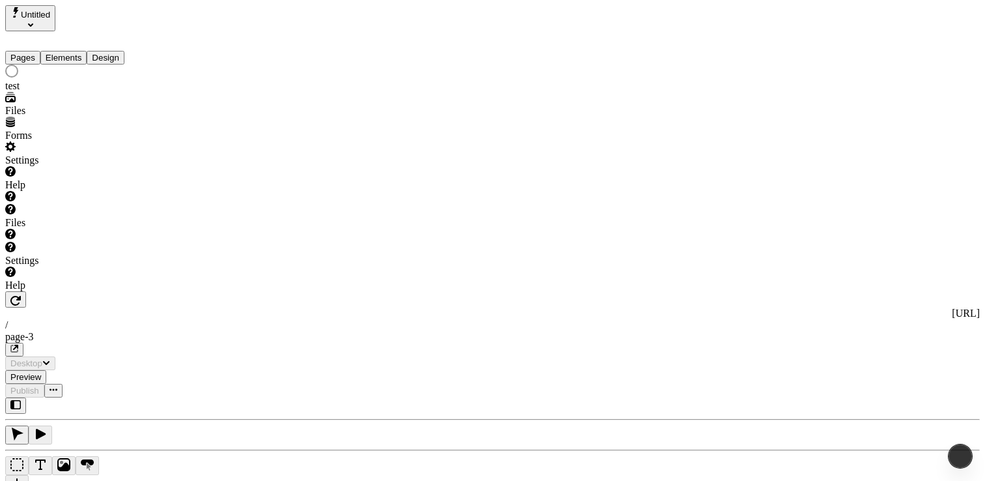
type input "/page-3"
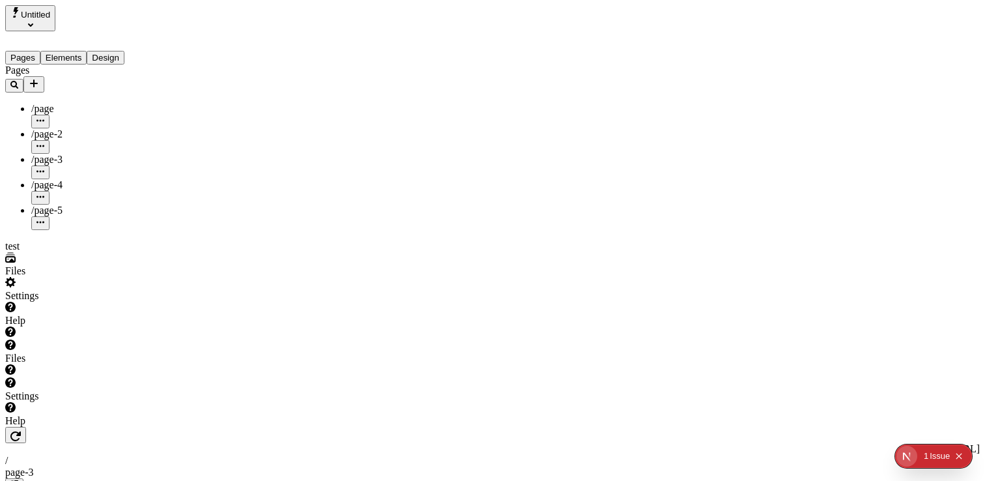
click at [51, 252] on div "test" at bounding box center [83, 246] width 156 height 12
click at [53, 252] on div "test" at bounding box center [83, 246] width 156 height 12
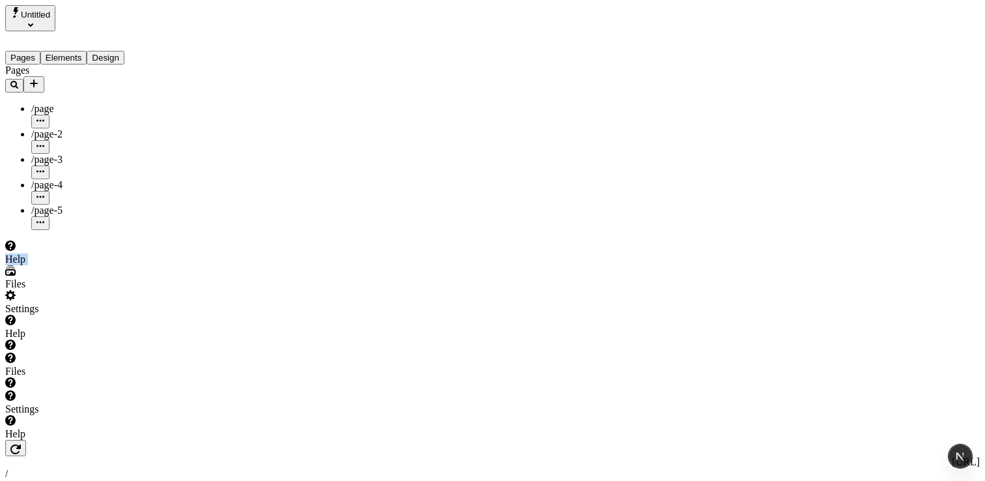
click at [109, 265] on div "Help" at bounding box center [83, 252] width 156 height 25
click at [94, 265] on div "Help" at bounding box center [83, 260] width 156 height 12
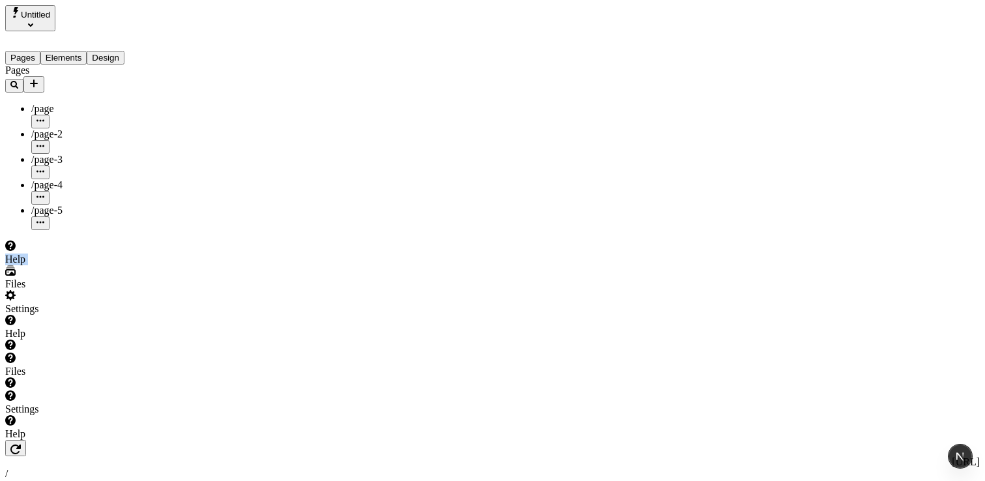
click at [105, 265] on div "Help" at bounding box center [83, 252] width 156 height 25
drag, startPoint x: 57, startPoint y: 320, endPoint x: 44, endPoint y: 297, distance: 26.8
click at [56, 265] on div "Help" at bounding box center [83, 252] width 156 height 25
click at [33, 265] on div "Help" at bounding box center [83, 252] width 156 height 25
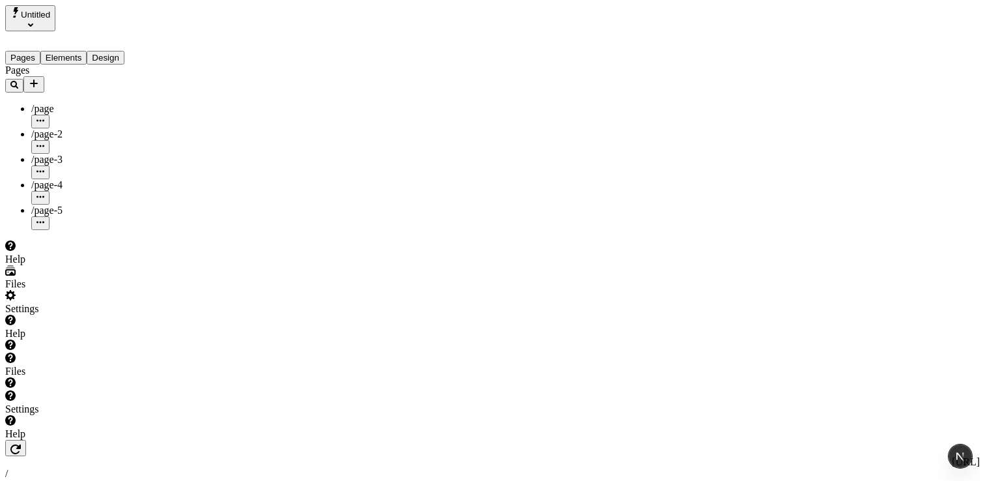
click at [44, 265] on div "Help" at bounding box center [83, 260] width 156 height 12
click at [102, 265] on div "Help" at bounding box center [83, 260] width 156 height 12
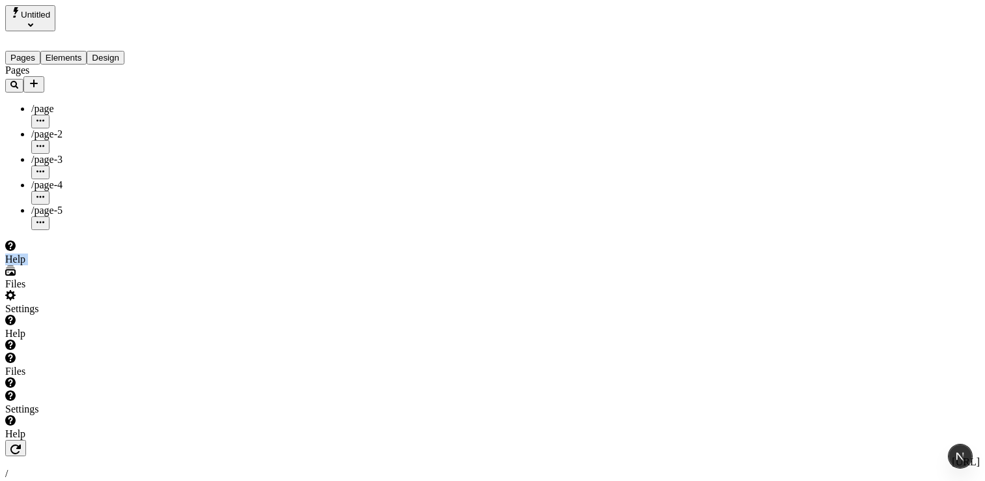
click at [35, 265] on div "Help" at bounding box center [83, 260] width 156 height 12
click at [65, 265] on div "Help" at bounding box center [83, 260] width 156 height 12
click at [63, 265] on div "Help" at bounding box center [83, 260] width 156 height 12
click at [30, 265] on div "Help" at bounding box center [83, 260] width 156 height 12
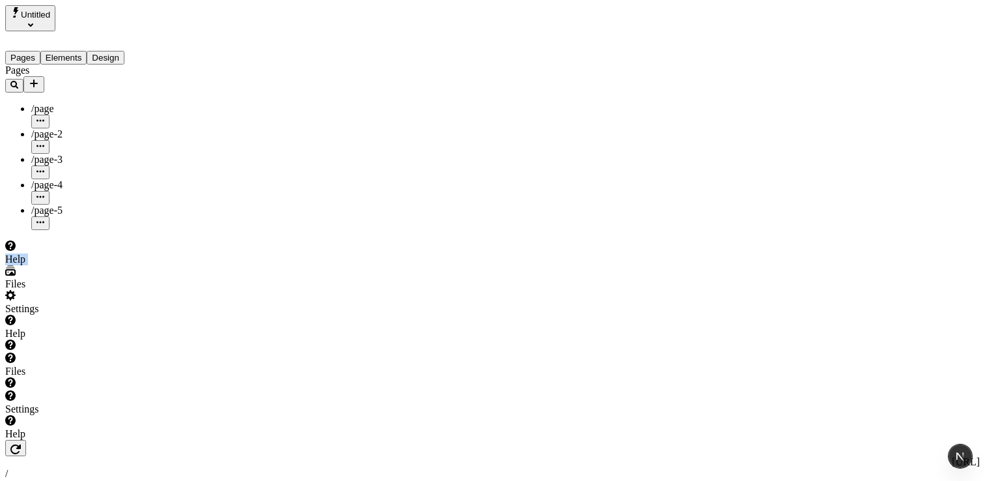
click at [16, 251] on icon at bounding box center [10, 245] width 10 height 10
click at [64, 230] on div "Pages /page /page-2 /page-3 /page-4 /page-5" at bounding box center [83, 148] width 156 height 166
click at [99, 265] on div "Help" at bounding box center [83, 260] width 156 height 12
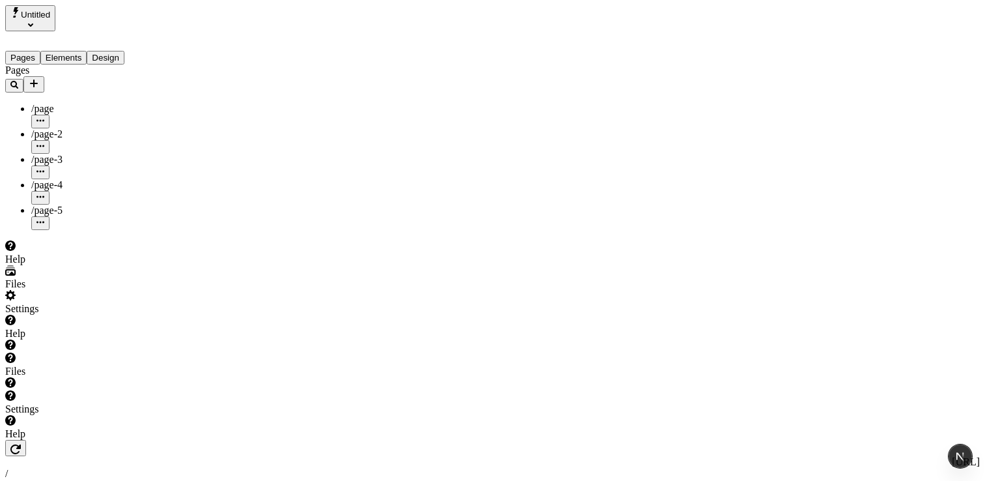
click at [99, 265] on div "Help" at bounding box center [83, 260] width 156 height 12
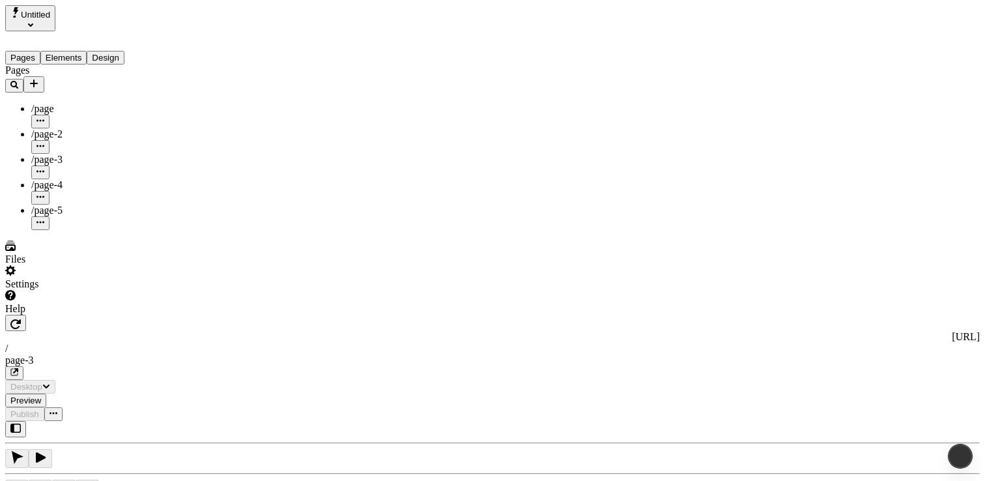
type input "/page-3"
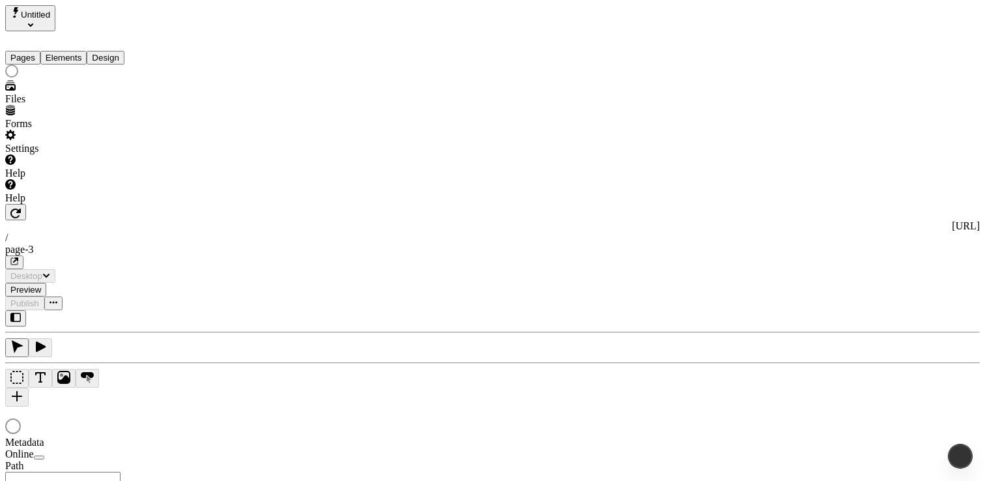
type input "/page-3"
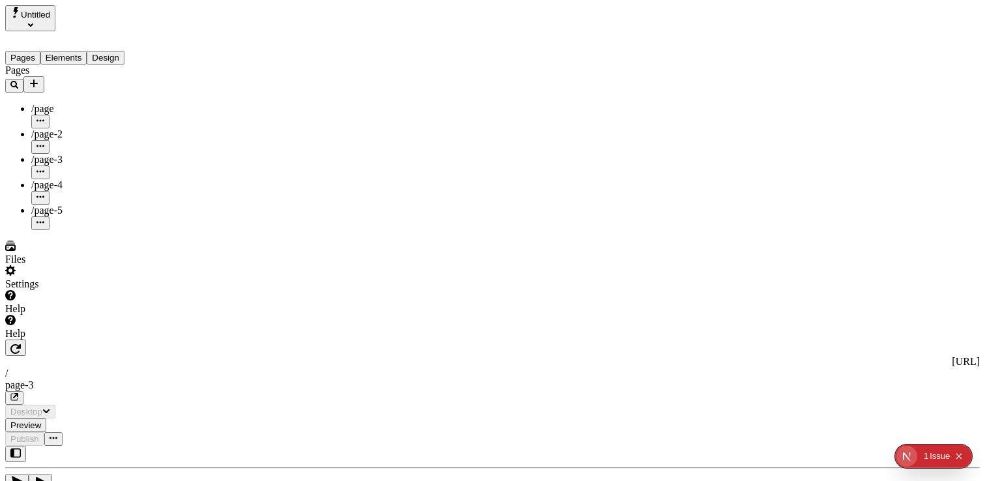
click at [44, 340] on div "Help" at bounding box center [83, 334] width 156 height 12
click at [54, 340] on div "Help" at bounding box center [83, 334] width 156 height 12
click at [40, 340] on div "Help" at bounding box center [83, 334] width 156 height 12
click at [14, 325] on icon at bounding box center [10, 320] width 10 height 10
click at [31, 340] on div "Help" at bounding box center [83, 334] width 156 height 12
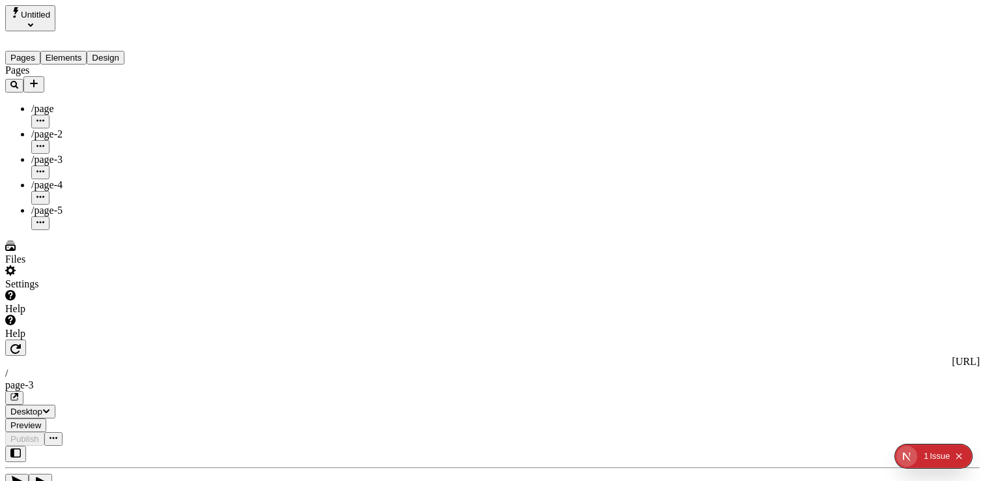
click at [15, 325] on icon at bounding box center [10, 320] width 10 height 10
click at [16, 325] on icon at bounding box center [10, 320] width 10 height 10
click at [41, 340] on div "Help" at bounding box center [83, 334] width 156 height 12
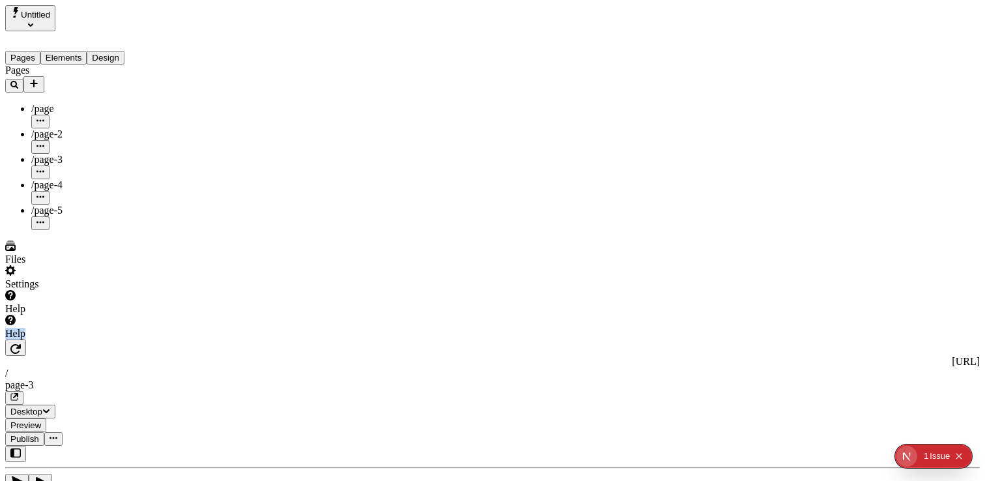
click at [41, 340] on div "Help" at bounding box center [83, 334] width 156 height 12
click at [68, 340] on div "Help" at bounding box center [83, 334] width 156 height 12
click at [74, 340] on div "Help" at bounding box center [83, 334] width 156 height 12
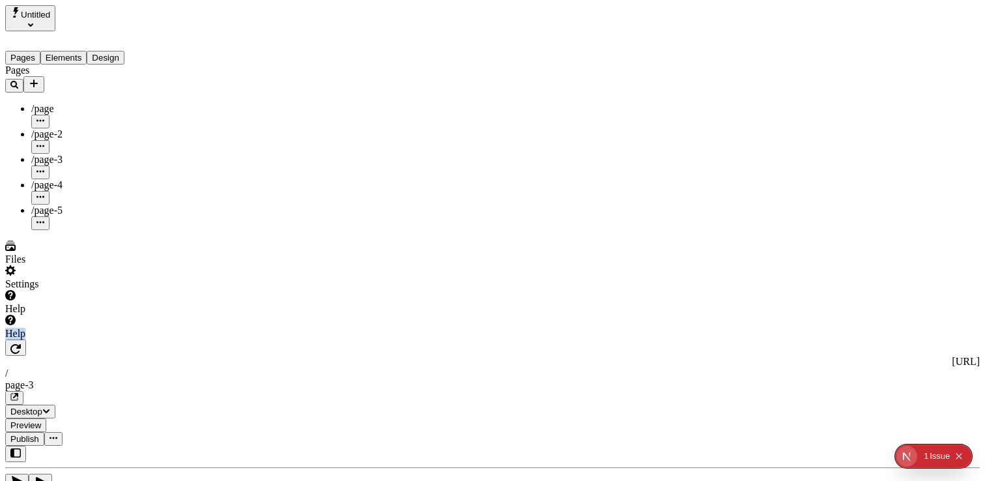
click at [74, 340] on div "Help" at bounding box center [83, 334] width 156 height 12
click at [93, 340] on div "Help" at bounding box center [83, 334] width 156 height 12
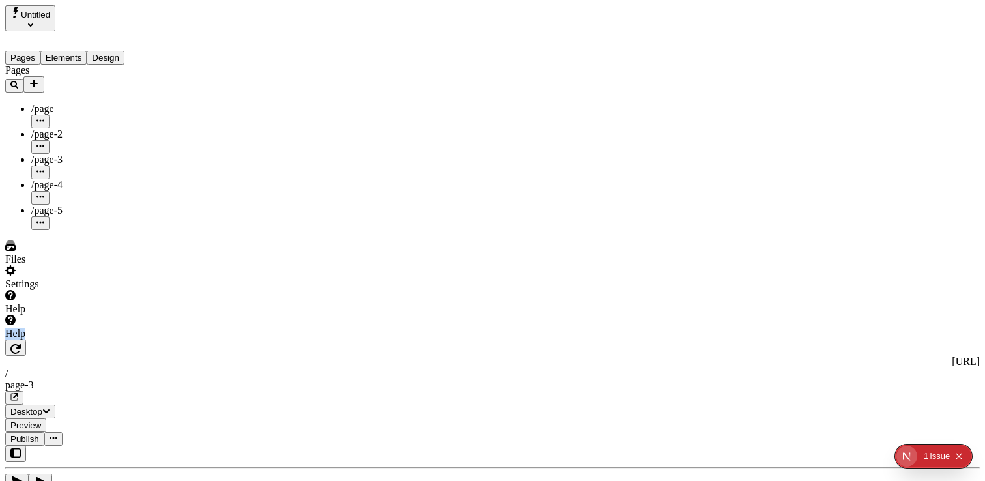
click at [93, 340] on div "Help" at bounding box center [83, 334] width 156 height 12
click at [71, 315] on div "Help" at bounding box center [83, 302] width 156 height 25
click at [69, 340] on div "Help" at bounding box center [83, 334] width 156 height 12
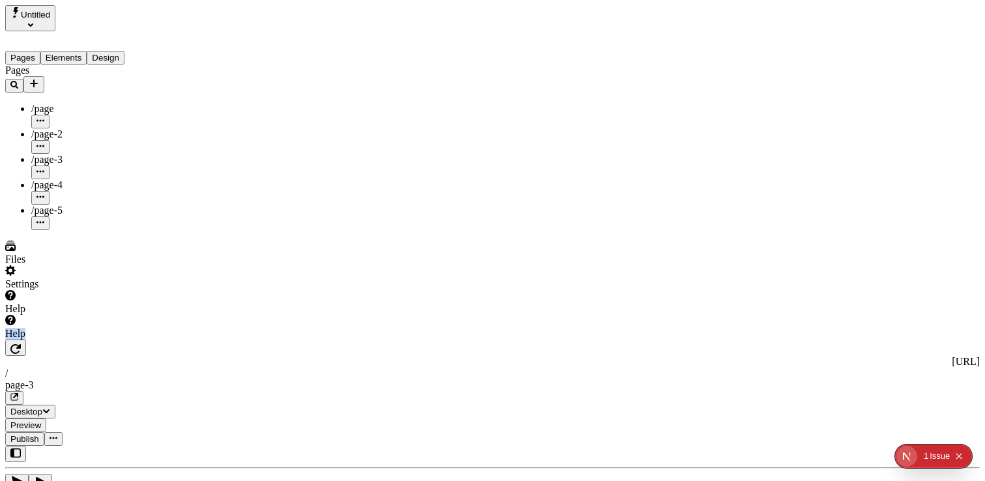
click at [69, 340] on div "Help" at bounding box center [83, 334] width 156 height 12
click at [70, 315] on div "Help" at bounding box center [83, 302] width 156 height 25
click at [74, 315] on div "Help" at bounding box center [83, 302] width 156 height 25
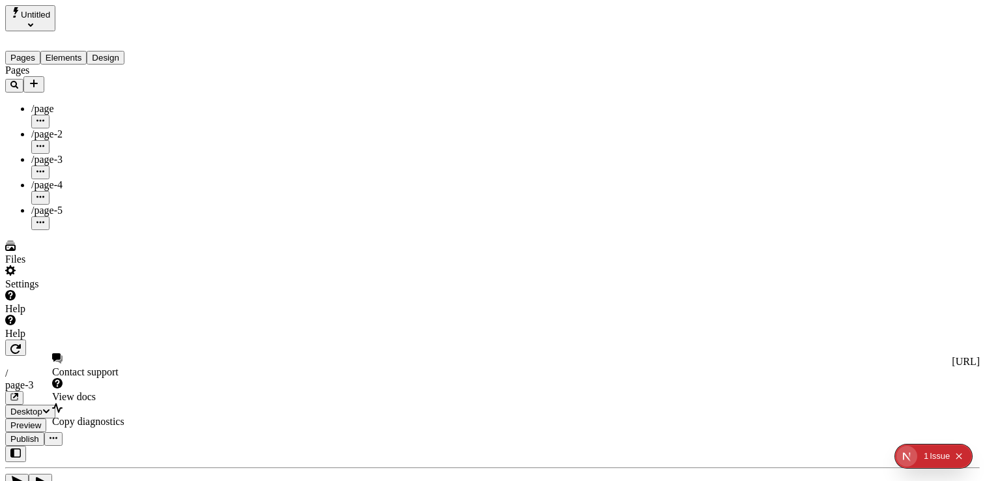
click at [68, 340] on div "Help" at bounding box center [83, 327] width 156 height 25
click at [70, 315] on div "Help" at bounding box center [83, 302] width 156 height 25
click at [63, 340] on div "Help" at bounding box center [83, 327] width 156 height 25
click at [63, 340] on div "Help" at bounding box center [83, 334] width 156 height 12
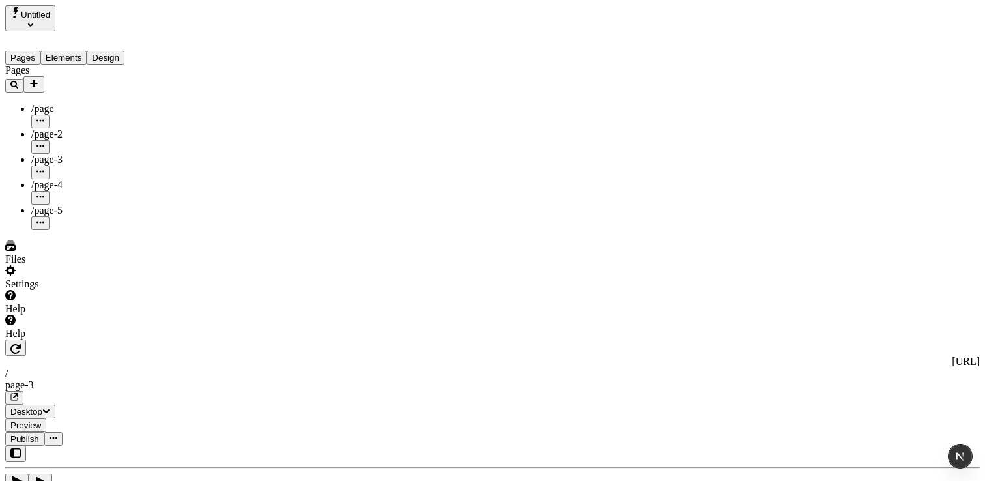
click at [59, 340] on div "Help" at bounding box center [83, 334] width 156 height 12
click at [54, 340] on div "Help" at bounding box center [83, 334] width 156 height 12
click at [53, 340] on div "Help" at bounding box center [83, 334] width 156 height 12
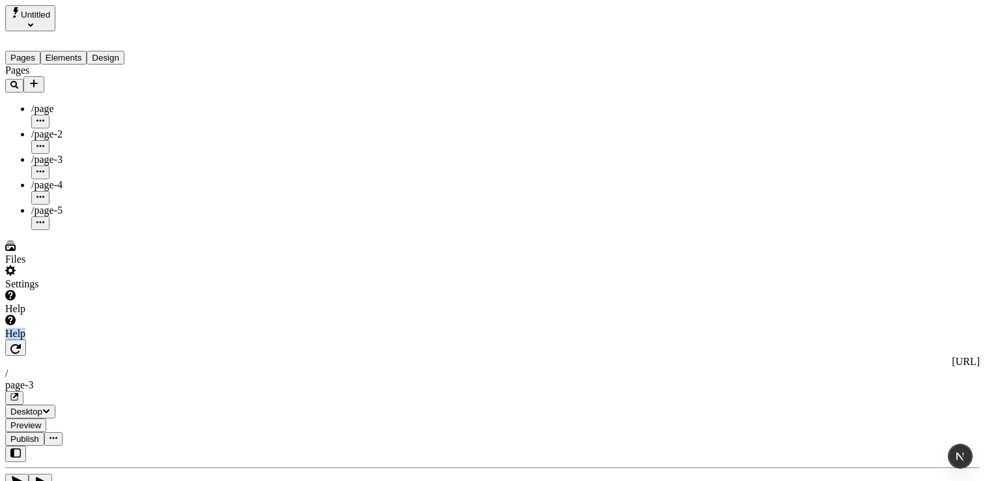
click at [53, 340] on div "Help" at bounding box center [83, 334] width 156 height 12
click at [43, 340] on div "Help" at bounding box center [83, 334] width 156 height 12
click at [35, 340] on div "Help" at bounding box center [83, 334] width 156 height 12
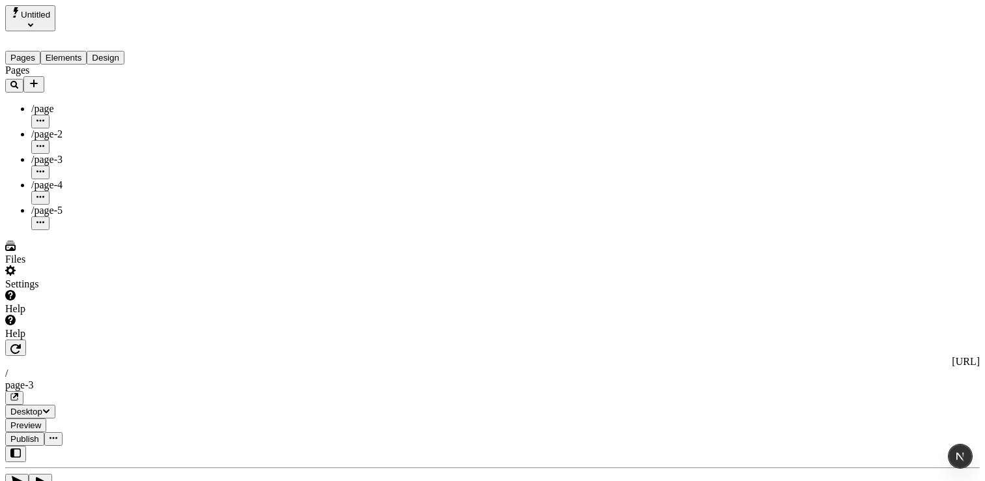
click at [68, 340] on div "Help" at bounding box center [83, 334] width 156 height 12
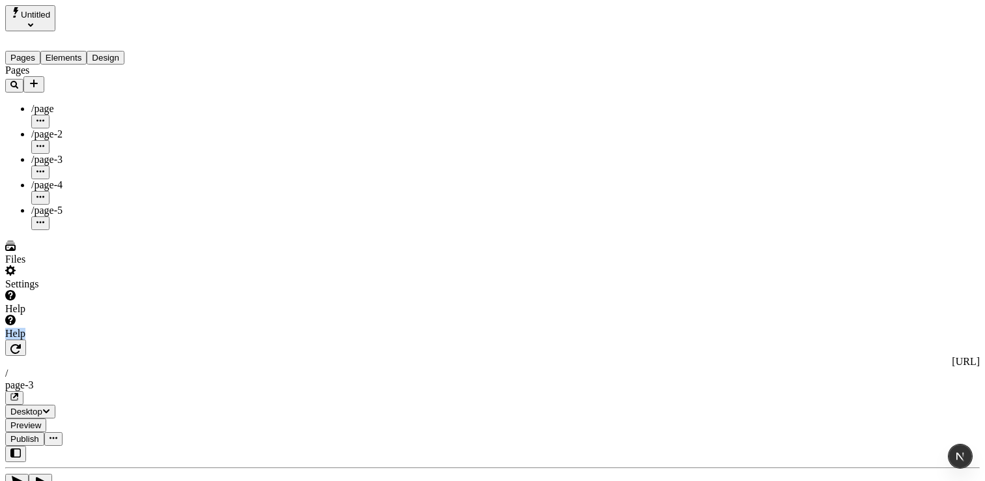
click at [68, 340] on div "Help" at bounding box center [83, 334] width 156 height 12
click at [63, 340] on div "Help" at bounding box center [83, 334] width 156 height 12
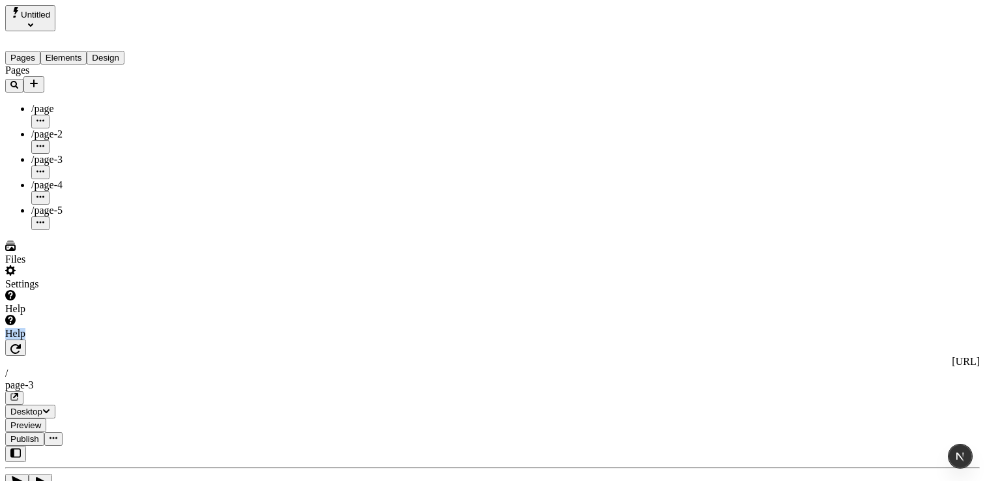
click at [63, 340] on div "Help" at bounding box center [83, 334] width 156 height 12
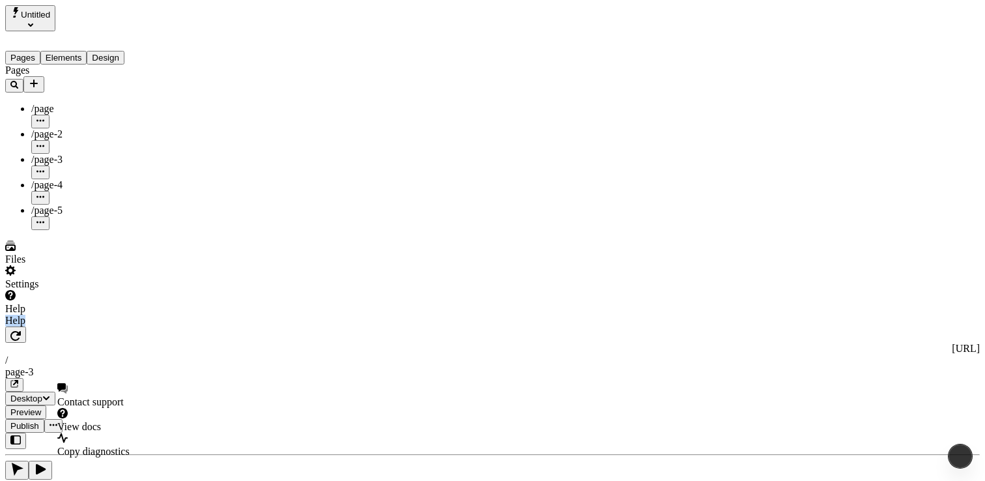
click at [13, 327] on div "Help" at bounding box center [83, 321] width 156 height 12
click at [11, 327] on div "Help" at bounding box center [83, 321] width 156 height 12
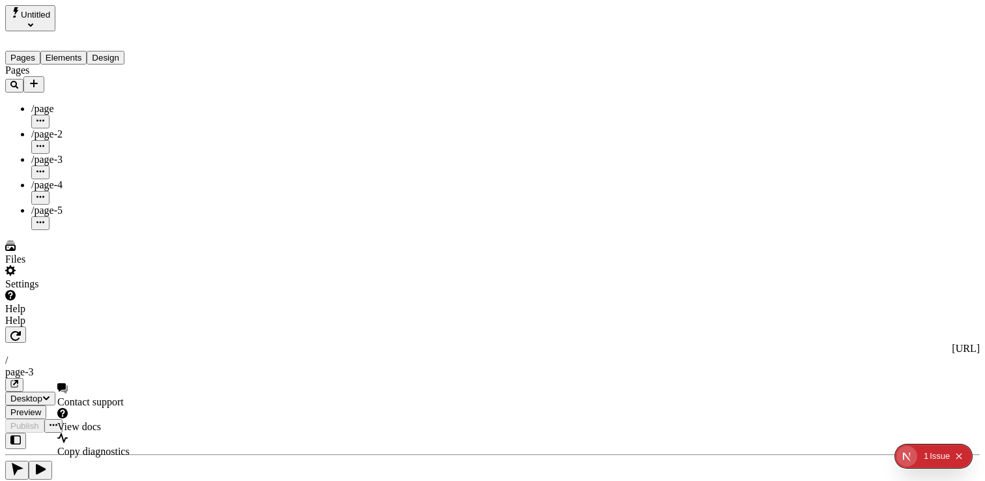
click at [11, 327] on div "Help" at bounding box center [83, 321] width 156 height 12
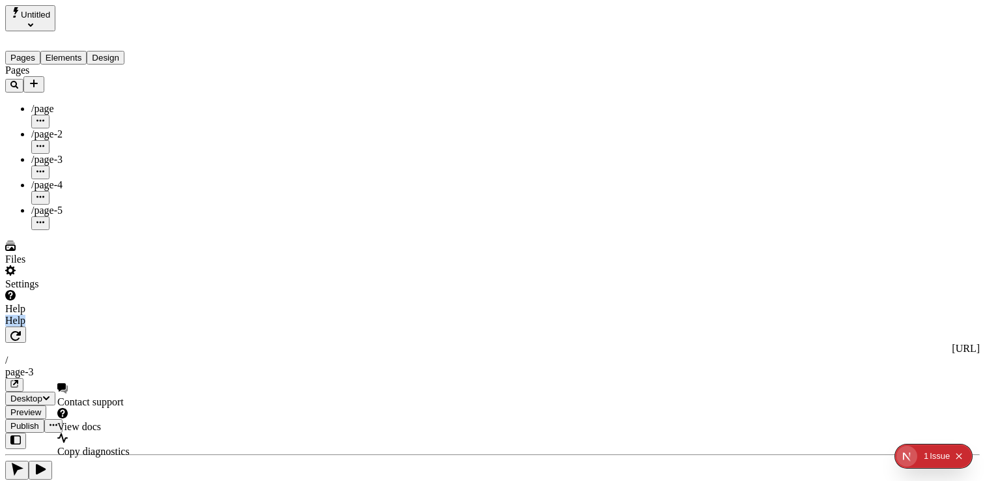
click at [22, 327] on div "Help" at bounding box center [83, 321] width 156 height 12
click at [20, 327] on div "Help" at bounding box center [83, 321] width 156 height 12
click at [15, 327] on div "Help" at bounding box center [83, 321] width 156 height 12
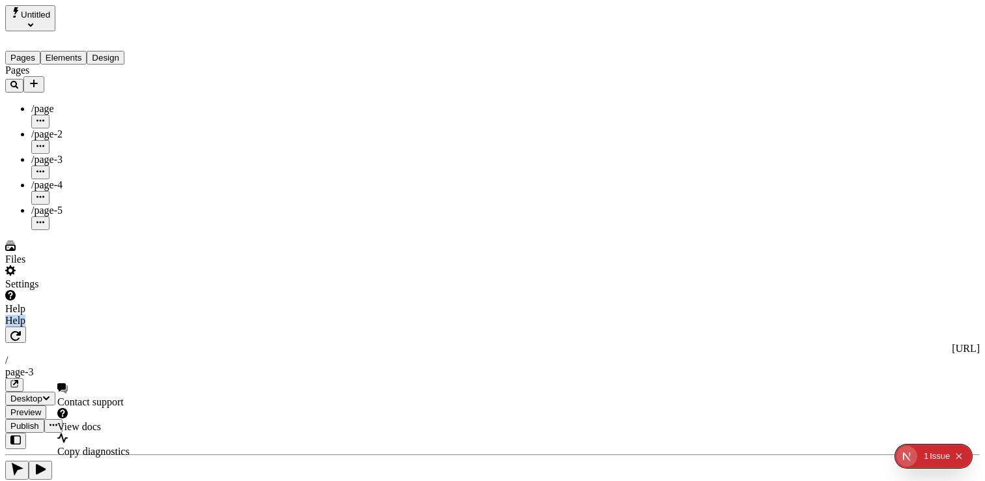
click at [15, 327] on div "Help" at bounding box center [83, 321] width 156 height 12
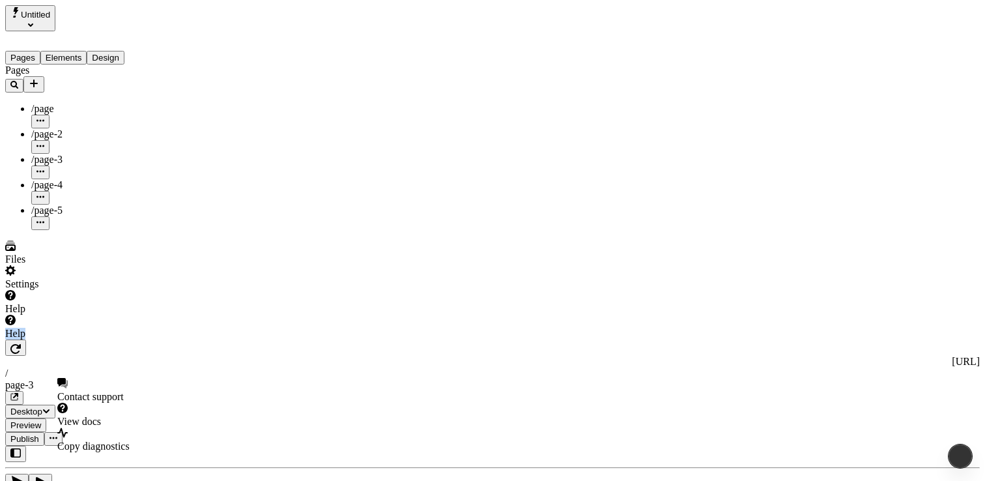
click at [38, 340] on div "Help" at bounding box center [83, 334] width 156 height 12
click at [52, 340] on div "Help" at bounding box center [83, 334] width 156 height 12
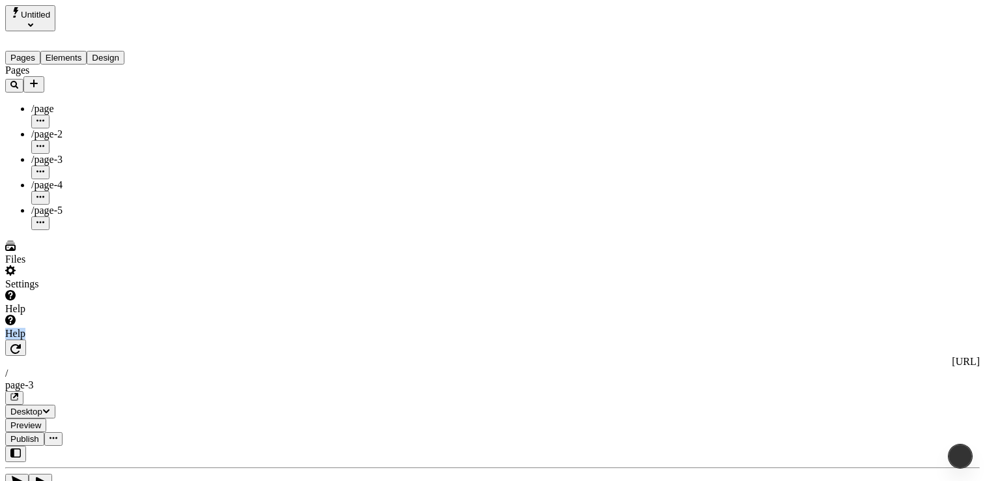
click at [63, 340] on div "Help" at bounding box center [83, 334] width 156 height 12
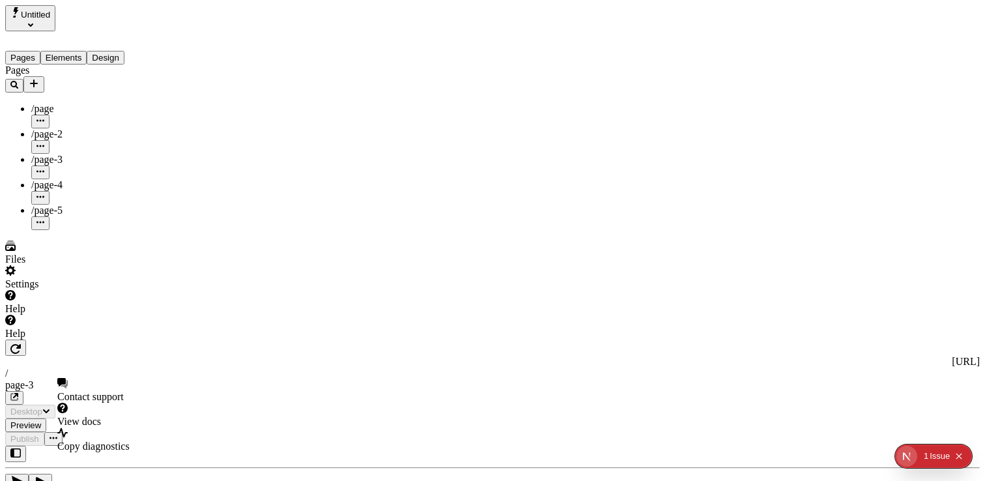
click at [63, 340] on div "Help" at bounding box center [83, 334] width 156 height 12
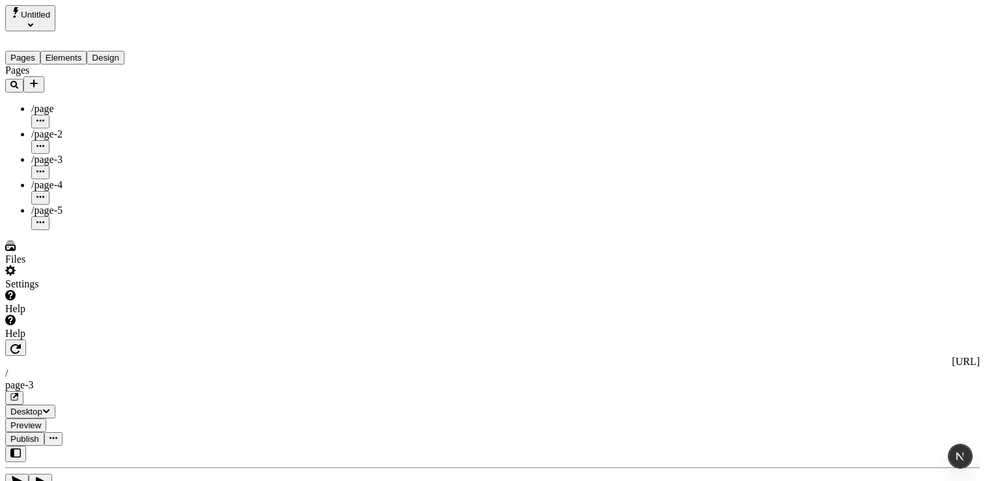
click at [53, 340] on div "Help" at bounding box center [83, 334] width 156 height 12
click at [51, 340] on div "Help" at bounding box center [83, 334] width 156 height 12
click at [53, 340] on div "Help" at bounding box center [83, 334] width 156 height 12
click at [57, 340] on div "Help" at bounding box center [83, 334] width 156 height 12
click at [50, 315] on div "Help" at bounding box center [83, 302] width 156 height 25
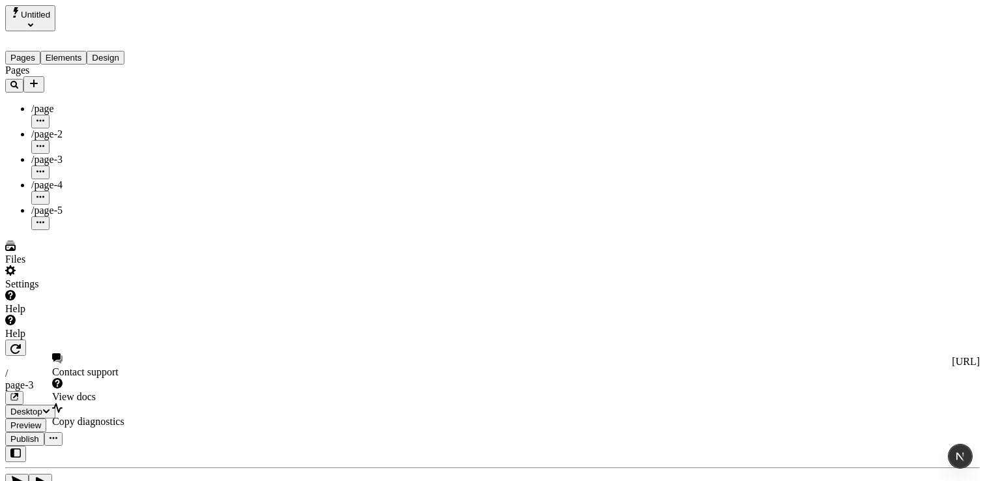
click at [56, 340] on div "Help" at bounding box center [83, 327] width 156 height 25
click at [44, 315] on div "Help" at bounding box center [83, 302] width 156 height 25
click at [51, 340] on div "Help" at bounding box center [83, 334] width 156 height 12
click at [40, 315] on div "Help" at bounding box center [83, 309] width 156 height 12
click at [43, 340] on div "Help" at bounding box center [83, 334] width 156 height 12
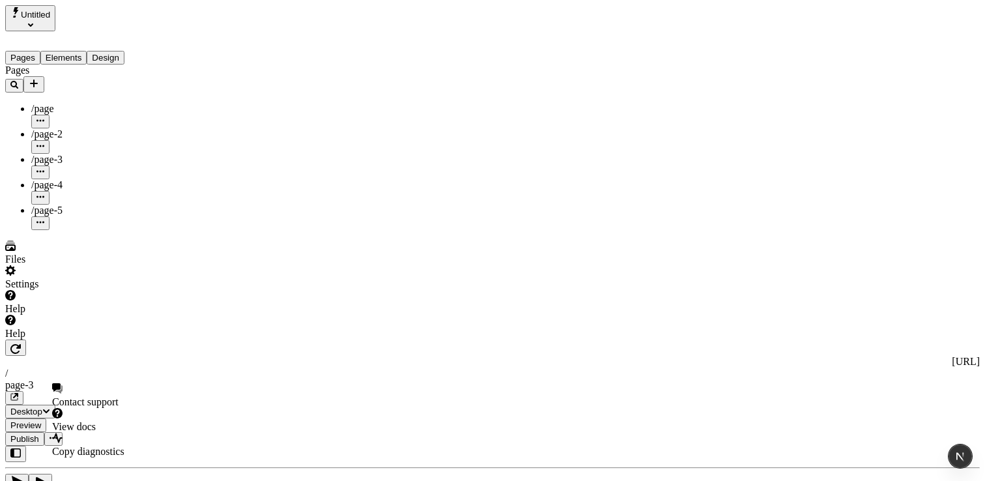
click at [38, 315] on div "Help" at bounding box center [83, 302] width 156 height 25
click at [38, 340] on div "Help" at bounding box center [83, 327] width 156 height 25
click at [74, 340] on div "Help" at bounding box center [83, 334] width 156 height 12
click at [84, 340] on div "Help" at bounding box center [83, 334] width 156 height 12
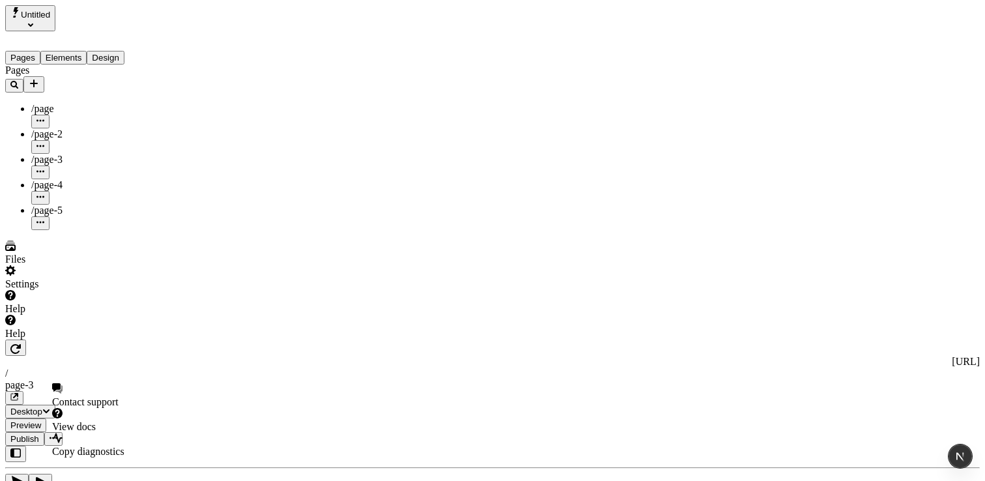
click at [84, 340] on div "Help" at bounding box center [83, 334] width 156 height 12
click at [95, 340] on div "Help" at bounding box center [83, 334] width 156 height 12
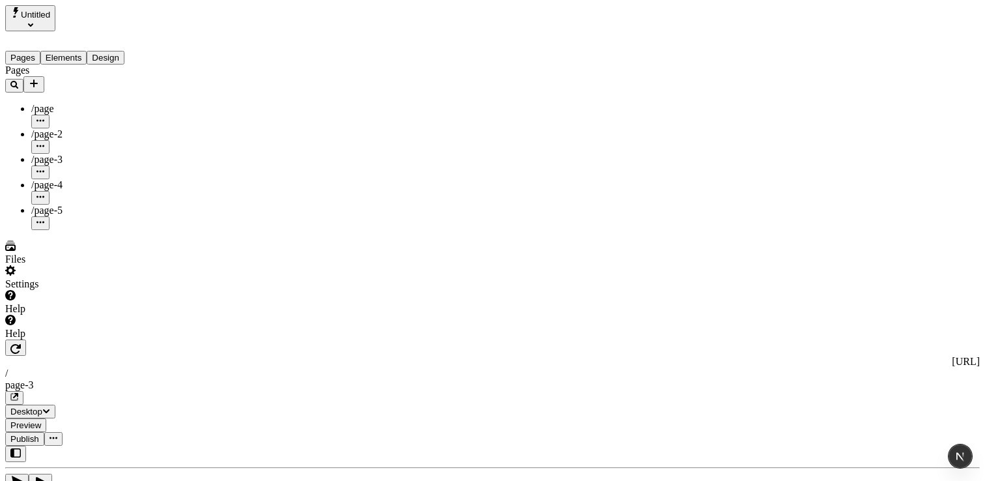
click at [102, 340] on div "Help" at bounding box center [83, 334] width 156 height 12
click at [29, 339] on div "Files" at bounding box center [19, 334] width 18 height 10
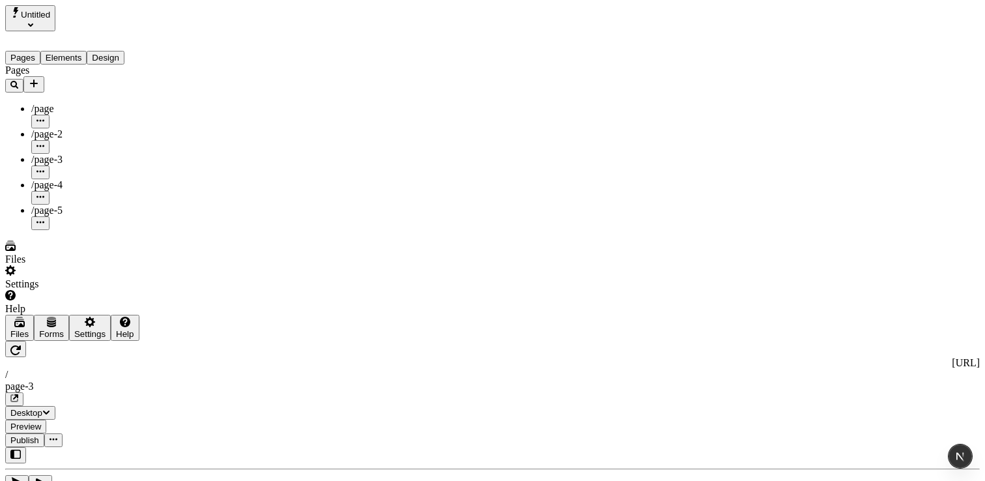
click at [29, 339] on div "Files" at bounding box center [19, 334] width 18 height 10
click at [50, 339] on div "Forms" at bounding box center [51, 334] width 25 height 10
click at [74, 339] on div "Settings" at bounding box center [89, 334] width 31 height 10
click at [116, 339] on div "Help" at bounding box center [125, 334] width 18 height 10
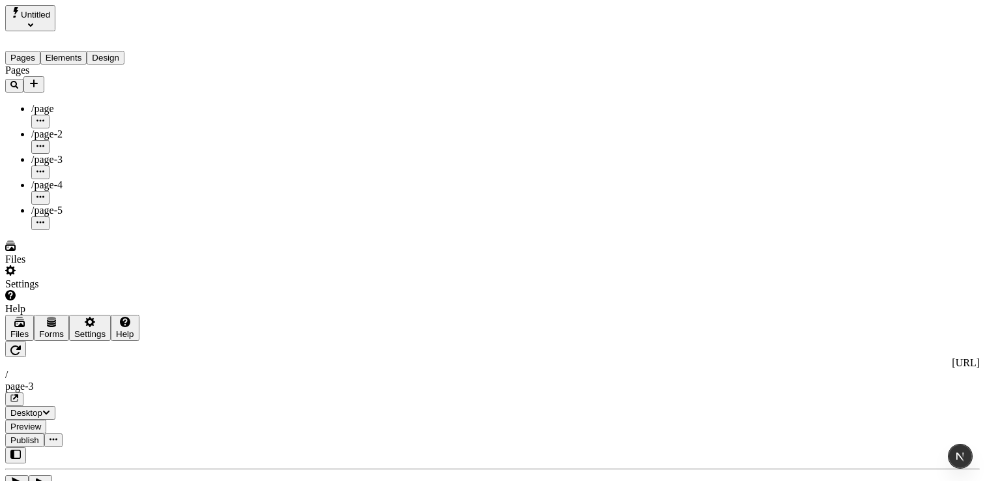
click at [69, 341] on button "Settings" at bounding box center [90, 328] width 42 height 26
click at [111, 341] on button "Help" at bounding box center [125, 328] width 28 height 26
click at [96, 424] on span "View docs" at bounding box center [74, 429] width 44 height 11
click at [74, 339] on div "Settings" at bounding box center [89, 334] width 31 height 10
drag, startPoint x: 60, startPoint y: 435, endPoint x: 58, endPoint y: 414, distance: 21.6
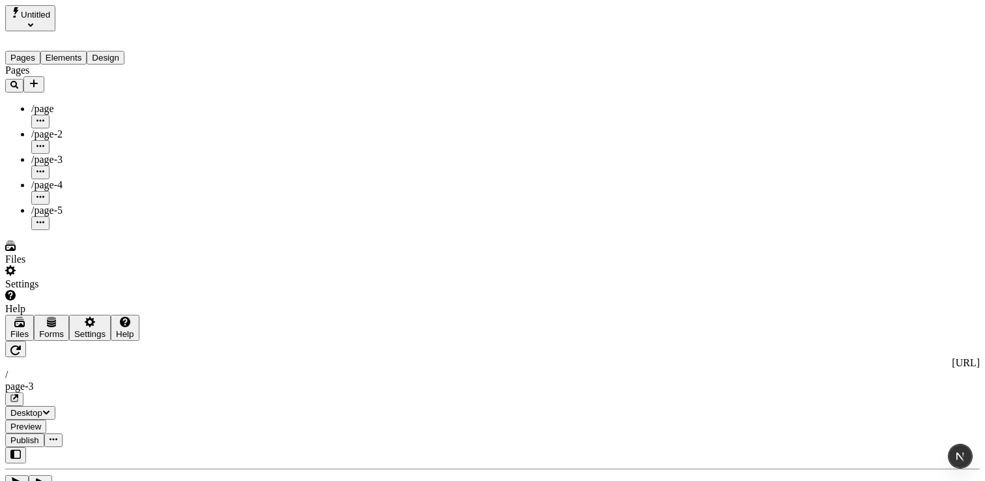
click at [60, 341] on button "Forms" at bounding box center [51, 328] width 35 height 26
click at [29, 339] on div "Files" at bounding box center [19, 334] width 18 height 10
click at [51, 339] on div "Forms" at bounding box center [51, 334] width 25 height 10
click at [74, 339] on div "Settings" at bounding box center [89, 334] width 31 height 10
click at [55, 339] on div "Forms" at bounding box center [51, 334] width 25 height 10
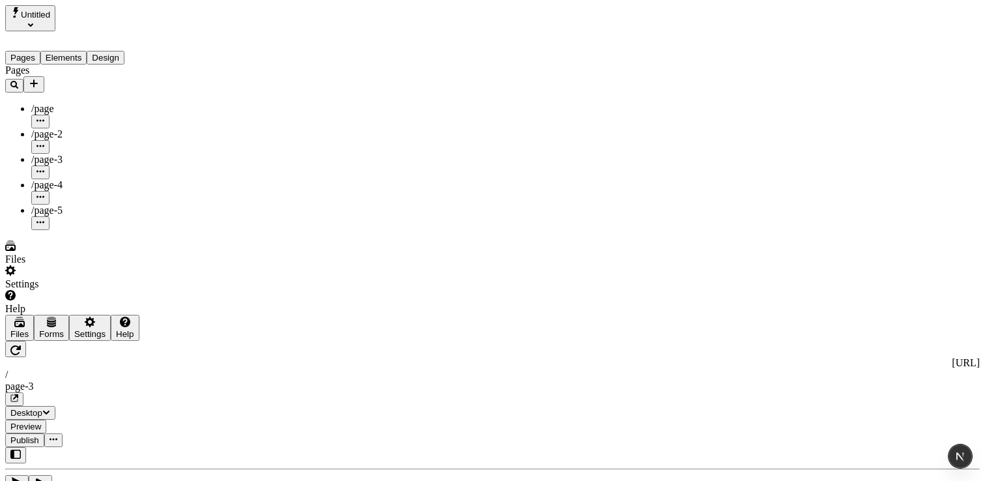
click at [29, 339] on div "Files" at bounding box center [19, 334] width 18 height 10
click at [51, 339] on div "Forms" at bounding box center [51, 334] width 25 height 10
click at [74, 339] on div "Settings" at bounding box center [89, 334] width 31 height 10
click at [29, 339] on div "Files" at bounding box center [19, 334] width 18 height 10
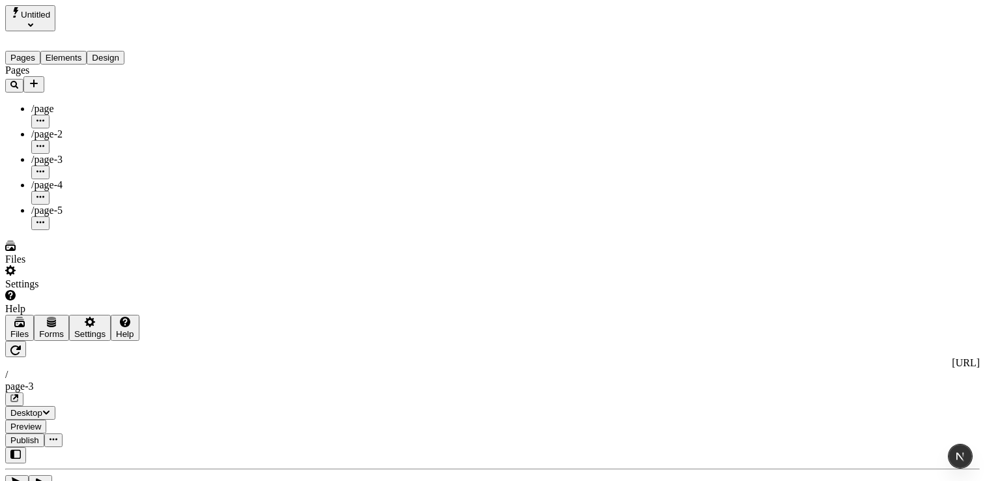
click at [48, 341] on button "Forms" at bounding box center [51, 328] width 35 height 26
click at [74, 339] on div "Settings" at bounding box center [89, 334] width 31 height 10
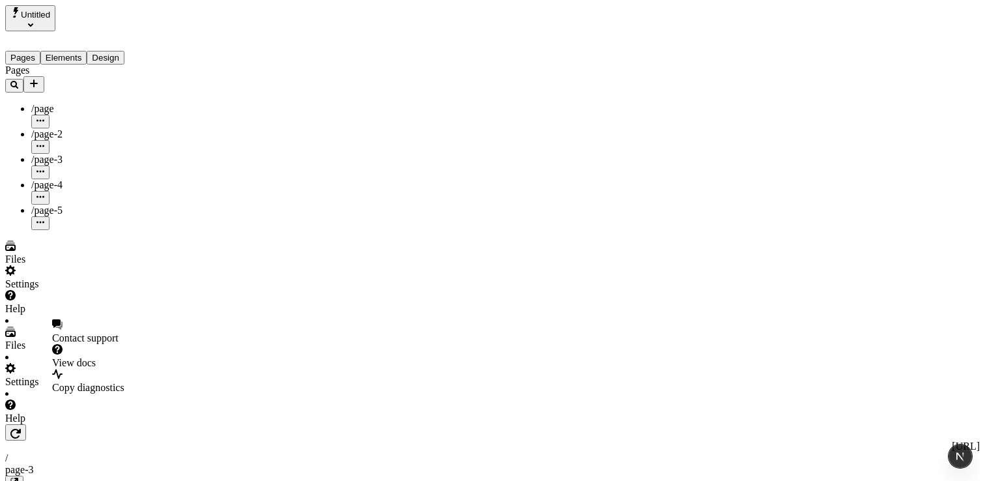
click at [72, 315] on div "Help" at bounding box center [83, 302] width 156 height 25
click at [74, 424] on li "Help" at bounding box center [83, 406] width 156 height 36
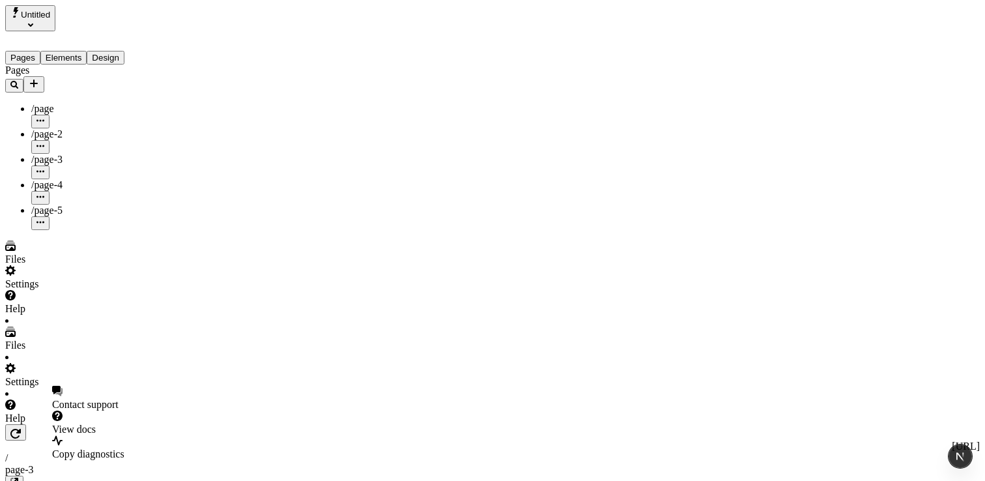
click at [31, 388] on div "Settings" at bounding box center [83, 382] width 156 height 12
click at [44, 351] on div "Files" at bounding box center [83, 346] width 156 height 12
click at [48, 290] on div "Settings" at bounding box center [83, 277] width 156 height 25
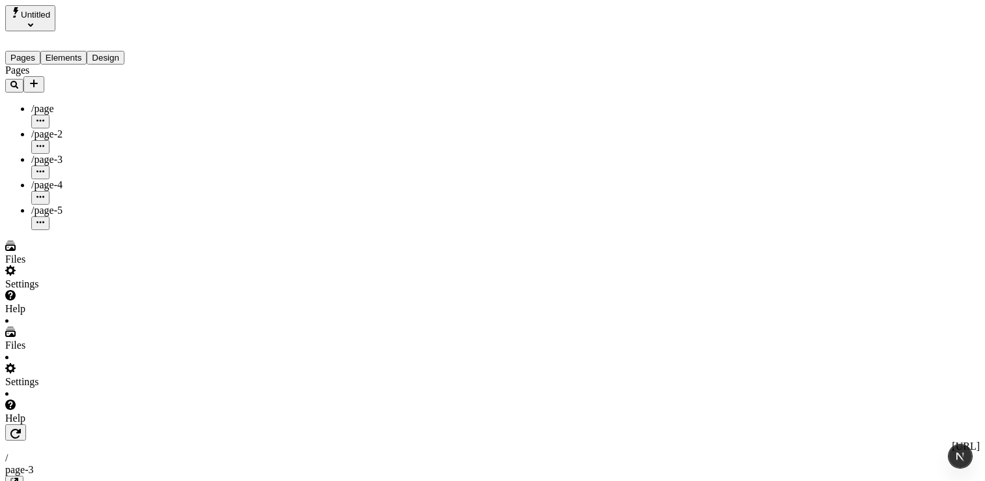
click at [54, 265] on div "Files" at bounding box center [83, 252] width 156 height 25
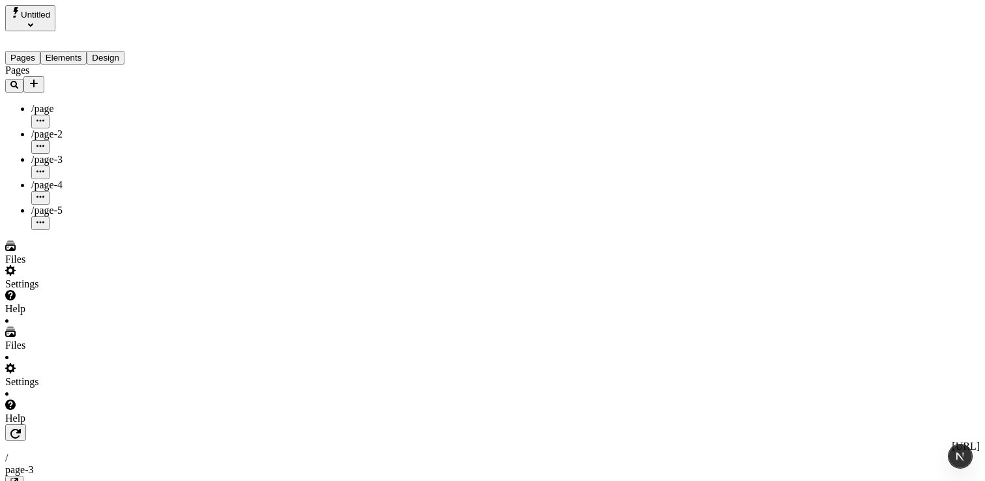
click at [41, 351] on div "Files" at bounding box center [83, 346] width 156 height 12
drag, startPoint x: 64, startPoint y: 322, endPoint x: 70, endPoint y: 304, distance: 19.2
click at [64, 230] on div "Pages /page /page-2 /page-3 /page-4 /page-5" at bounding box center [83, 148] width 156 height 166
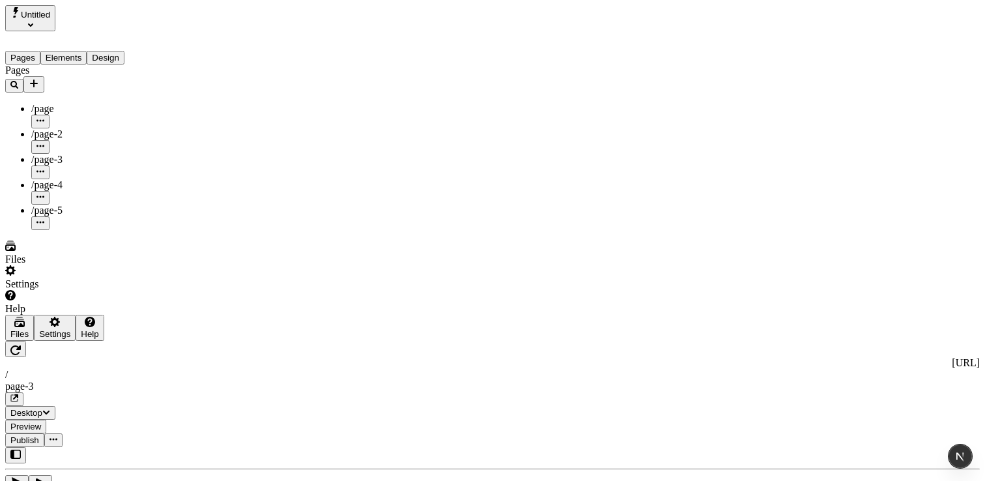
click at [65, 315] on div "Help" at bounding box center [83, 302] width 156 height 25
click at [81, 339] on div "Help" at bounding box center [90, 334] width 18 height 10
click at [39, 339] on div "Settings" at bounding box center [54, 334] width 31 height 10
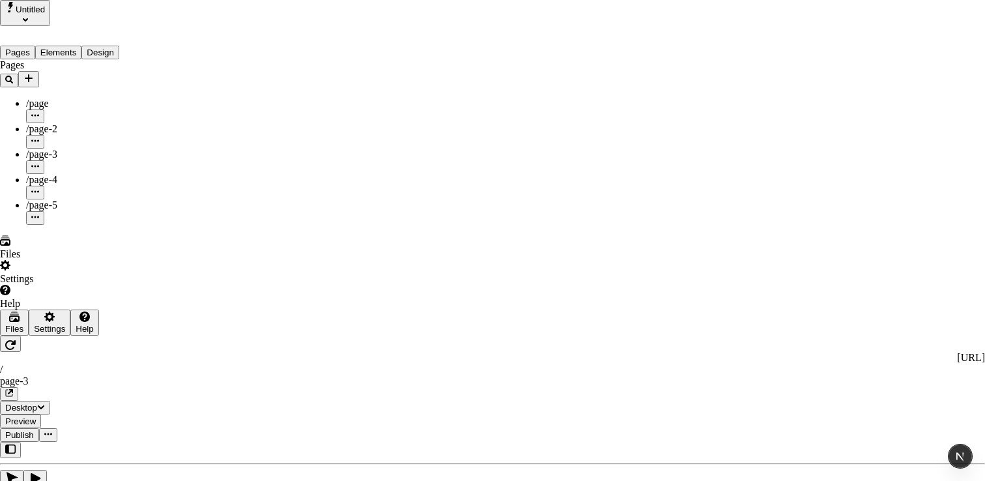
drag, startPoint x: 70, startPoint y: 430, endPoint x: 78, endPoint y: 410, distance: 21.9
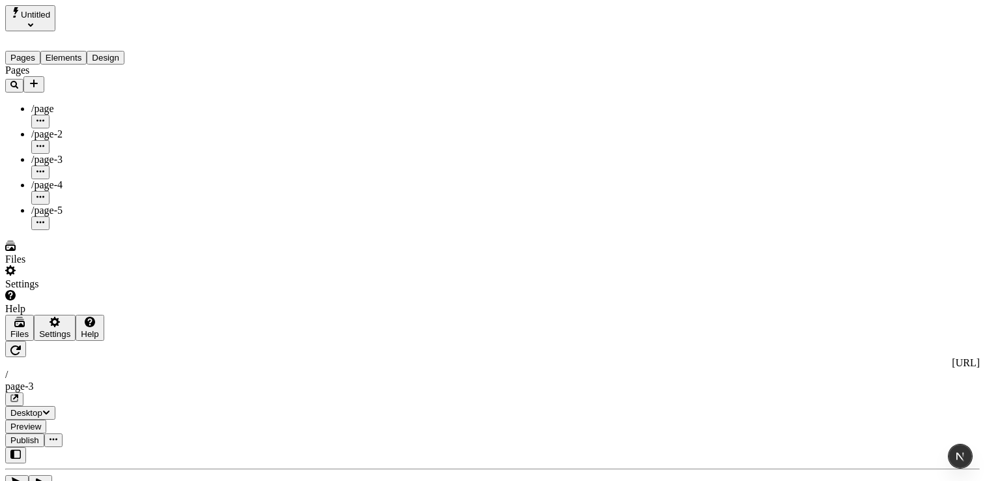
click at [29, 339] on div "Files" at bounding box center [19, 334] width 18 height 10
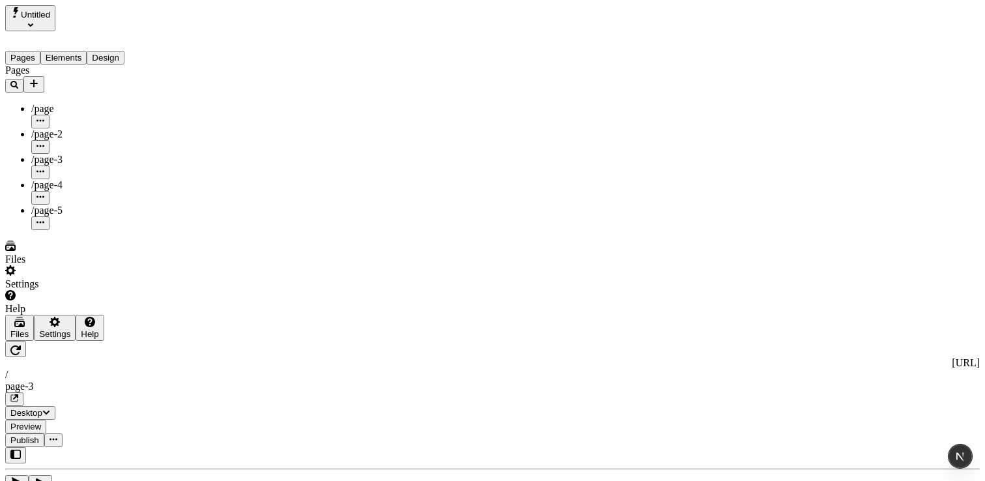
click at [52, 339] on div "Settings" at bounding box center [54, 334] width 31 height 10
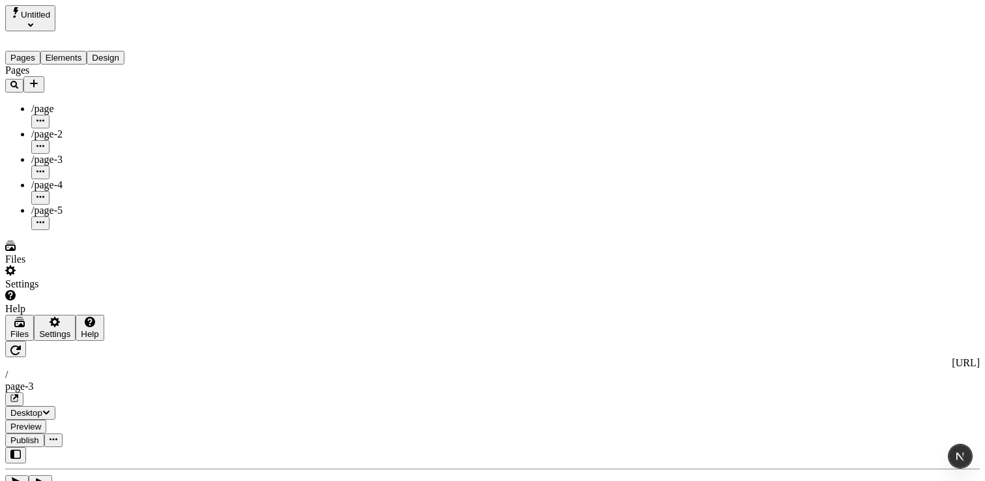
click at [57, 265] on div "Files" at bounding box center [83, 252] width 156 height 25
click at [34, 265] on div "Files" at bounding box center [83, 260] width 156 height 12
click at [32, 265] on div "Files" at bounding box center [83, 260] width 156 height 12
click at [44, 290] on div "Settings" at bounding box center [83, 284] width 156 height 12
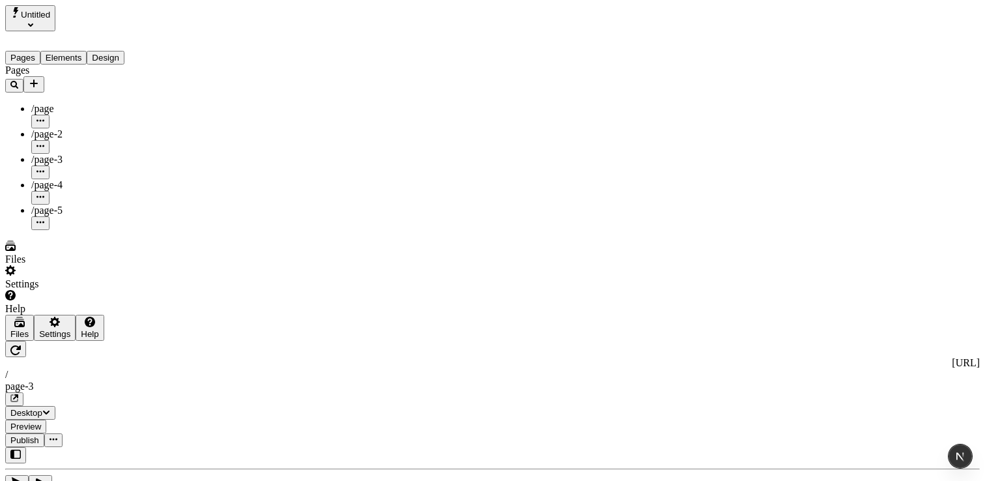
click at [39, 315] on div "Help" at bounding box center [83, 309] width 156 height 12
click at [33, 265] on div "Files" at bounding box center [83, 252] width 156 height 25
click at [35, 265] on div "Files" at bounding box center [83, 260] width 156 height 12
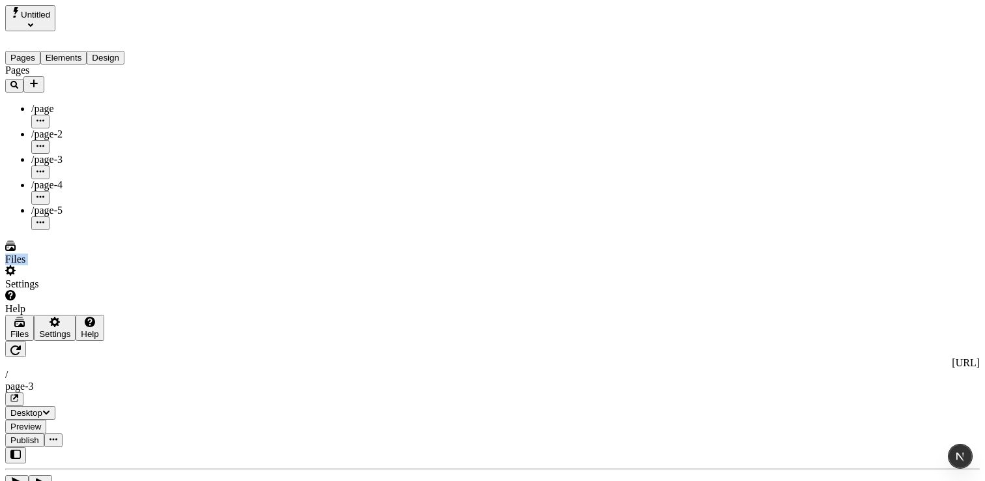
click at [35, 265] on div "Files" at bounding box center [83, 260] width 156 height 12
click at [16, 251] on icon at bounding box center [10, 247] width 10 height 7
click at [20, 327] on icon at bounding box center [19, 324] width 10 height 7
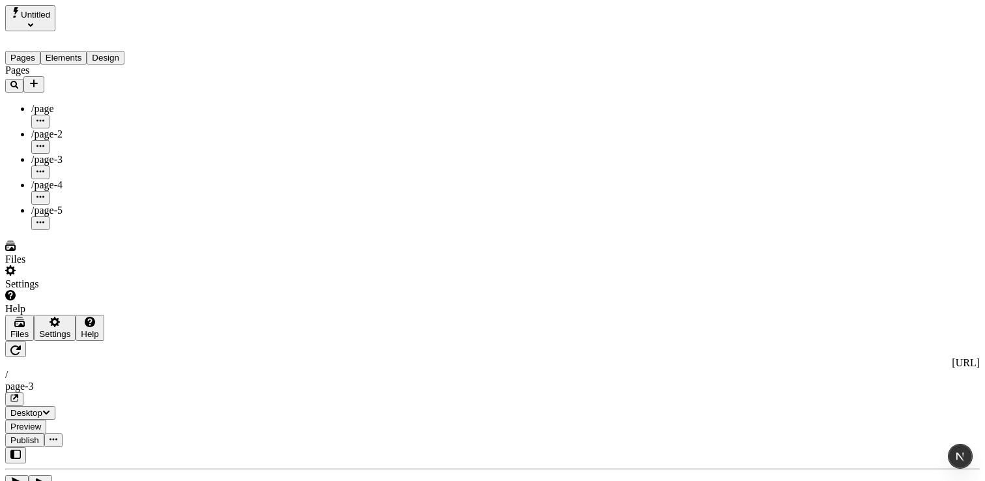
click at [39, 265] on div "Files" at bounding box center [83, 260] width 156 height 12
click at [40, 265] on div "Files" at bounding box center [83, 260] width 156 height 12
click at [29, 339] on div "Files" at bounding box center [19, 334] width 18 height 10
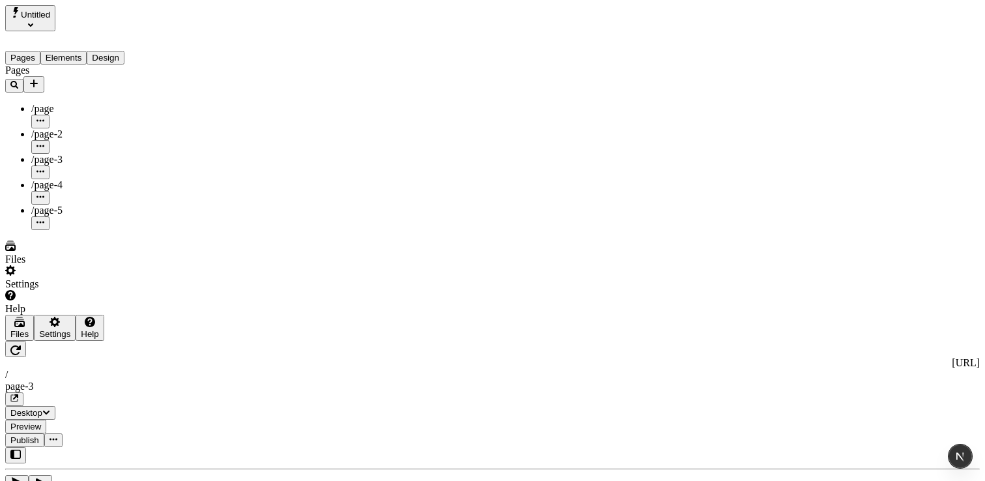
click at [48, 339] on div "Settings" at bounding box center [54, 334] width 31 height 10
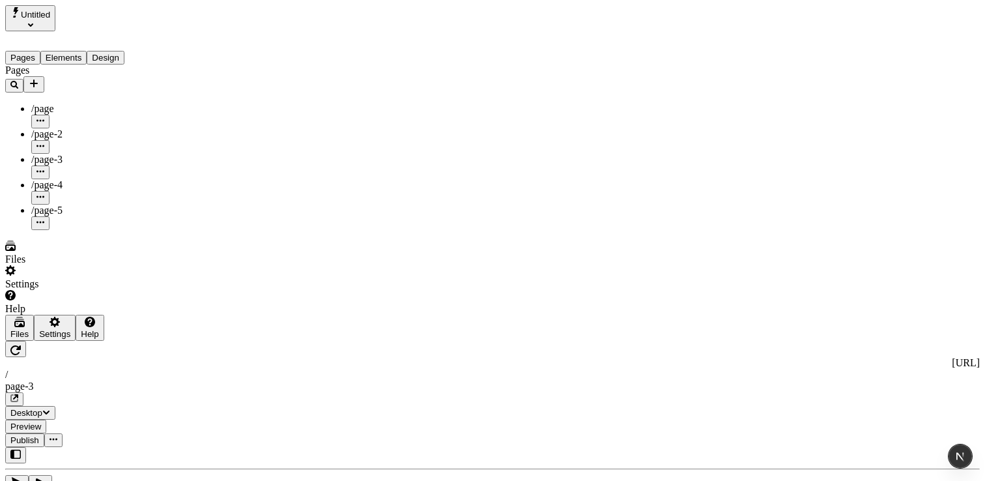
click at [81, 339] on div "Help" at bounding box center [90, 334] width 18 height 10
click at [105, 408] on div "Contact support" at bounding box center [88, 398] width 72 height 25
click at [81, 339] on div "Help" at bounding box center [90, 334] width 18 height 10
click at [96, 424] on span "View docs" at bounding box center [74, 429] width 44 height 11
click at [76, 341] on button "Help" at bounding box center [90, 328] width 28 height 26
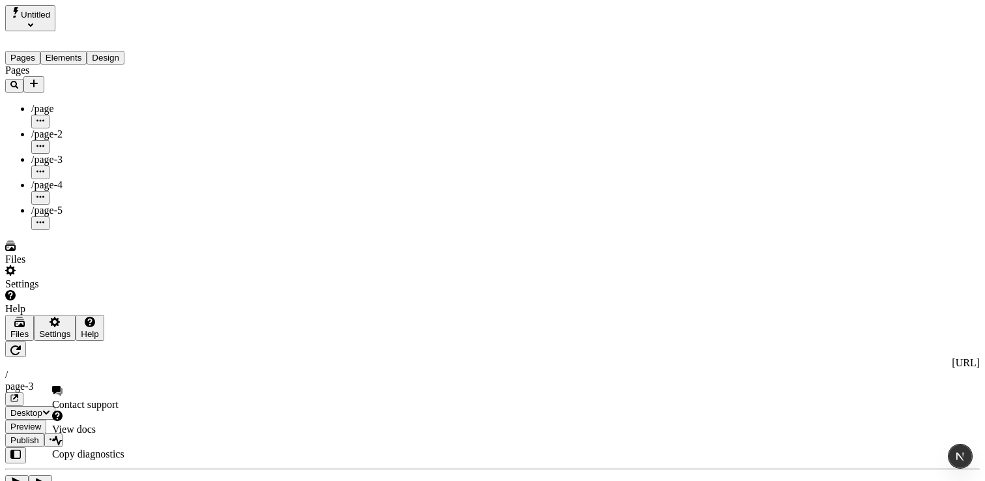
click at [106, 448] on span "Copy diagnostics" at bounding box center [88, 453] width 72 height 11
click at [104, 230] on div "Pages /page /page-2 /page-3 /page-4 /page-5" at bounding box center [83, 148] width 156 height 166
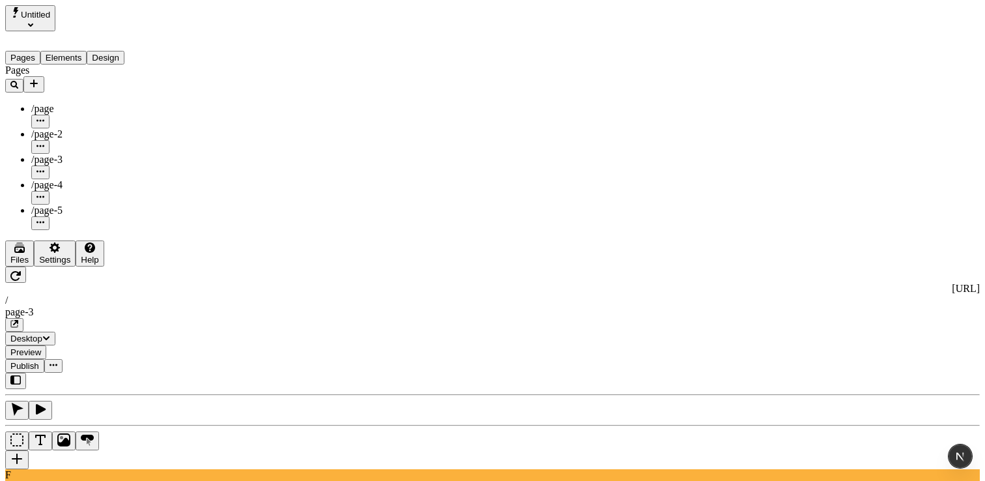
click at [123, 230] on div "Pages /page /page-2 /page-3 /page-4 /page-5" at bounding box center [83, 148] width 156 height 166
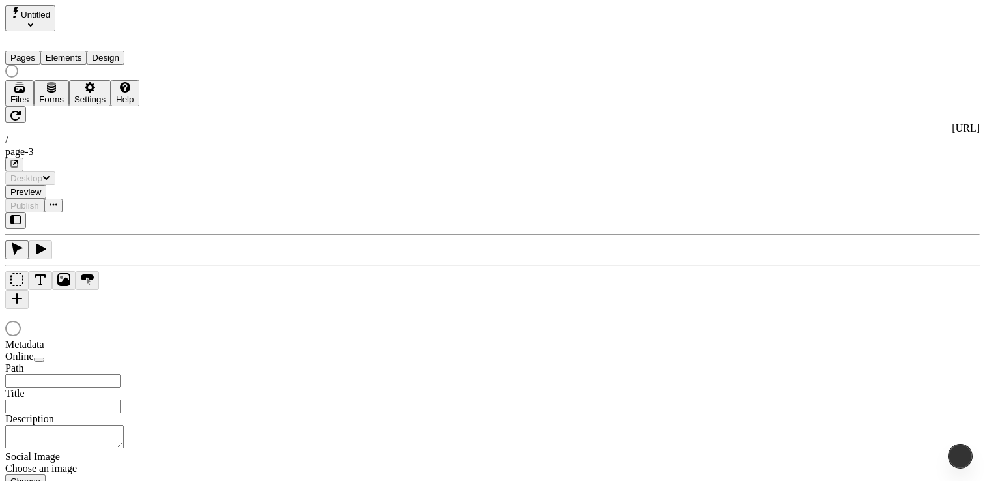
type input "/page-3"
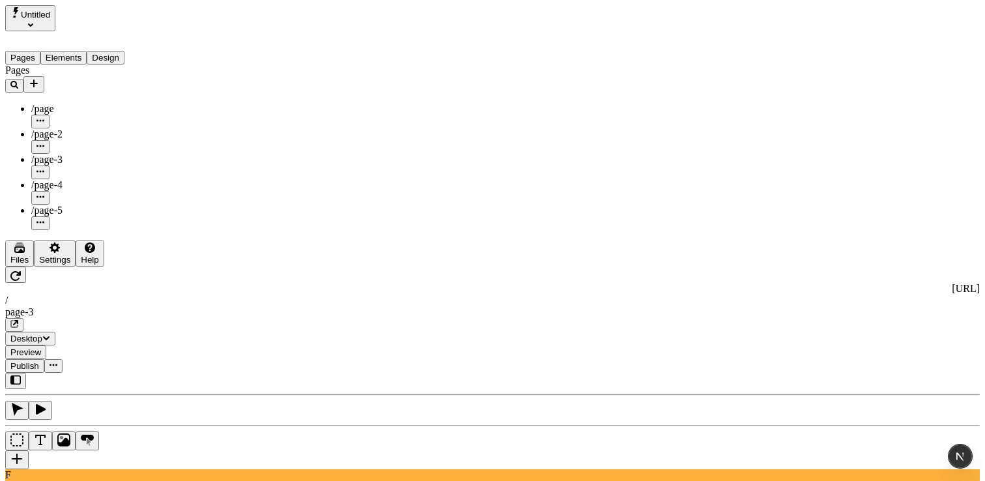
click at [29, 265] on div "Files" at bounding box center [19, 260] width 18 height 10
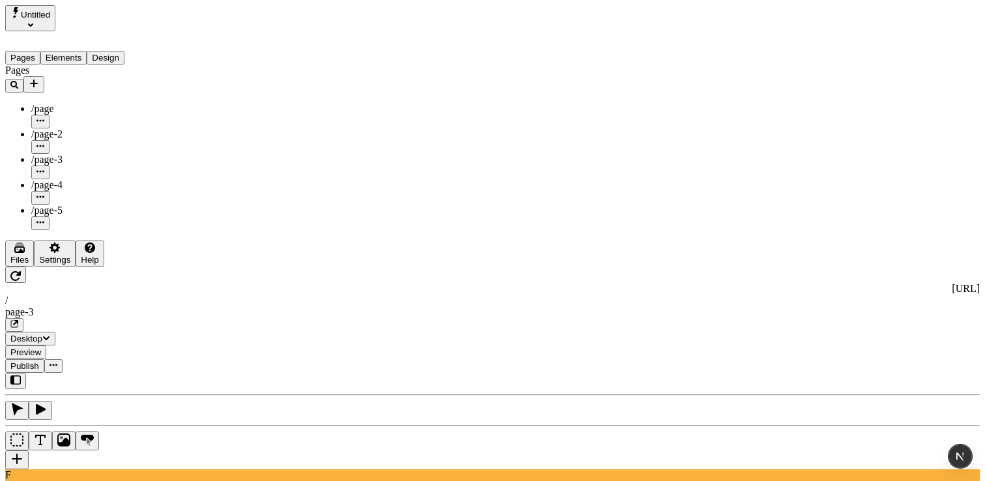
click at [56, 265] on div "Settings" at bounding box center [54, 260] width 31 height 10
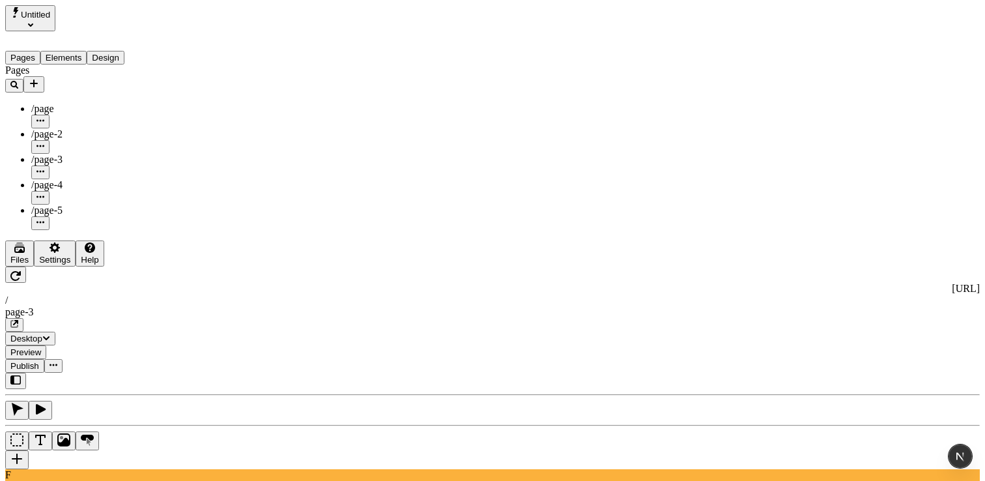
click at [81, 265] on div "Help" at bounding box center [90, 260] width 18 height 10
click at [51, 230] on div "Pages /page /page-2 /page-3 /page-4 /page-5" at bounding box center [83, 148] width 156 height 166
click at [47, 265] on div "Settings" at bounding box center [54, 260] width 31 height 10
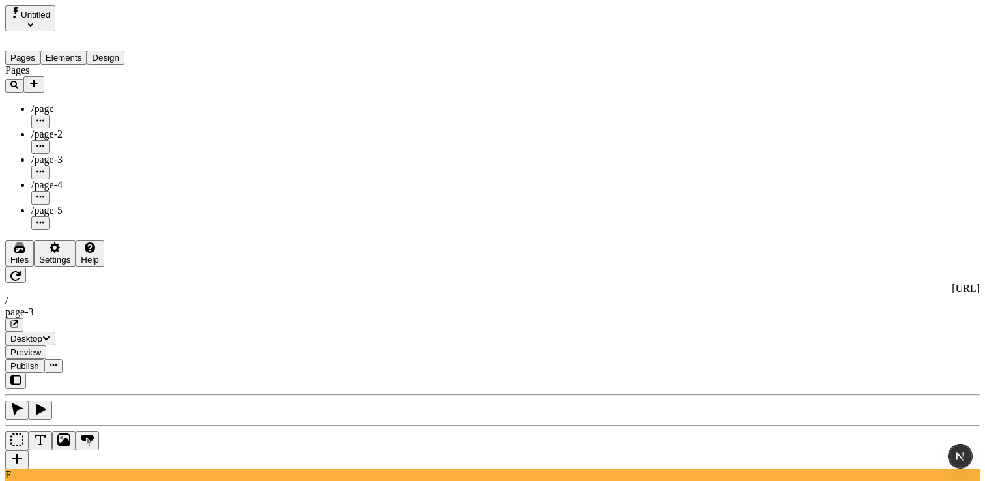
click at [29, 265] on div "Files" at bounding box center [19, 260] width 18 height 10
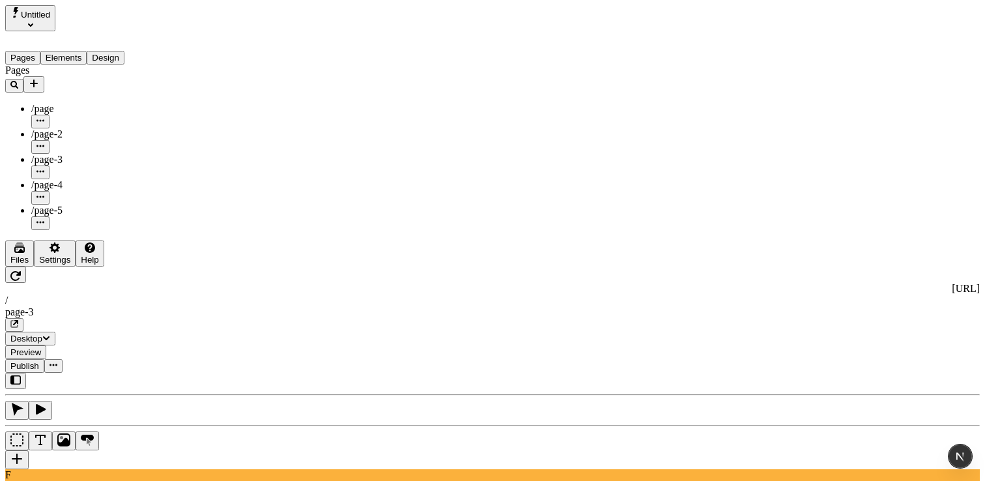
click at [29, 265] on div "Files" at bounding box center [19, 260] width 18 height 10
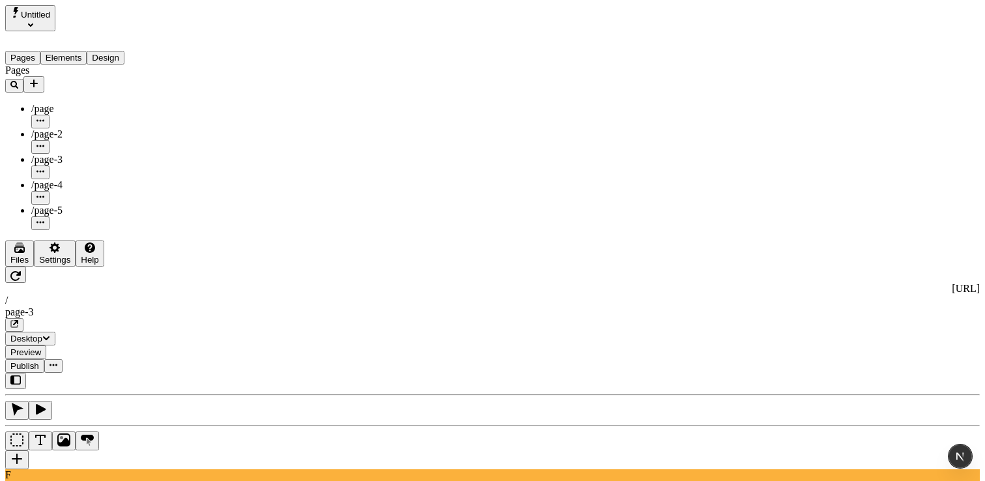
click at [59, 267] on button "Settings" at bounding box center [55, 253] width 42 height 26
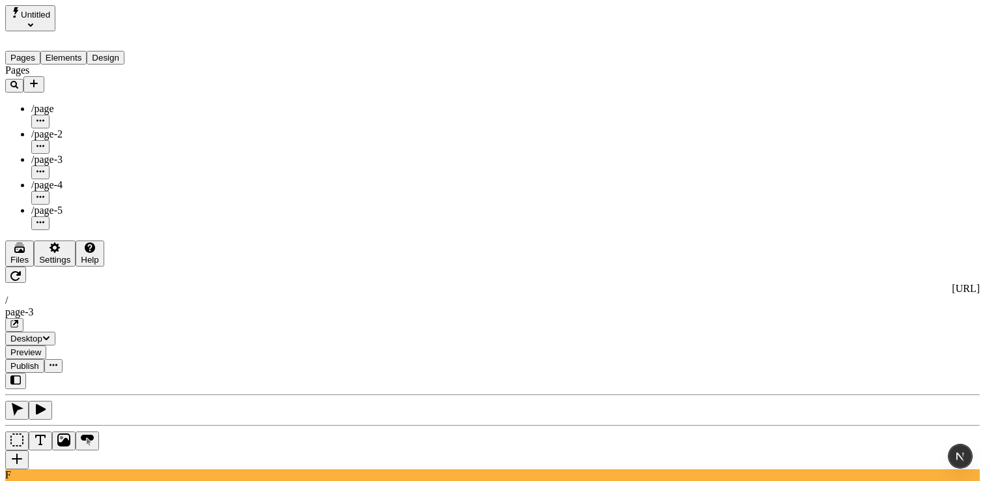
click at [29, 265] on div "Files" at bounding box center [19, 260] width 18 height 10
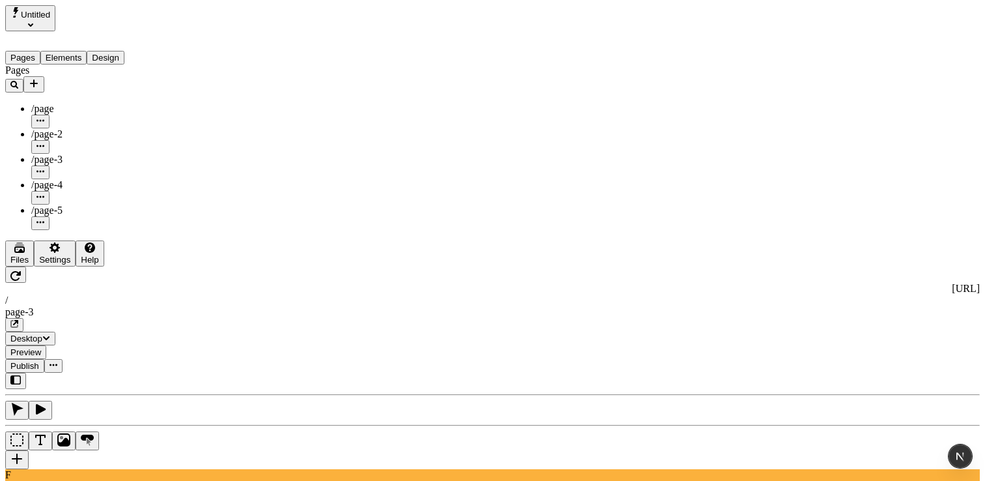
click at [29, 265] on div "Files" at bounding box center [19, 260] width 18 height 10
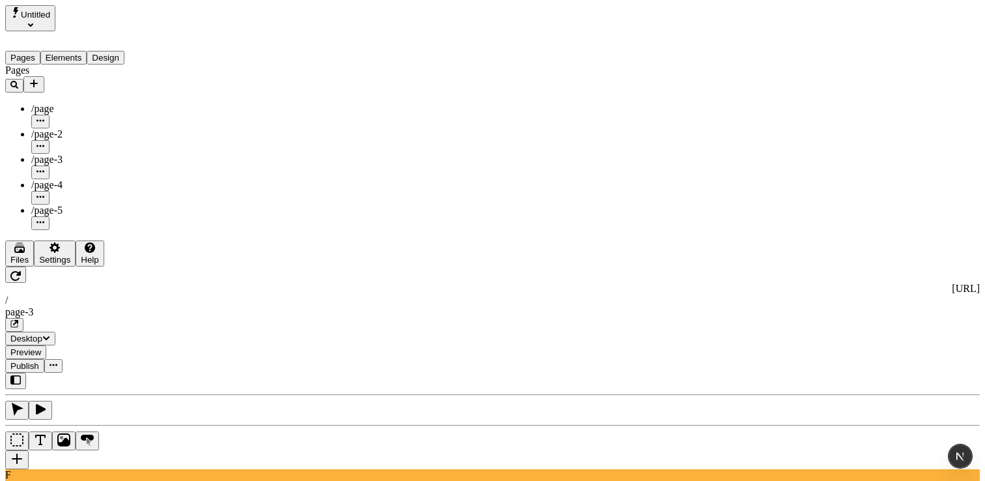
click at [65, 265] on div "Settings" at bounding box center [54, 260] width 31 height 10
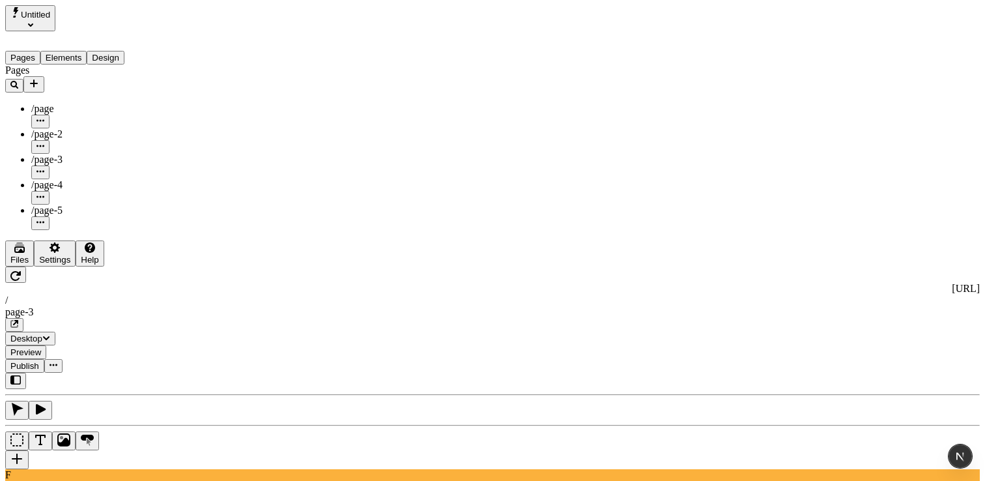
click at [81, 265] on div "Help" at bounding box center [90, 260] width 18 height 10
click at [51, 230] on div "Pages /page /page-2 /page-3 /page-4 /page-5" at bounding box center [83, 148] width 156 height 166
click at [81, 265] on div "Help" at bounding box center [90, 260] width 18 height 10
click at [88, 447] on span "Copy diagnostics" at bounding box center [88, 452] width 72 height 11
click at [81, 265] on div "Help" at bounding box center [90, 260] width 18 height 10
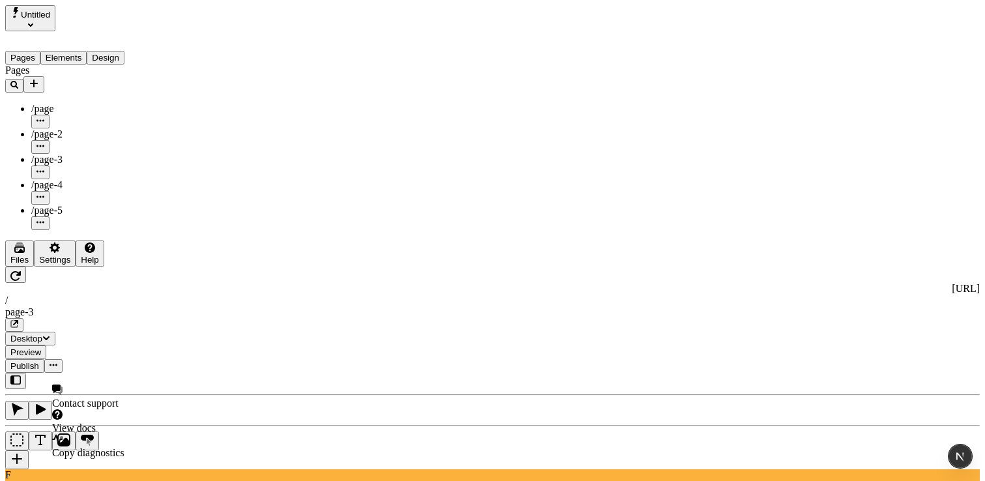
click at [90, 424] on div "View docs" at bounding box center [88, 421] width 72 height 25
click at [81, 265] on div "Help" at bounding box center [90, 260] width 18 height 10
click at [97, 398] on span "Contact support" at bounding box center [85, 403] width 66 height 11
click at [76, 267] on button "Help" at bounding box center [90, 253] width 28 height 26
click at [39, 265] on div "Settings" at bounding box center [54, 260] width 31 height 10
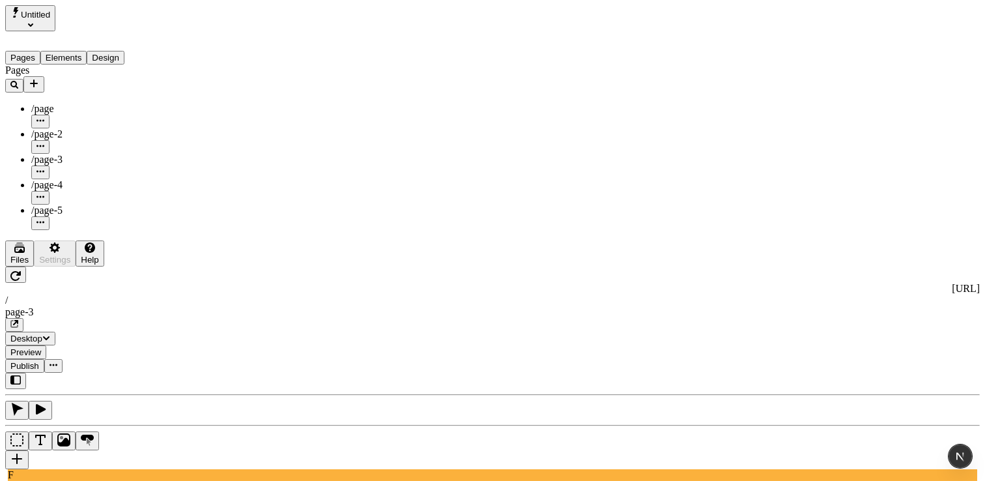
click at [29, 265] on div "Files" at bounding box center [19, 260] width 18 height 10
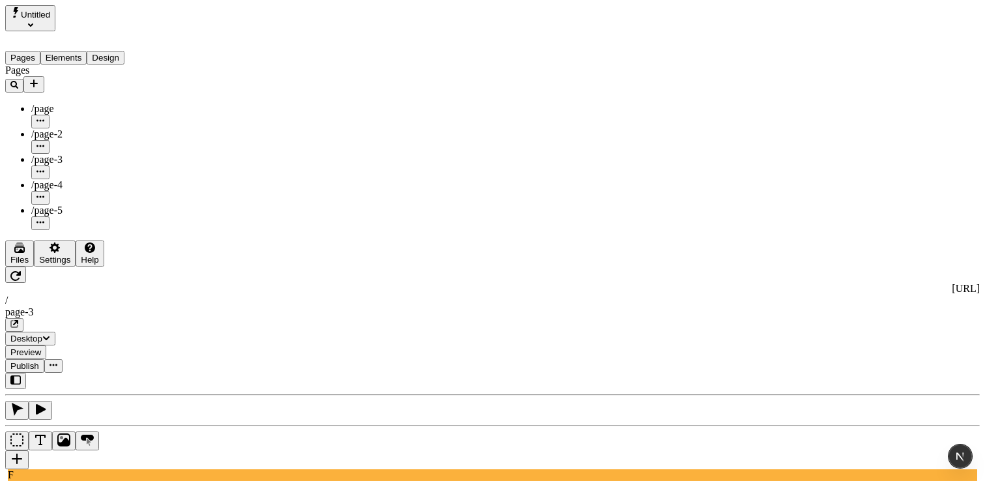
click at [50, 265] on div "Settings" at bounding box center [54, 260] width 31 height 10
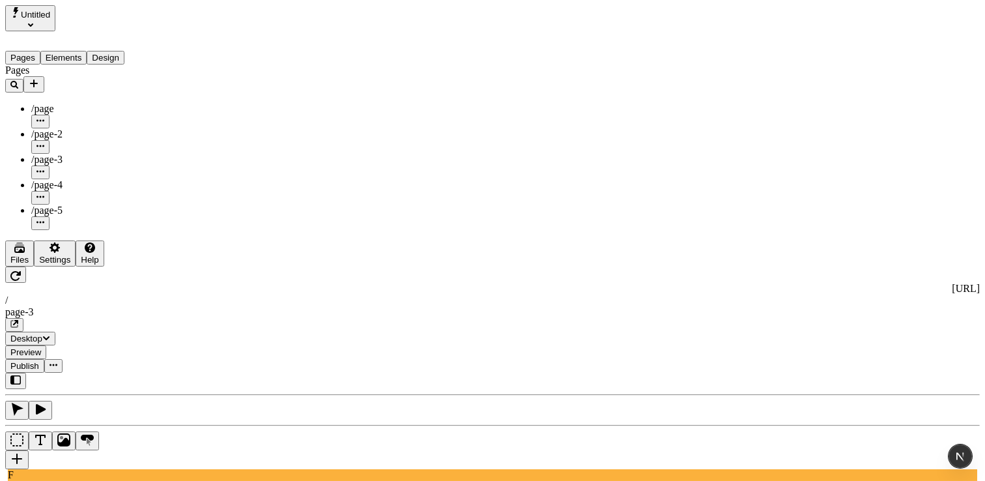
click at [69, 230] on div "Pages /page /page-2 /page-3 /page-4 /page-5" at bounding box center [83, 148] width 156 height 166
click at [83, 230] on div "Pages /page /page-2 /page-3 /page-4 /page-5" at bounding box center [83, 148] width 156 height 166
drag, startPoint x: 69, startPoint y: 233, endPoint x: 119, endPoint y: 326, distance: 105.8
click at [100, 230] on div "Pages /page /page-2 /page-3 /page-4 /page-5" at bounding box center [83, 148] width 156 height 166
click at [119, 230] on div "Pages /page /page-2 /page-3 /page-4 /page-5" at bounding box center [83, 148] width 156 height 166
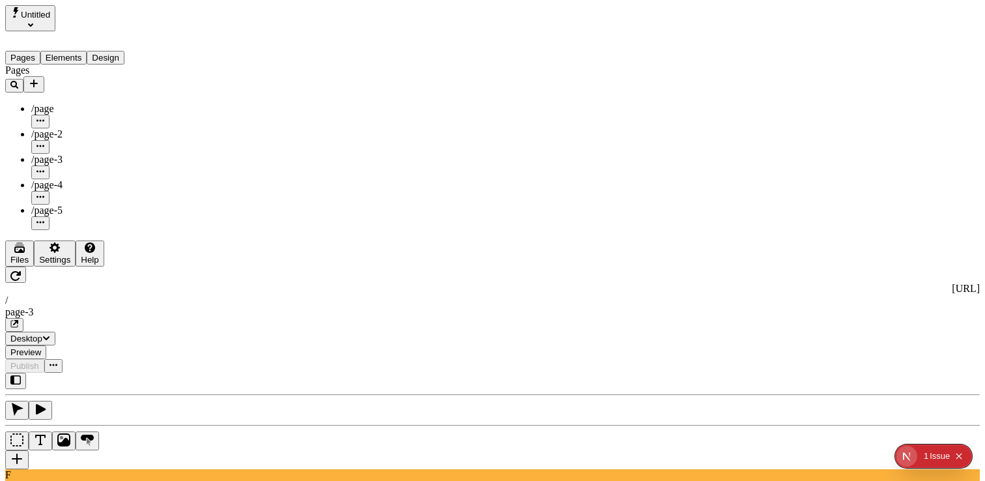
click at [53, 265] on div "Settings" at bounding box center [54, 260] width 31 height 10
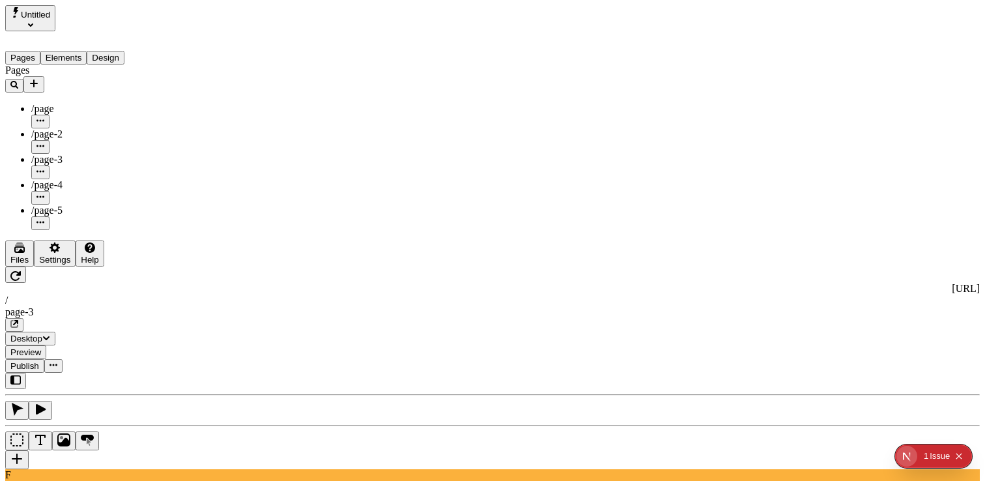
click at [90, 230] on div "Pages /page /page-2 /page-3 /page-4 /page-5" at bounding box center [83, 148] width 156 height 166
click at [58, 265] on div "Settings" at bounding box center [54, 260] width 31 height 10
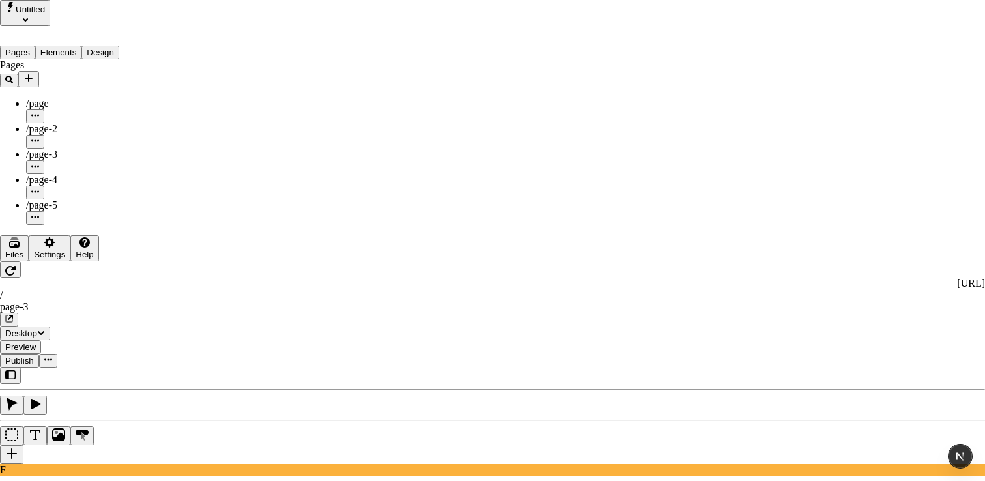
drag, startPoint x: 83, startPoint y: 297, endPoint x: 52, endPoint y: 171, distance: 130.2
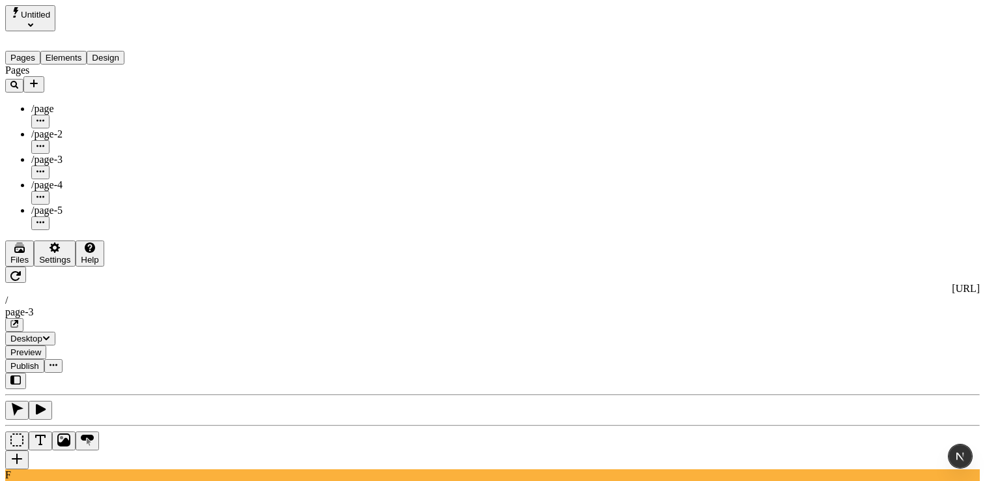
click at [70, 265] on div "Settings" at bounding box center [54, 260] width 31 height 10
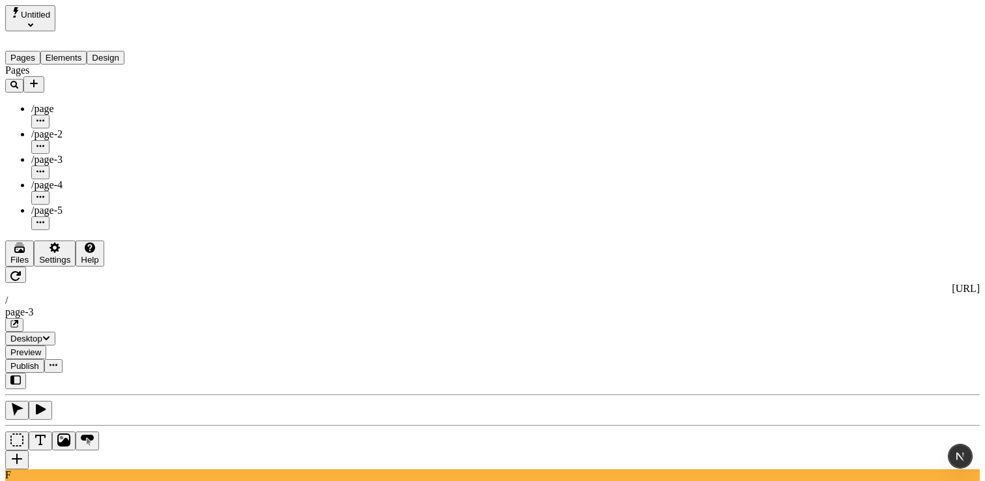
click at [46, 265] on div "Settings" at bounding box center [54, 260] width 31 height 10
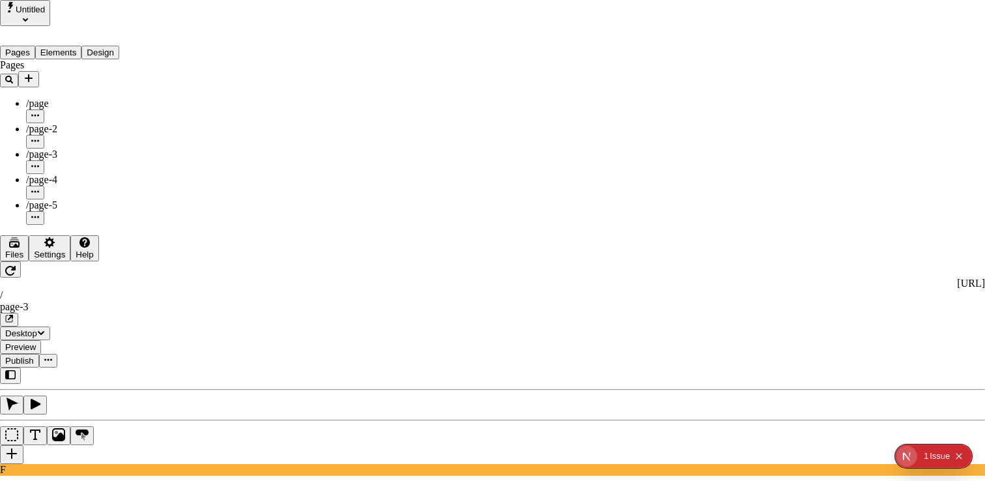
click at [929, 459] on div "1" at bounding box center [926, 455] width 5 height 23
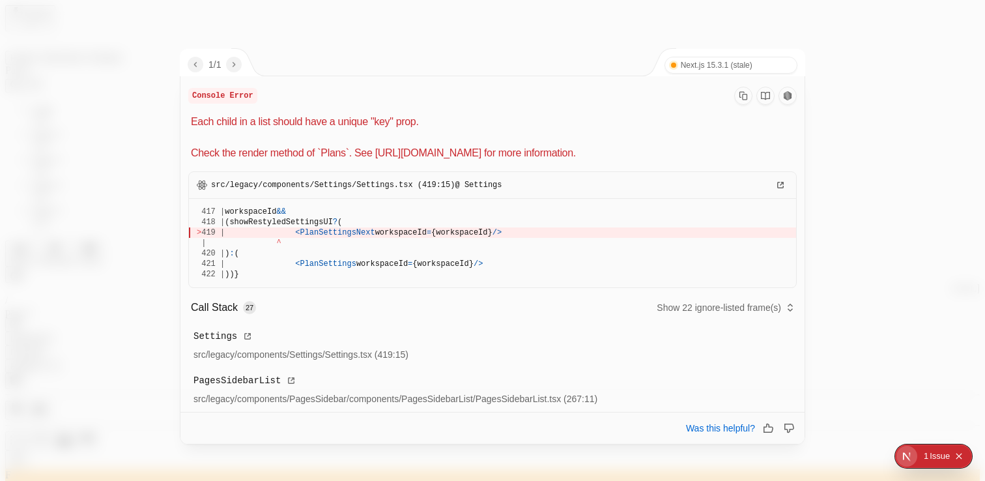
click at [520, 13] on div at bounding box center [492, 240] width 985 height 481
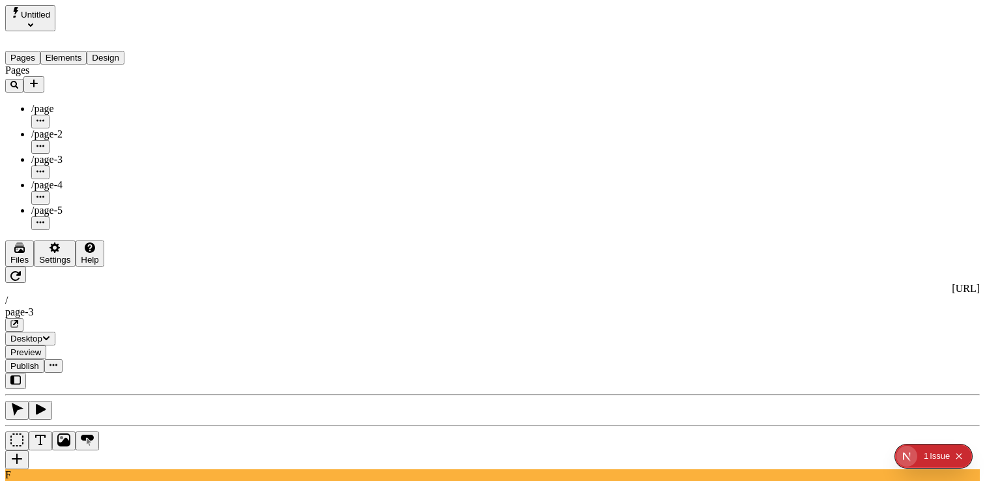
click at [39, 265] on div "Settings" at bounding box center [54, 260] width 31 height 10
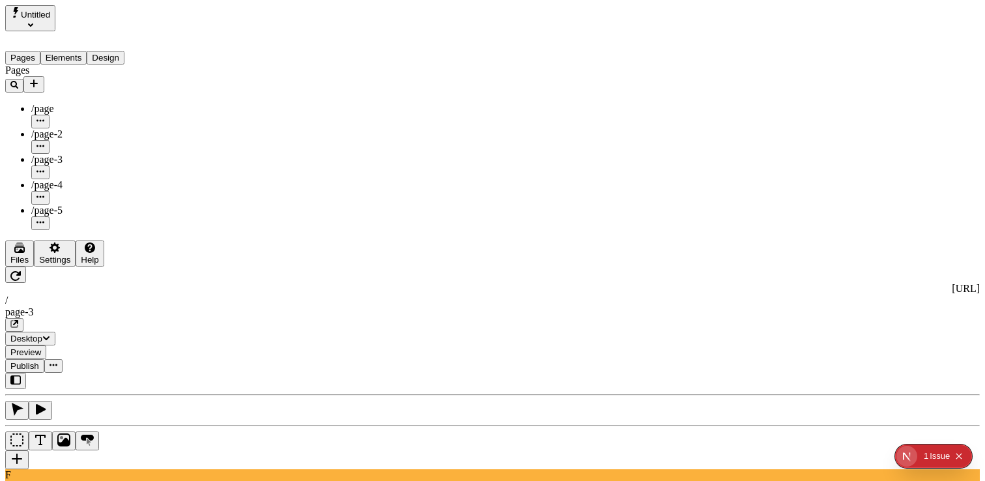
click at [46, 265] on div "Settings" at bounding box center [54, 260] width 31 height 10
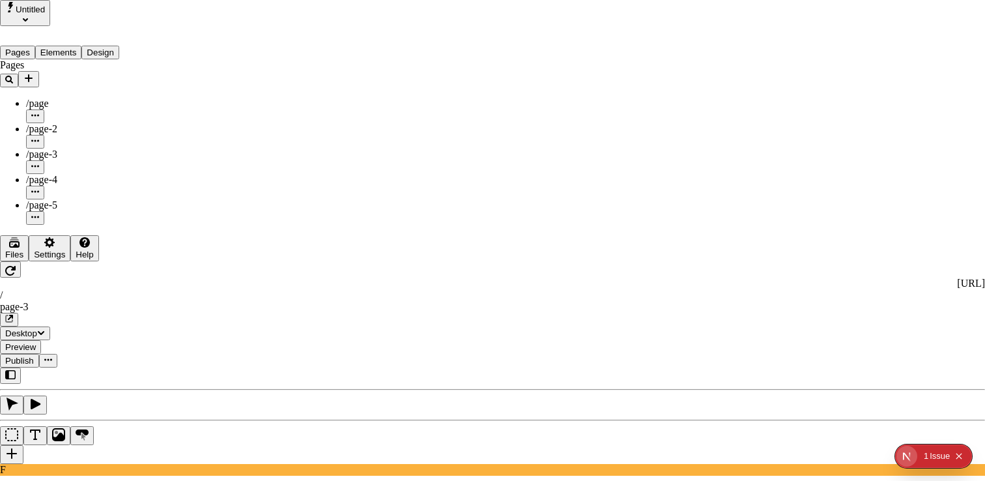
drag, startPoint x: 392, startPoint y: 48, endPoint x: 329, endPoint y: 48, distance: 63.2
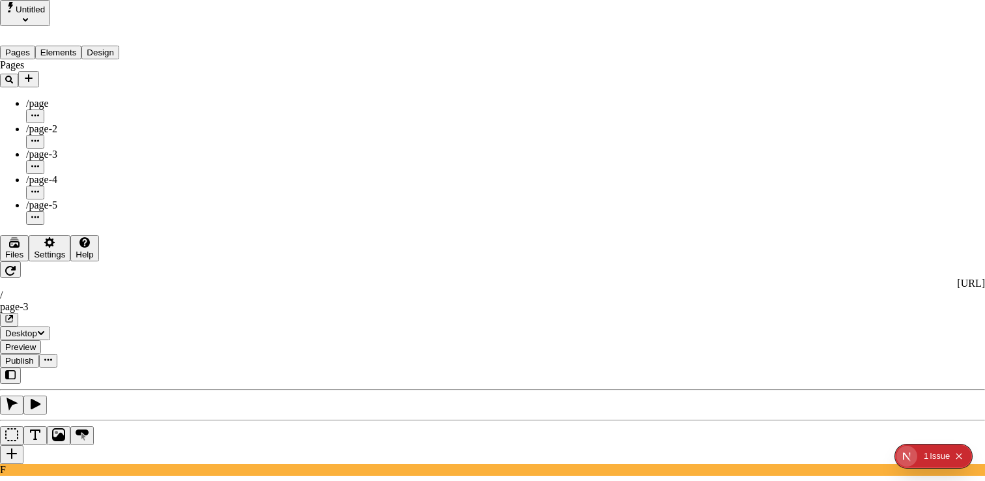
copy div "Site settings"
copy div "Next"
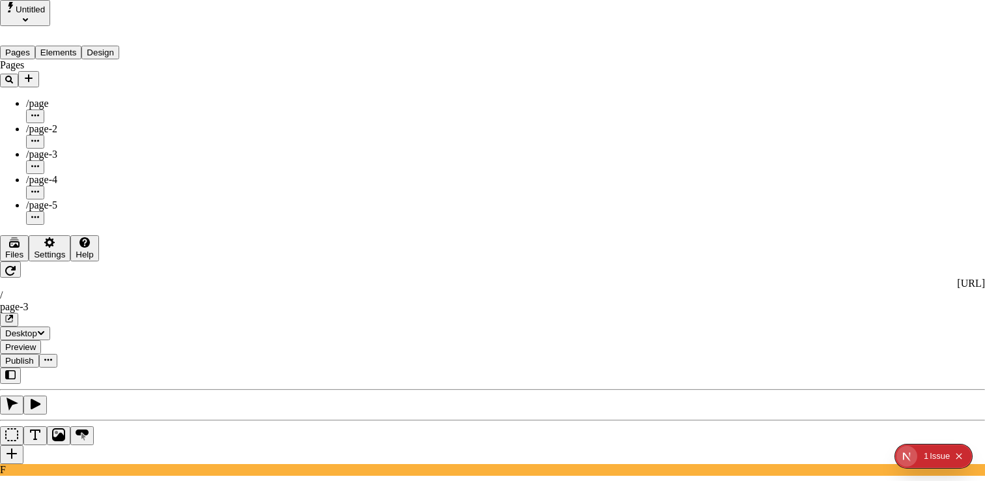
copy div "Next"
